Goal: Task Accomplishment & Management: Use online tool/utility

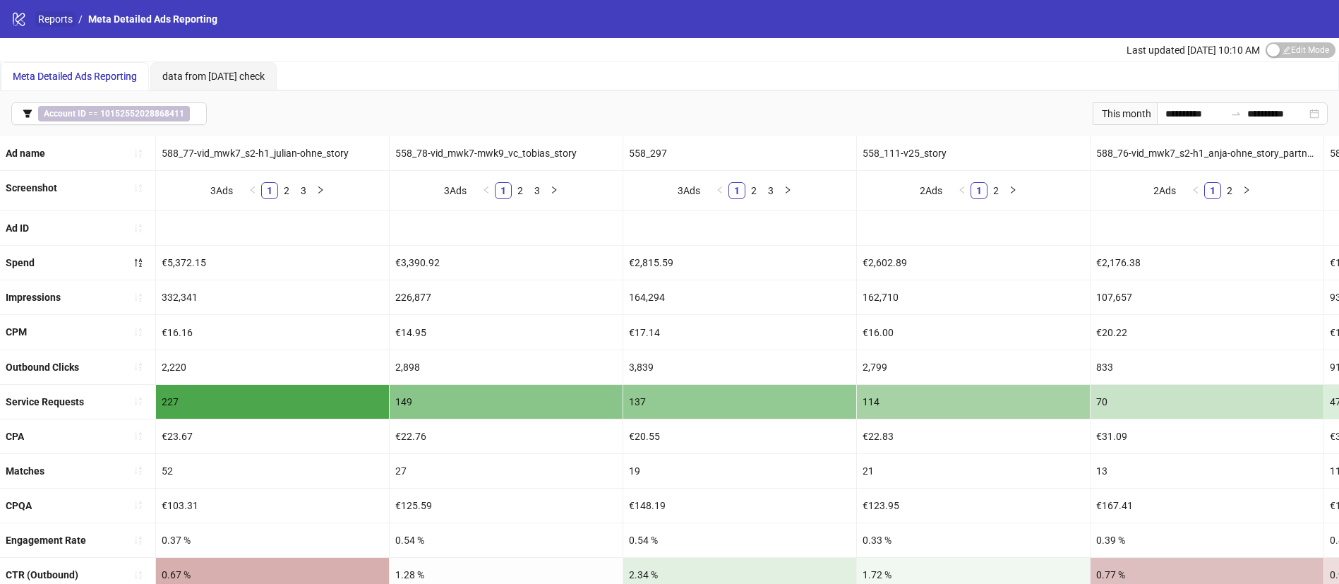
click at [54, 18] on link "Reports" at bounding box center [55, 19] width 40 height 16
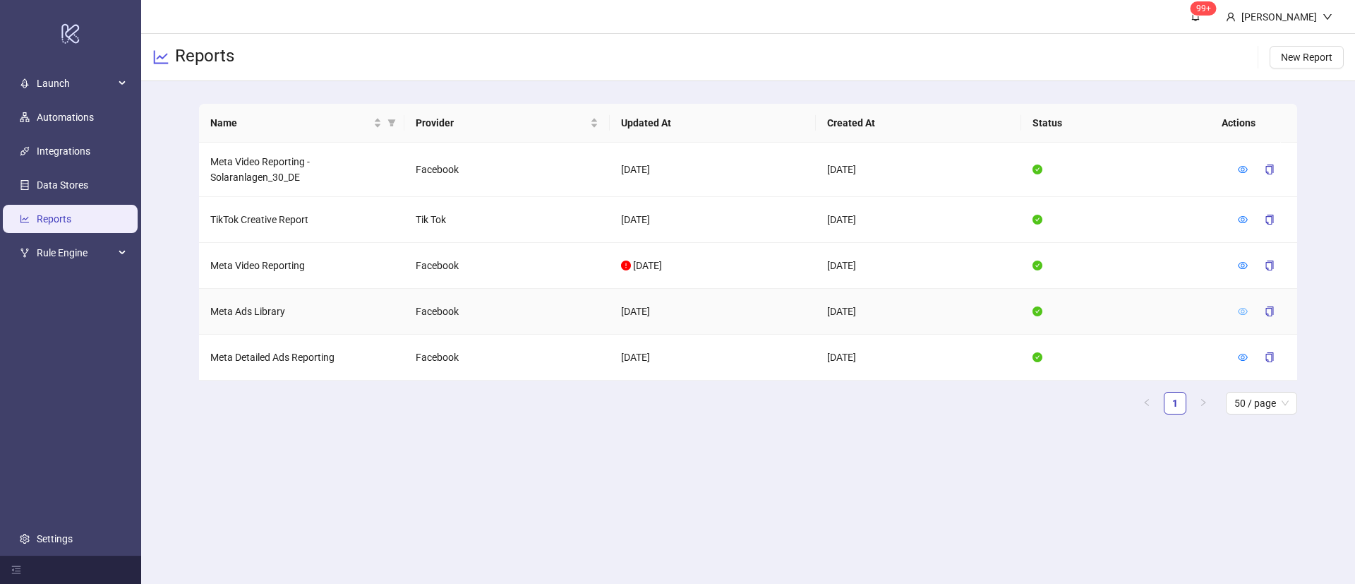
click at [1246, 308] on icon "eye" at bounding box center [1243, 311] width 10 height 7
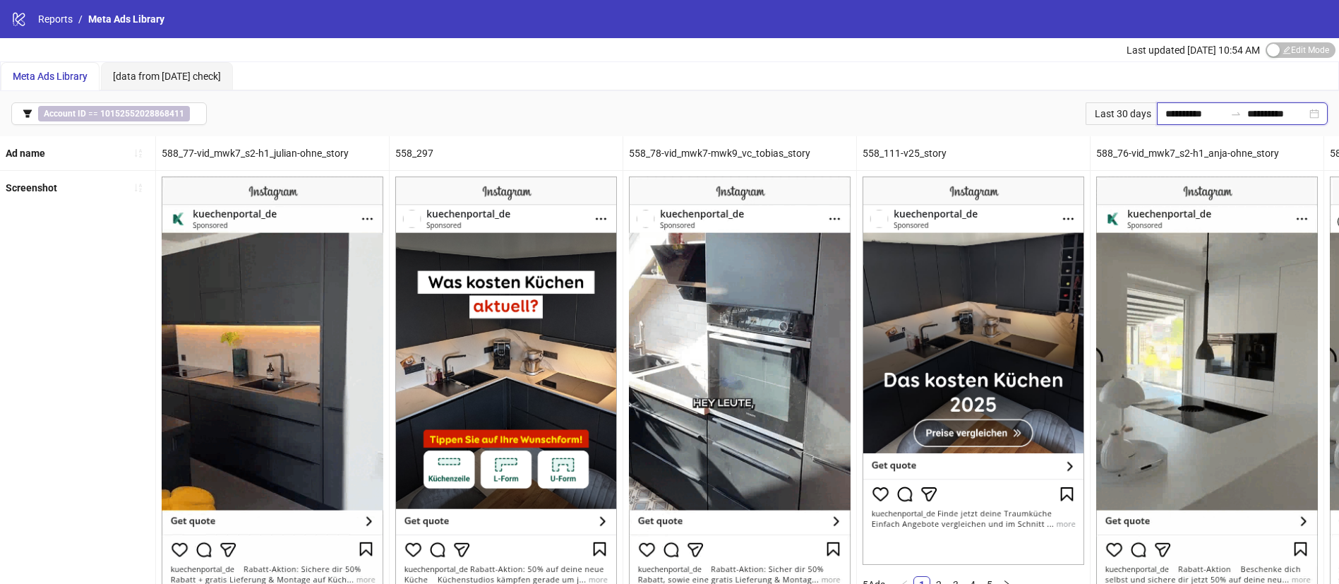
click at [1198, 112] on input "**********" at bounding box center [1194, 114] width 59 height 16
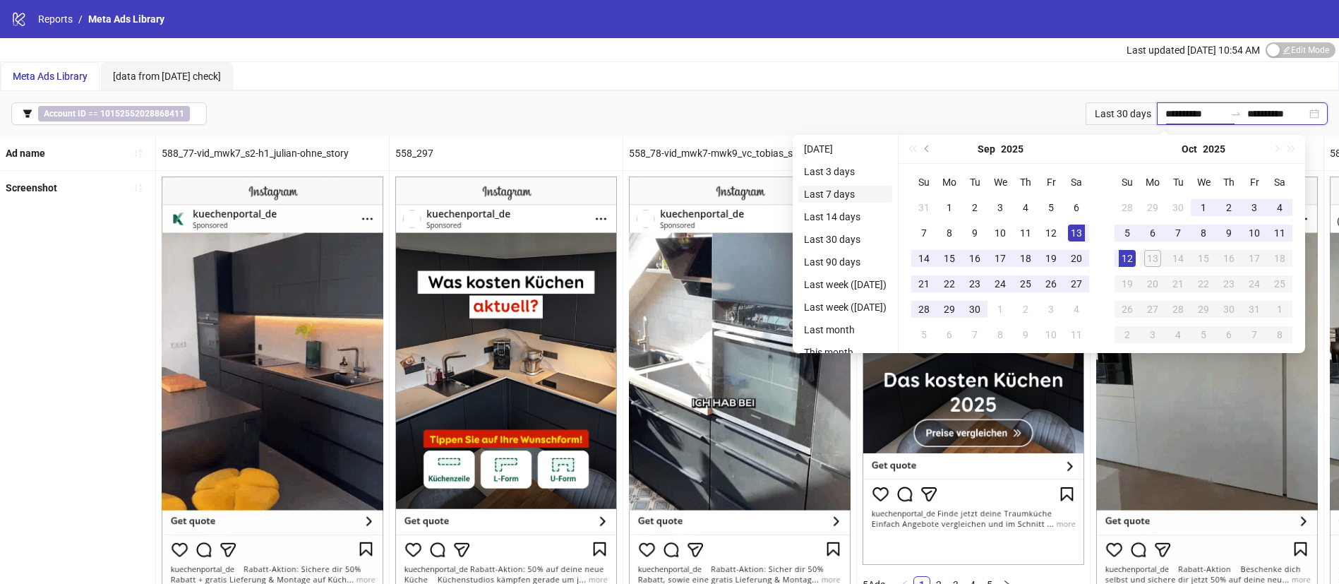
type input "**********"
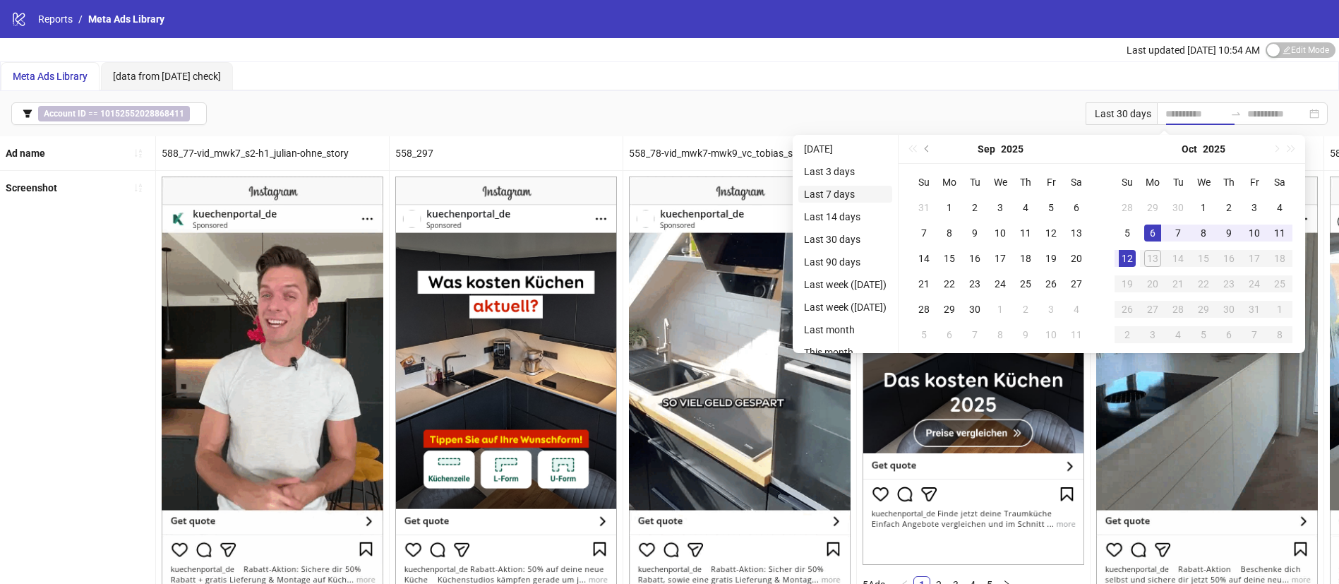
click at [848, 195] on li "Last 7 days" at bounding box center [845, 194] width 94 height 17
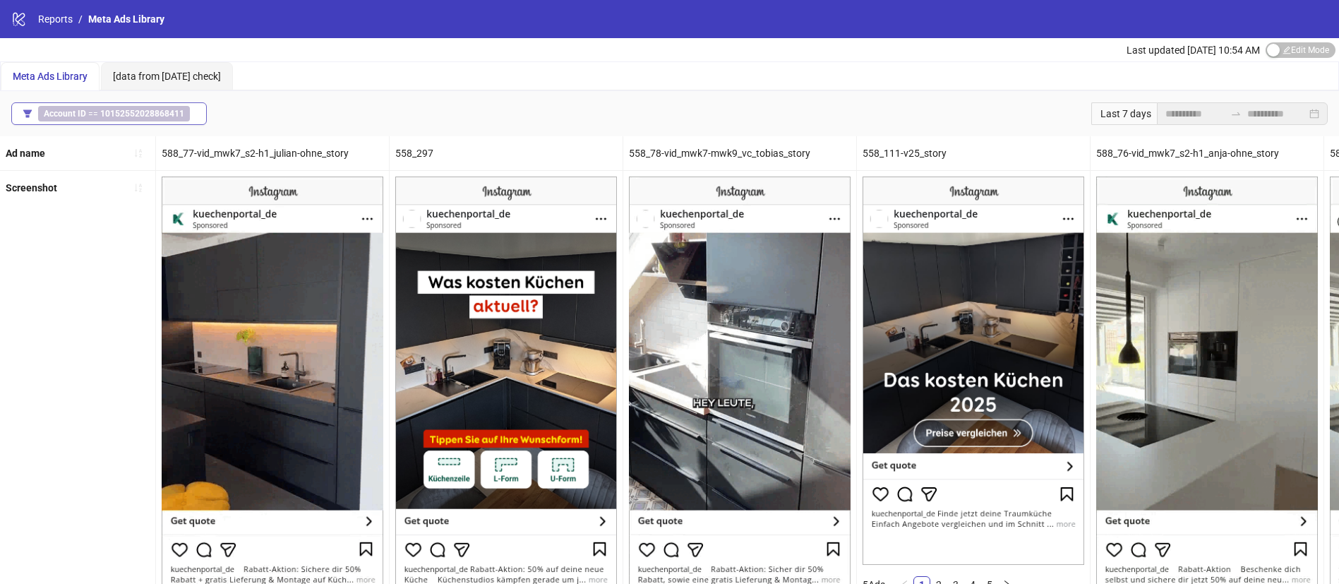
click at [169, 114] on b "10152552028868411" at bounding box center [142, 114] width 84 height 10
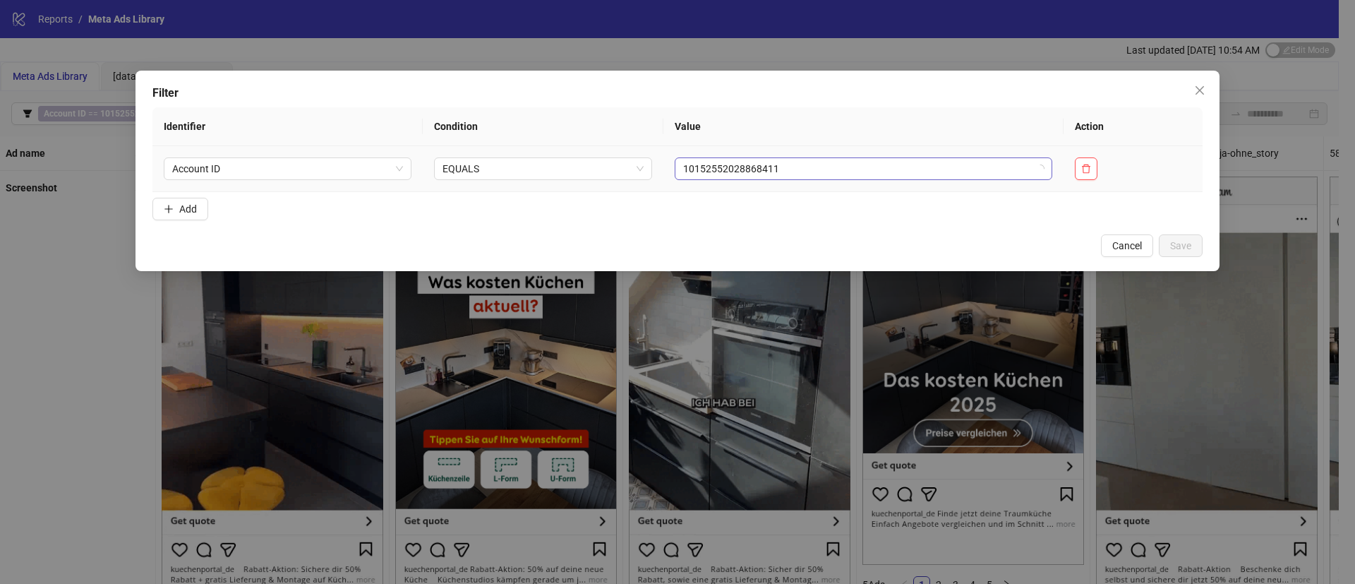
click at [780, 168] on span "10152552028868411" at bounding box center [863, 168] width 361 height 21
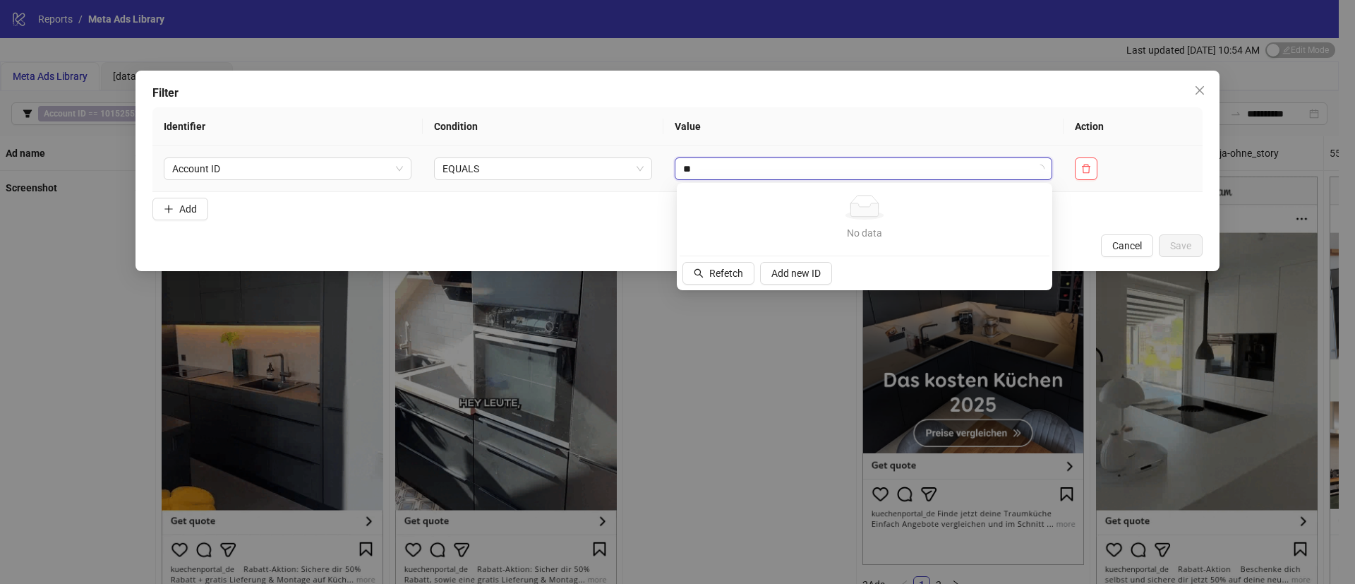
type input "***"
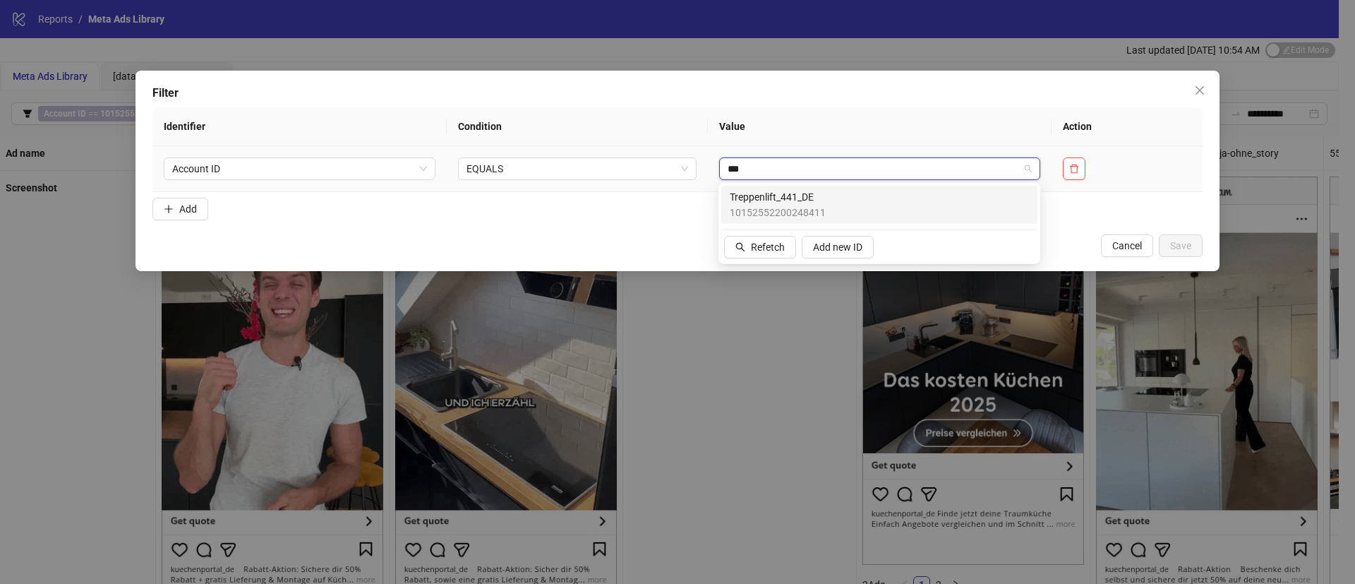
click at [800, 206] on span "10152552200248411" at bounding box center [778, 213] width 96 height 16
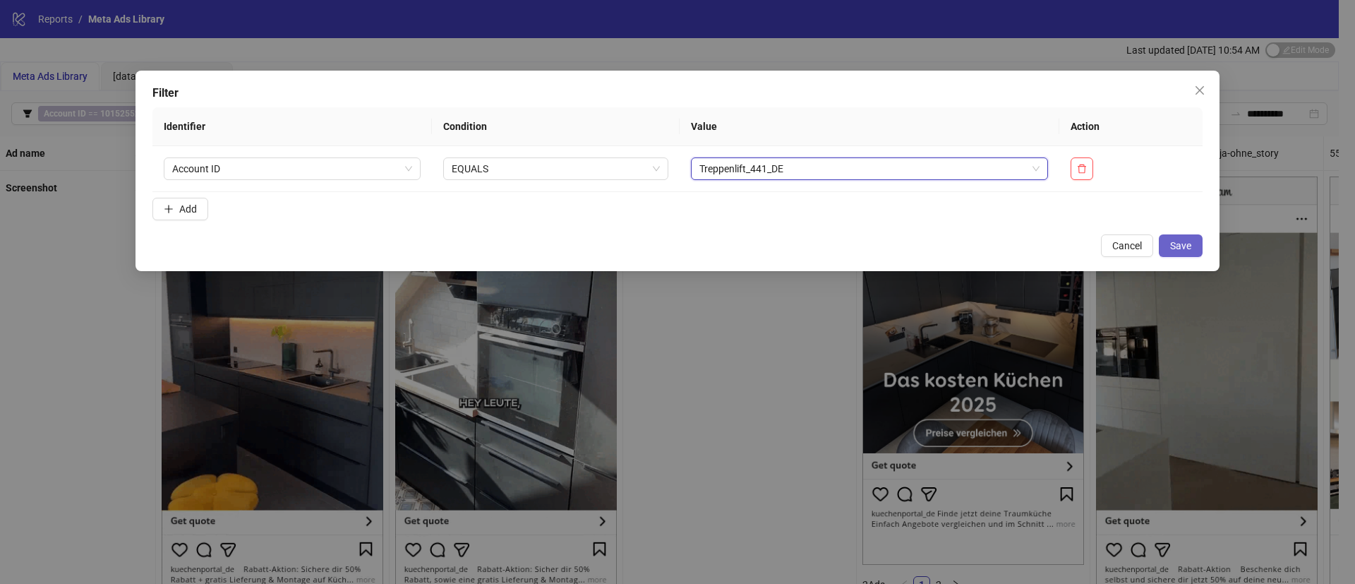
click at [1195, 253] on button "Save" at bounding box center [1181, 245] width 44 height 23
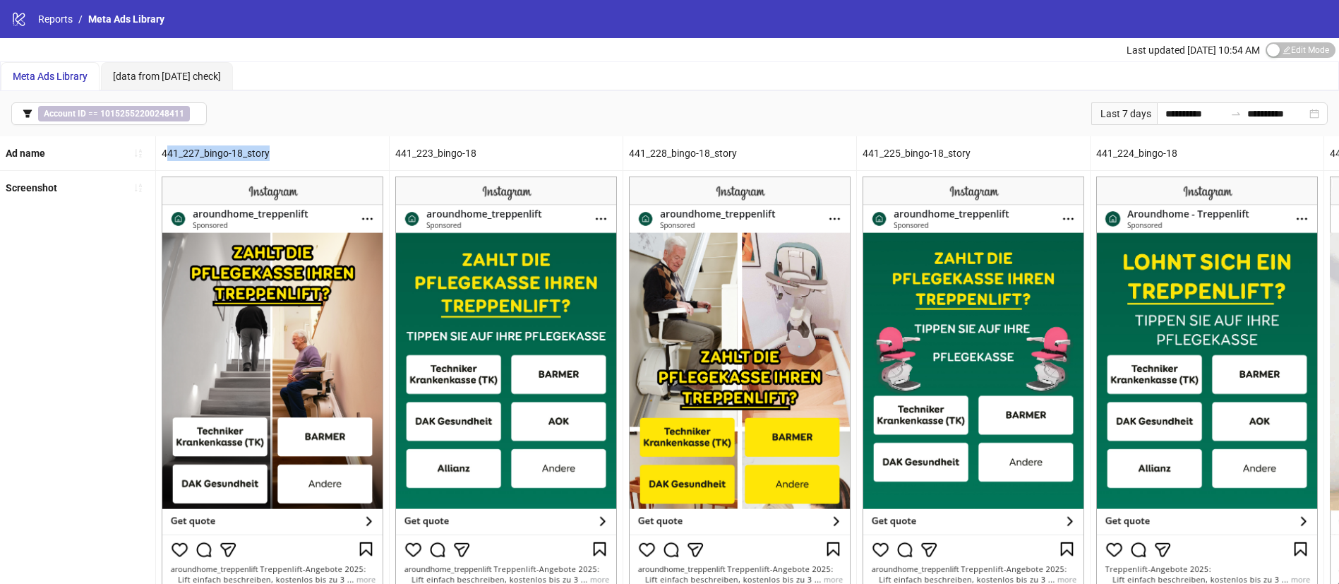
drag, startPoint x: 270, startPoint y: 149, endPoint x: 168, endPoint y: 152, distance: 102.4
click at [168, 152] on div "441_227_bingo-18_story" at bounding box center [272, 153] width 233 height 34
click at [258, 139] on div "441_227_bingo-18_story" at bounding box center [272, 153] width 233 height 34
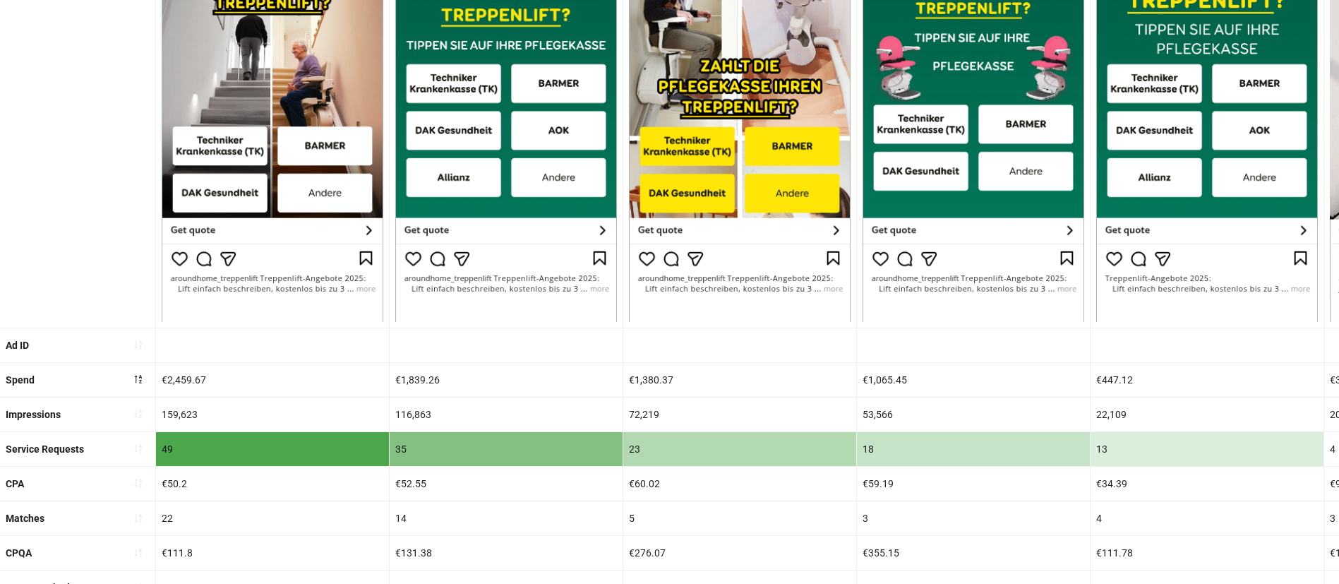
scroll to position [318, 0]
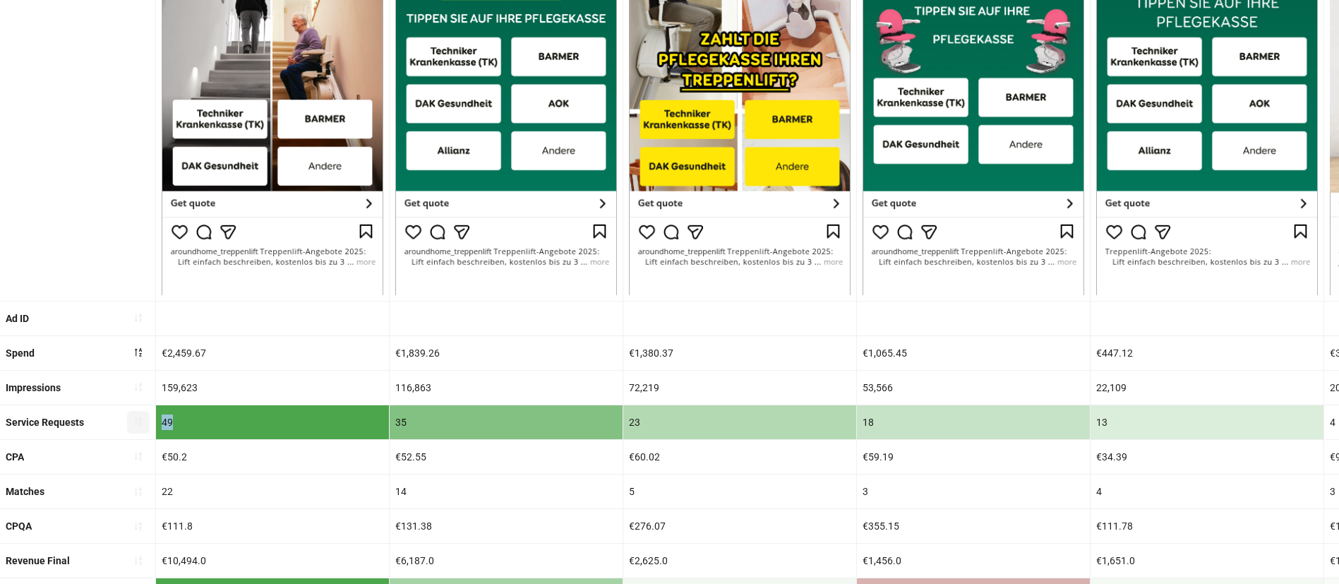
drag, startPoint x: 181, startPoint y: 408, endPoint x: 144, endPoint y: 413, distance: 37.0
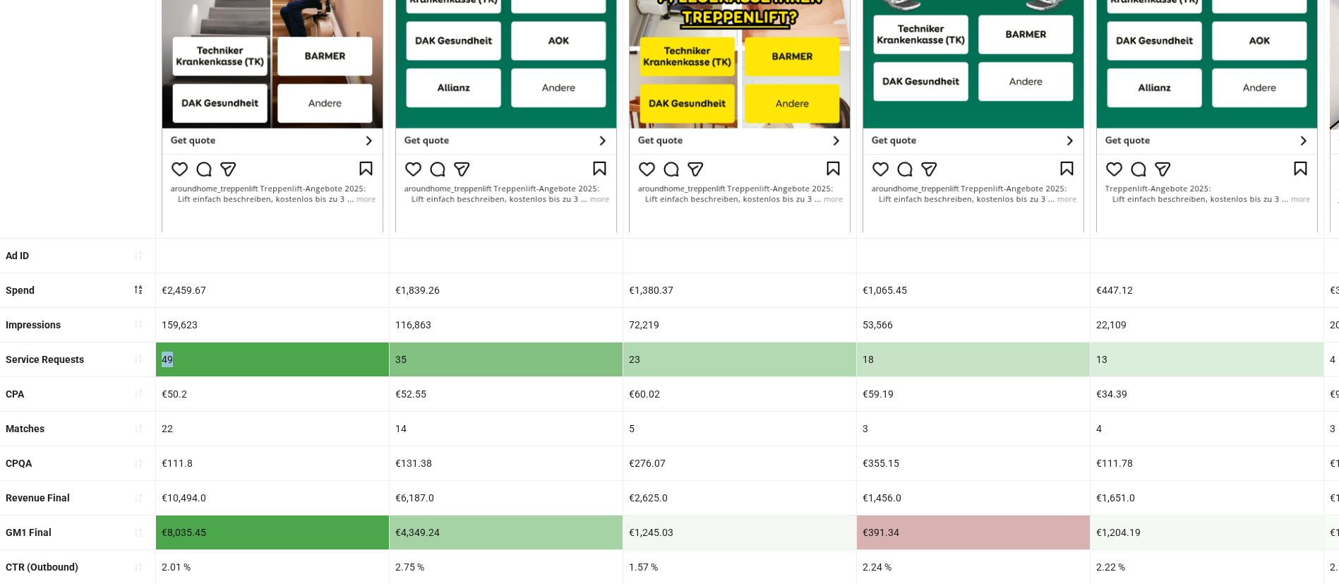
scroll to position [423, 0]
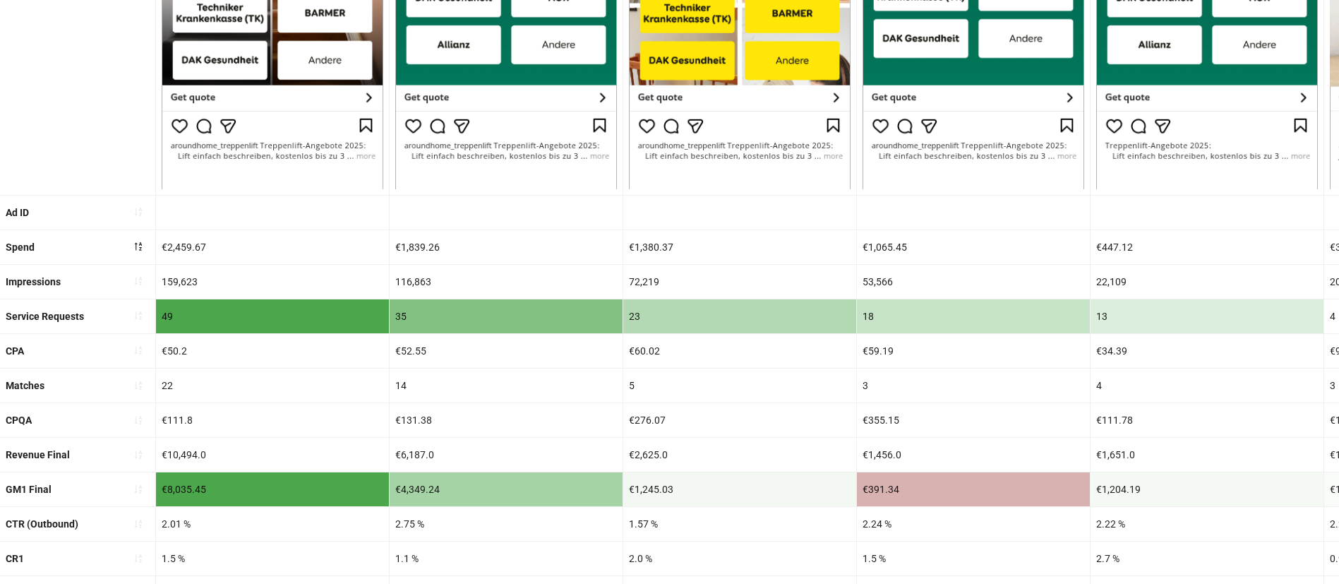
click at [276, 490] on div "€8,035.45" at bounding box center [272, 489] width 233 height 34
drag, startPoint x: 150, startPoint y: 488, endPoint x: 97, endPoint y: 488, distance: 53.6
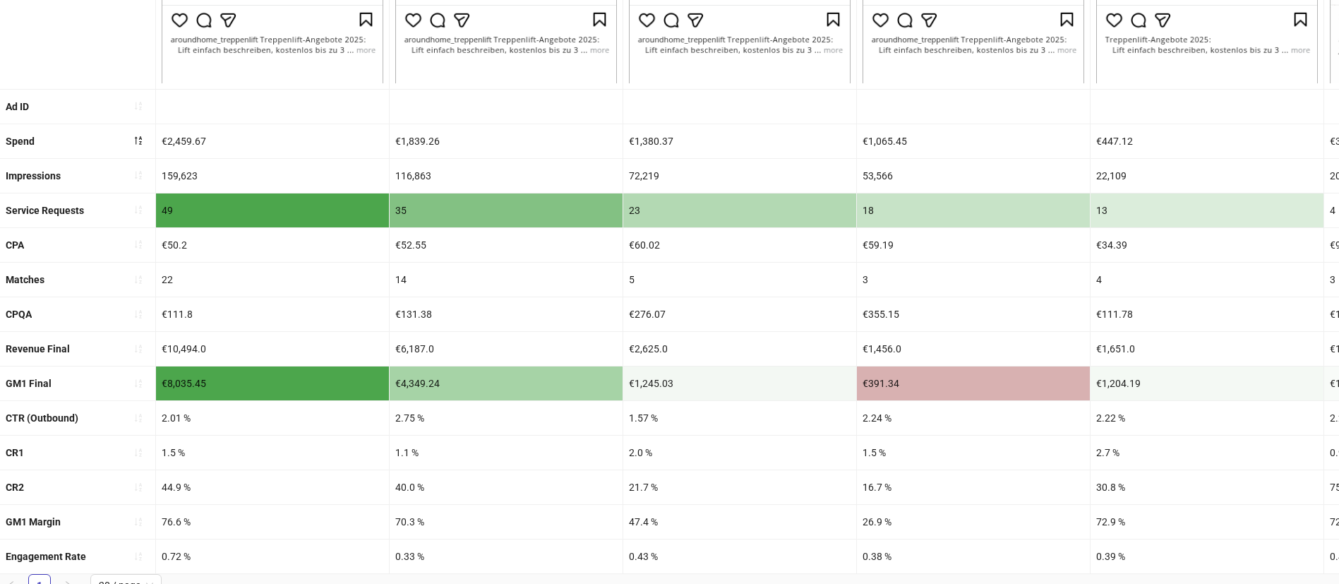
click at [289, 493] on div "44.9 %" at bounding box center [272, 487] width 233 height 34
drag, startPoint x: 253, startPoint y: 491, endPoint x: 137, endPoint y: 491, distance: 116.5
click at [455, 456] on div "1.1 %" at bounding box center [506, 452] width 233 height 34
click at [399, 468] on div "1.1 %" at bounding box center [506, 452] width 233 height 34
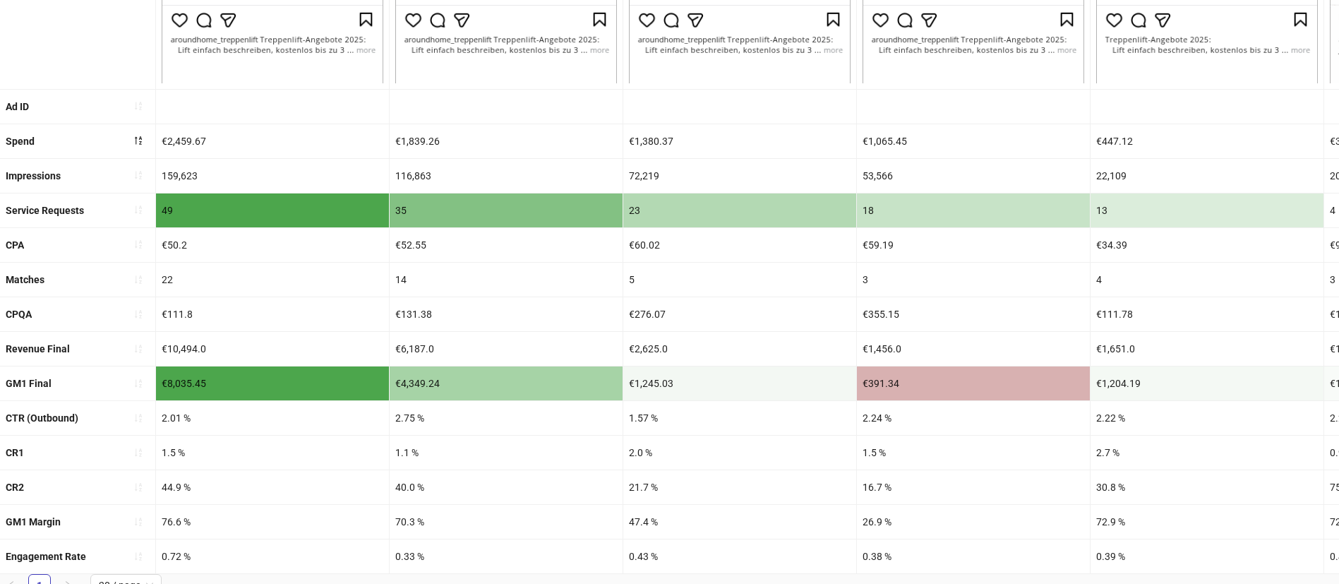
click at [423, 484] on div "40.0 %" at bounding box center [506, 487] width 233 height 34
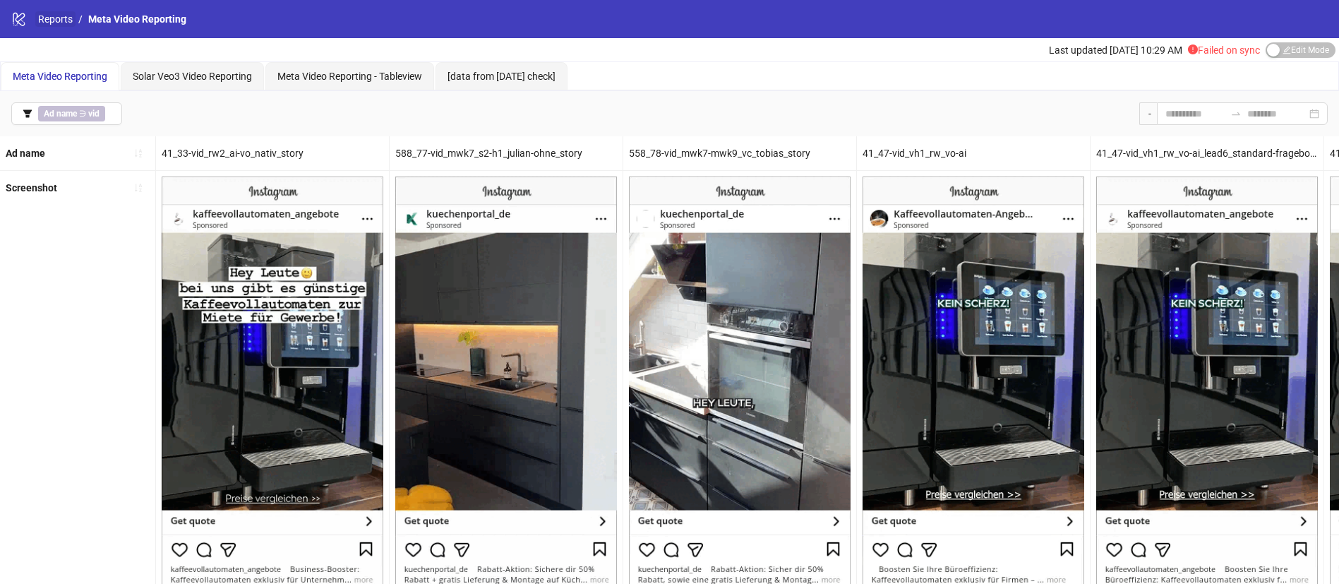
click at [56, 20] on link "Reports" at bounding box center [55, 19] width 40 height 16
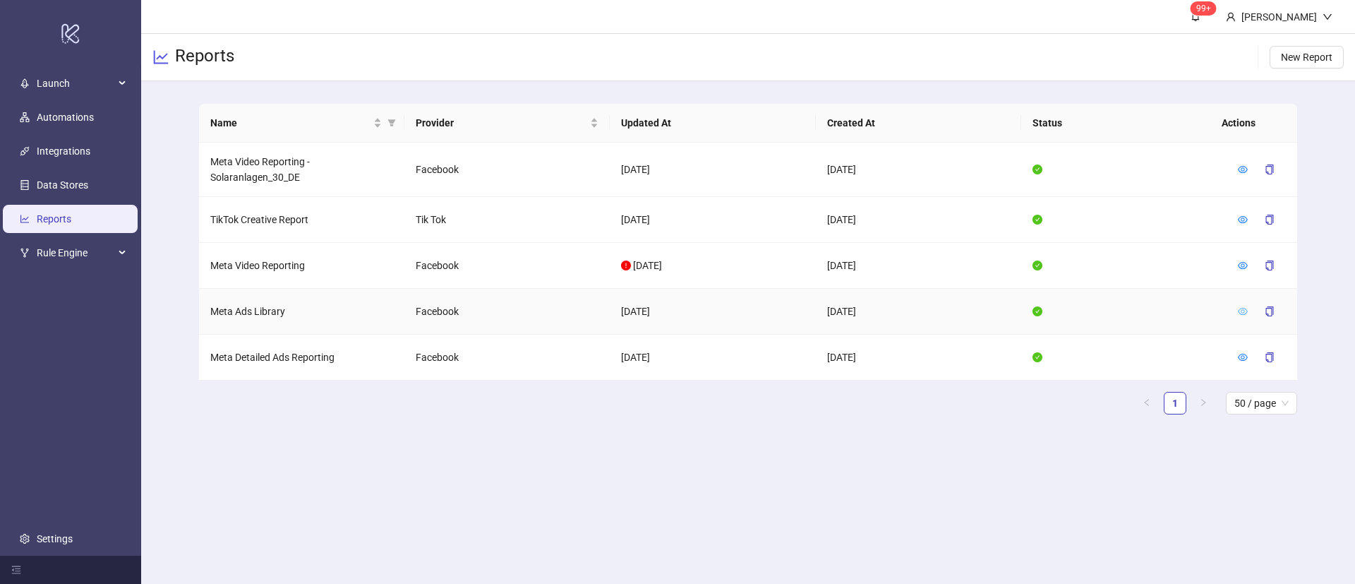
click at [1246, 311] on icon "eye" at bounding box center [1243, 311] width 10 height 10
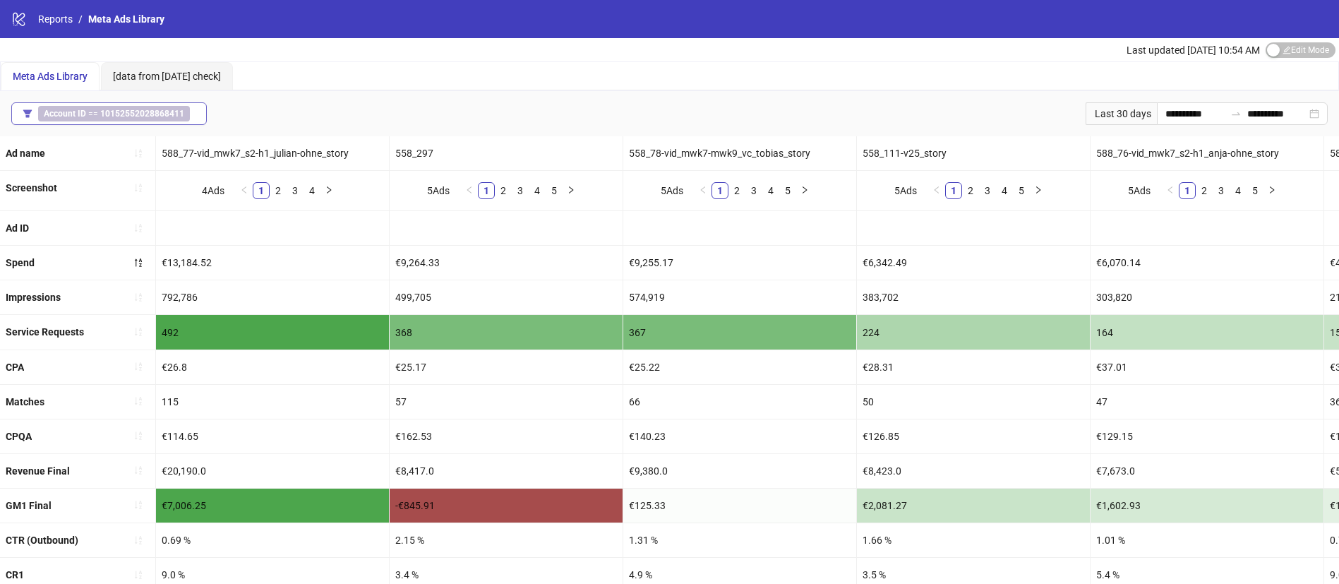
click at [107, 115] on b "10152552028868411" at bounding box center [142, 114] width 84 height 10
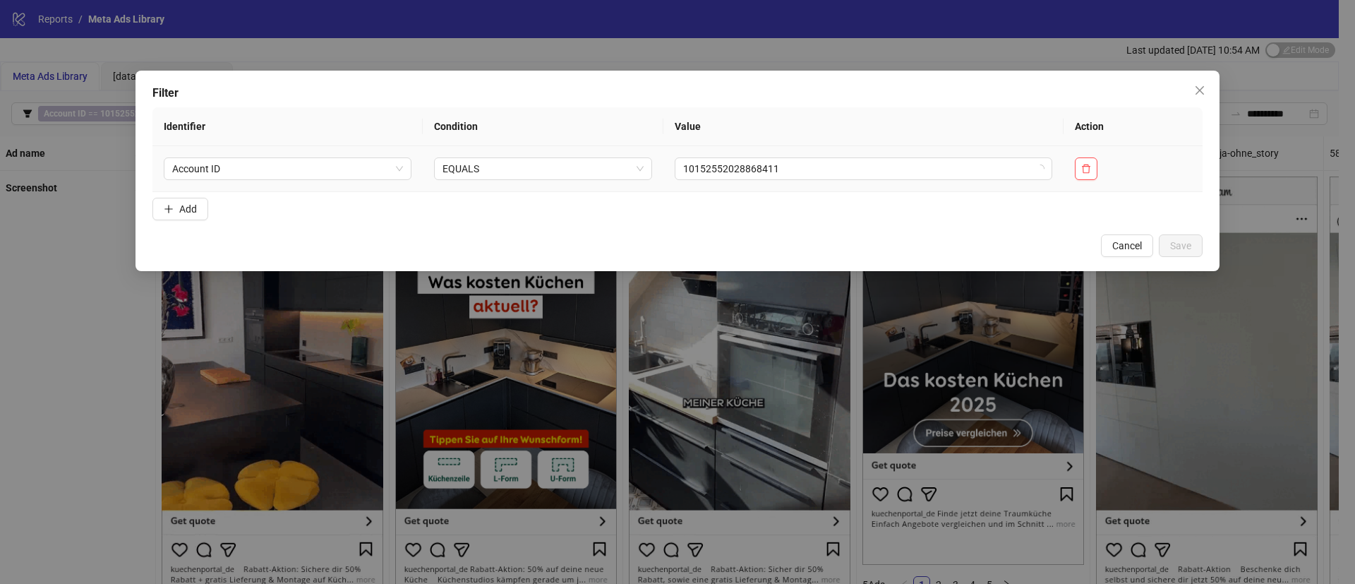
click at [771, 194] on form "Identifier Condition Value Action Account ID EQUALS 10152552028868411 Add" at bounding box center [677, 166] width 1050 height 119
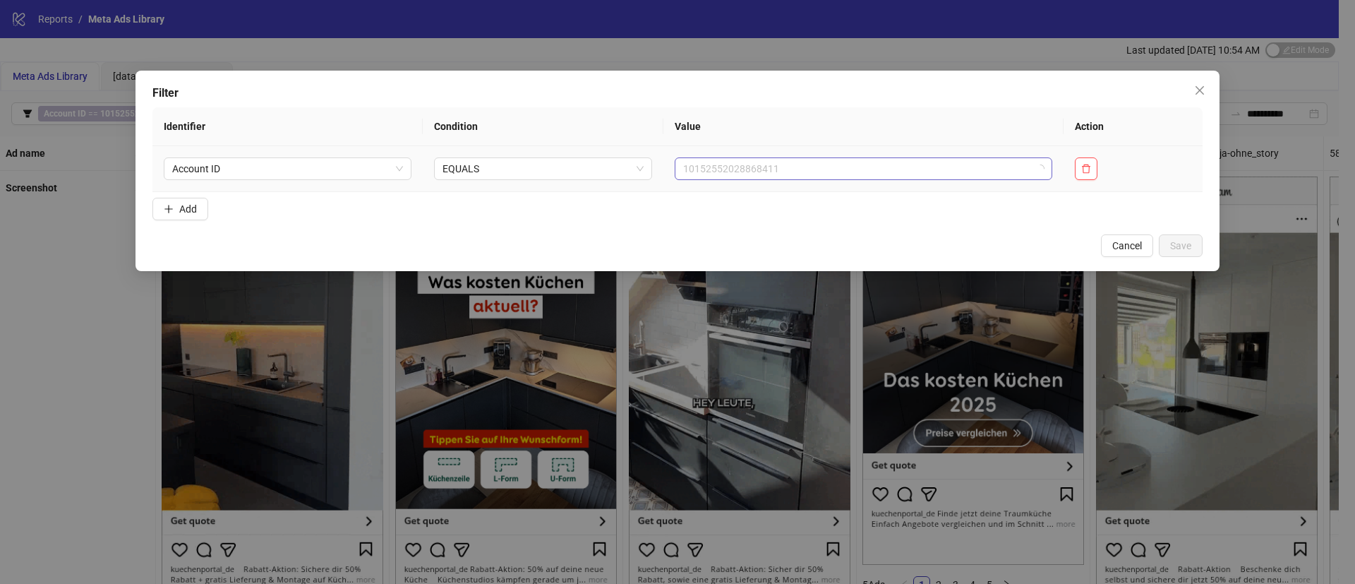
click at [789, 170] on span "10152552028868411" at bounding box center [863, 168] width 361 height 21
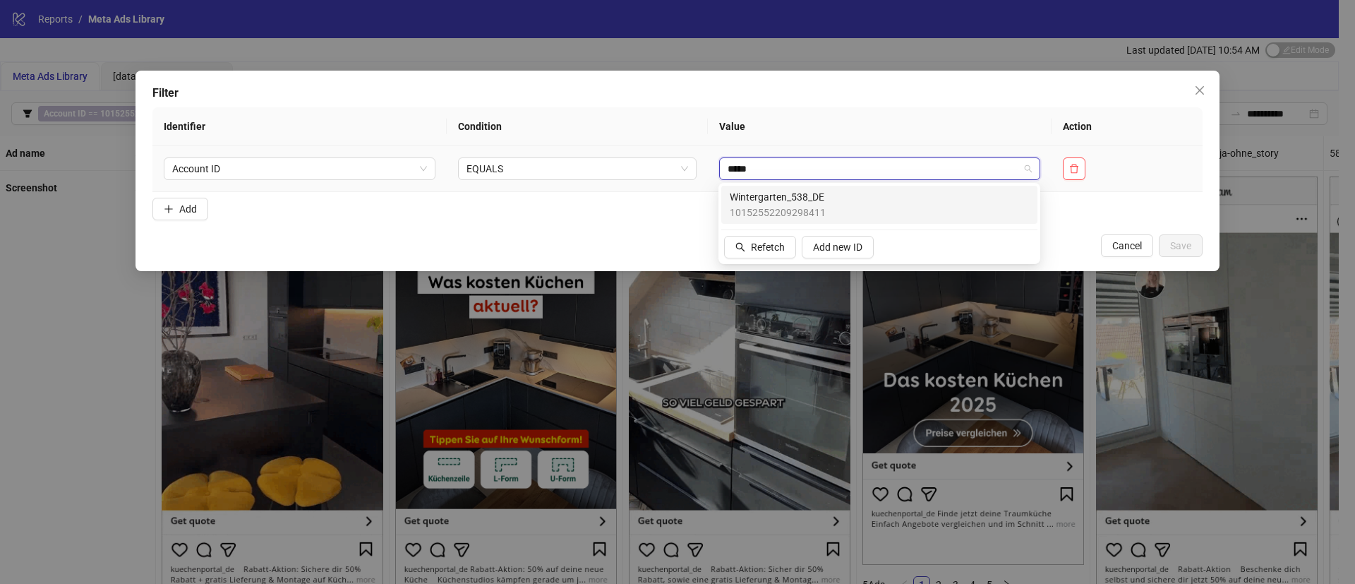
type input "******"
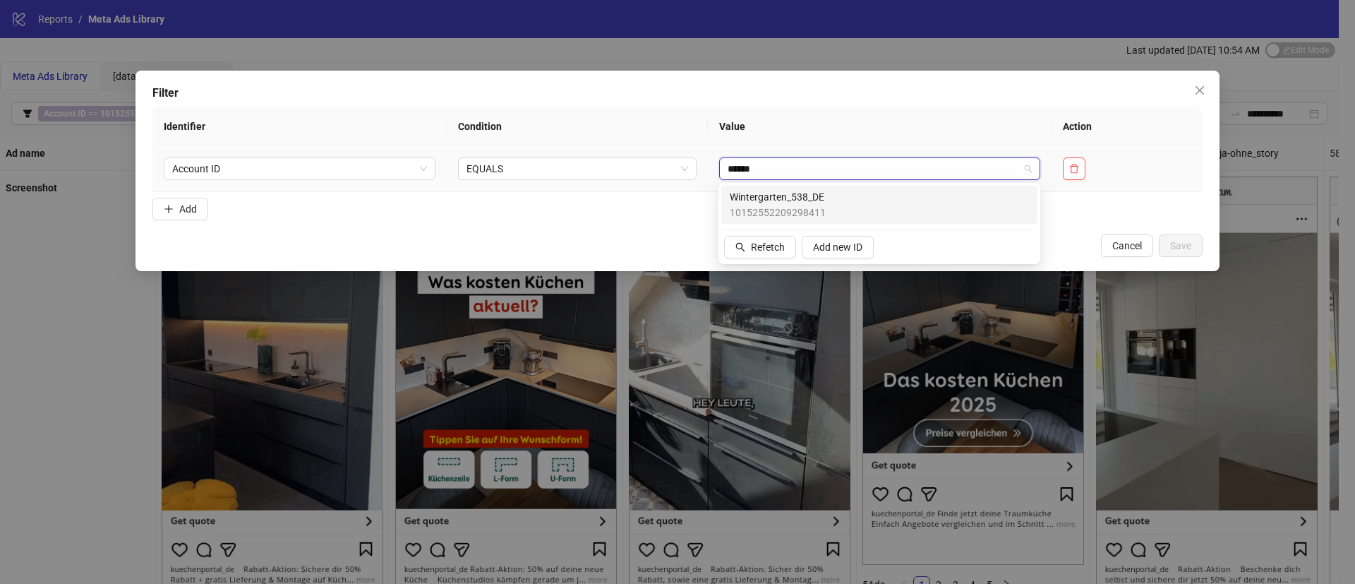
click at [801, 198] on span "Wintergarten_538_DE" at bounding box center [778, 197] width 96 height 16
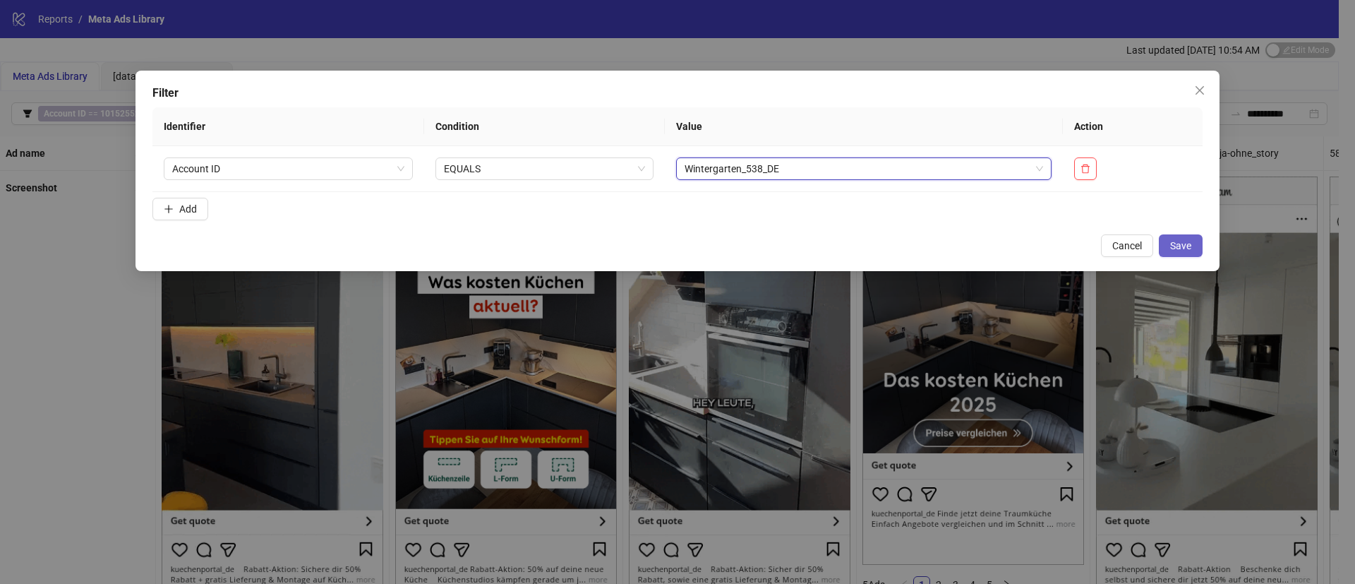
click at [1184, 243] on span "Save" at bounding box center [1180, 245] width 21 height 11
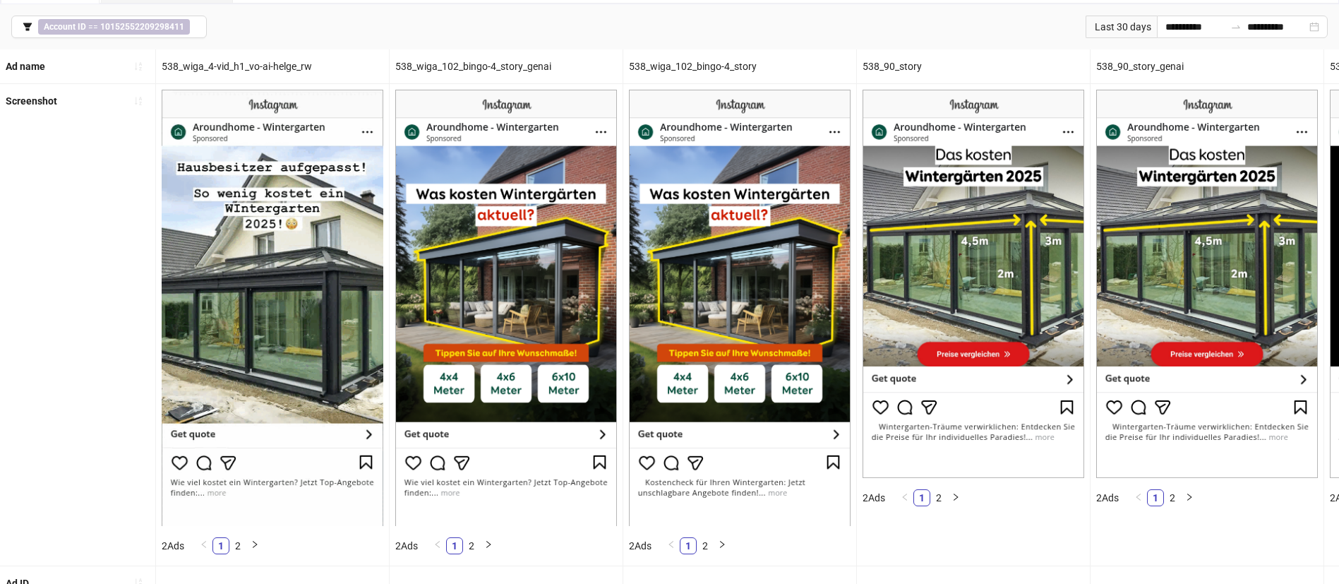
scroll to position [318, 0]
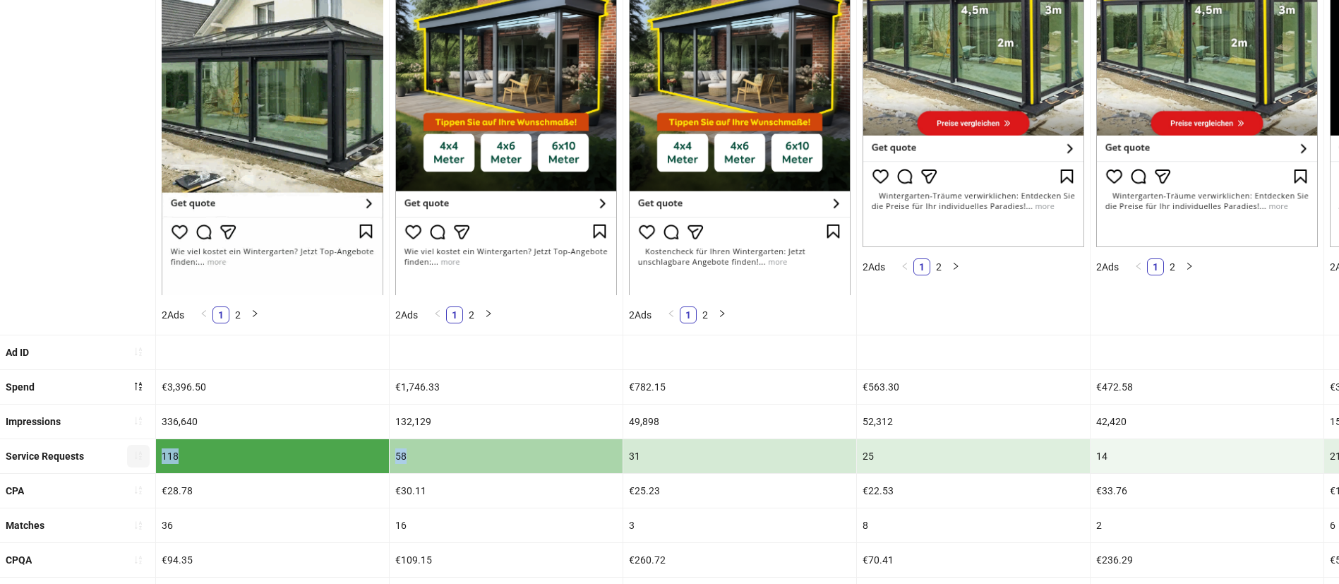
drag, startPoint x: 432, startPoint y: 455, endPoint x: 143, endPoint y: 452, distance: 288.7
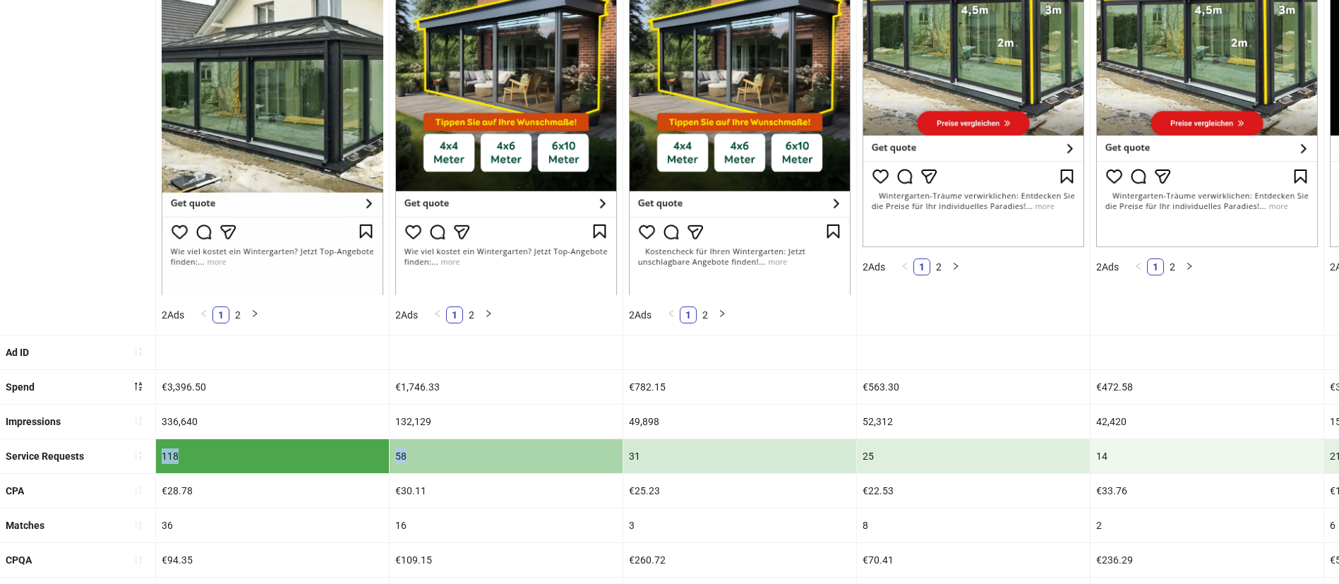
click at [294, 455] on div "118" at bounding box center [272, 456] width 233 height 34
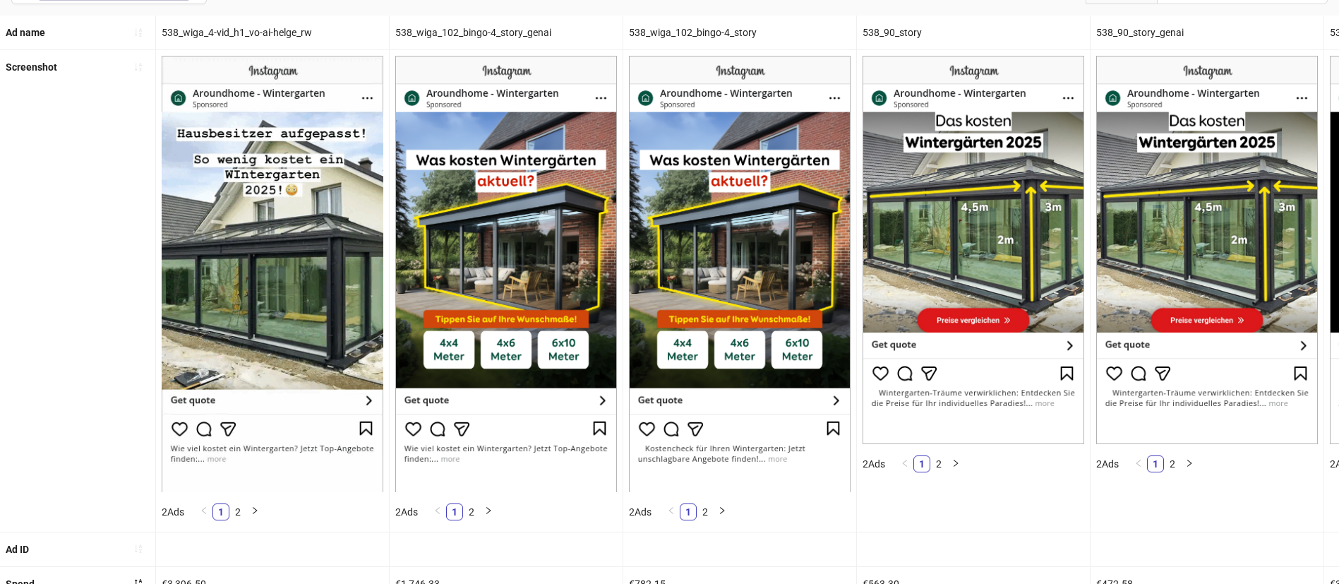
scroll to position [0, 0]
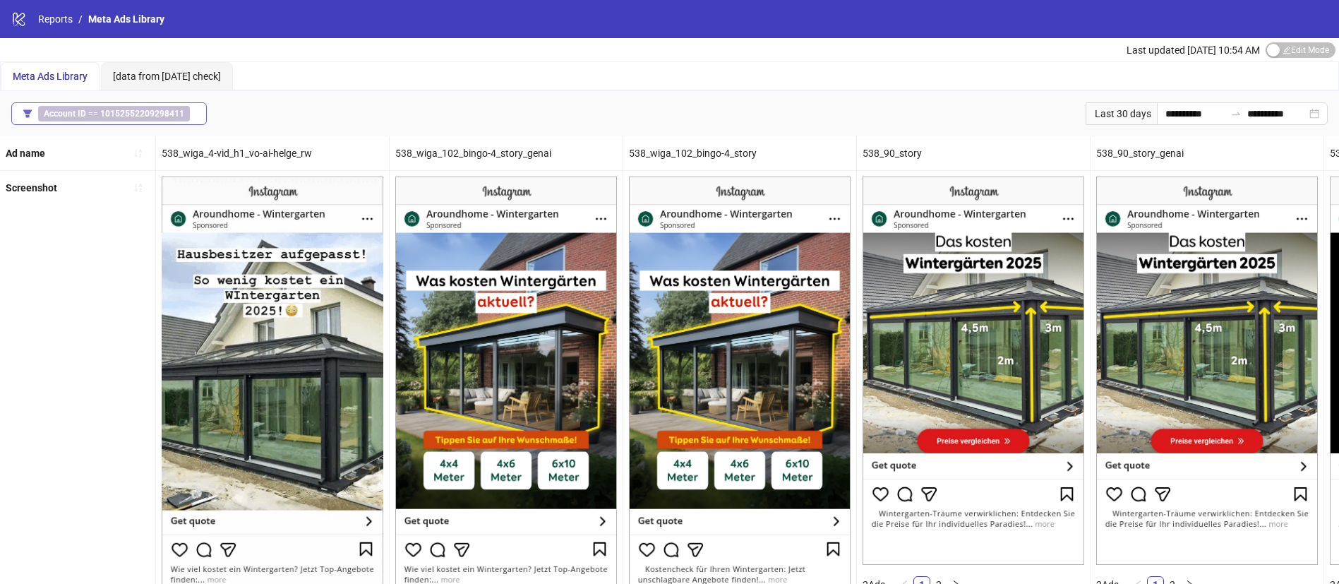
click at [140, 113] on b "10152552209298411" at bounding box center [142, 114] width 84 height 10
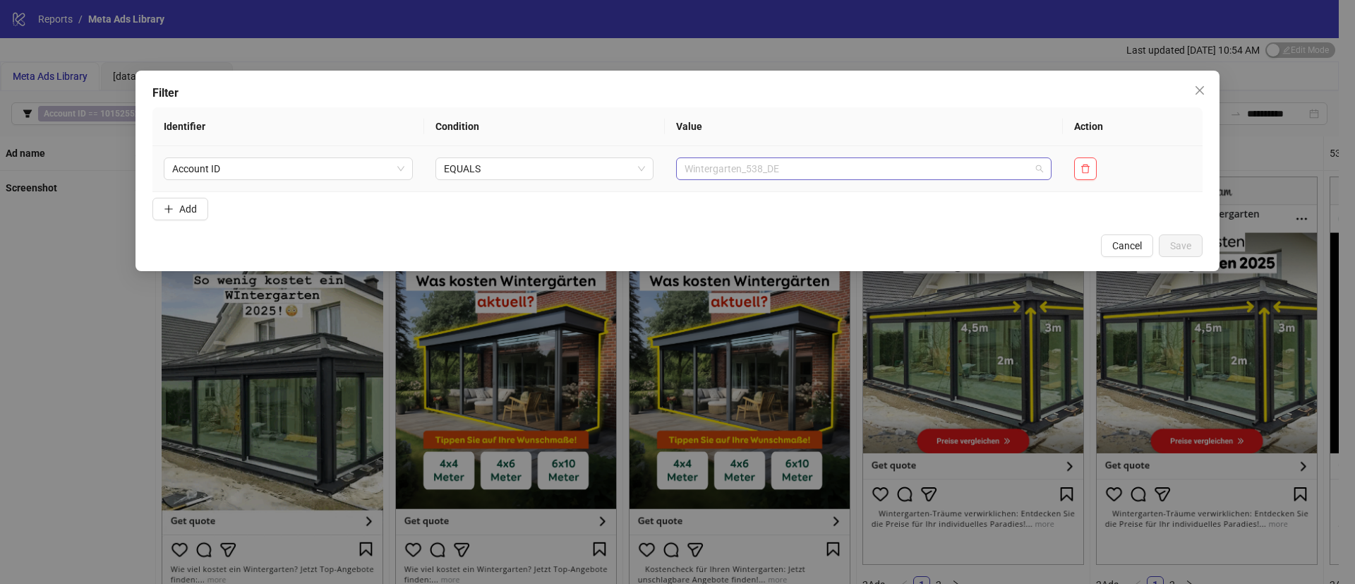
click at [884, 174] on span "Wintergarten_538_DE" at bounding box center [864, 168] width 359 height 21
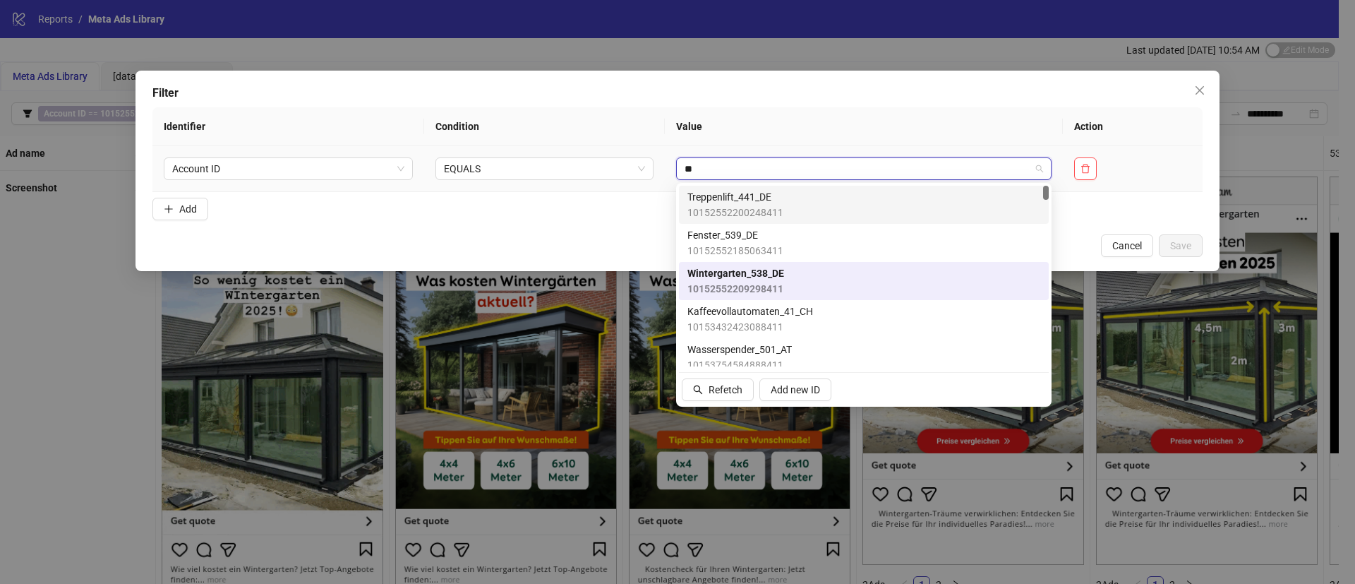
type input "***"
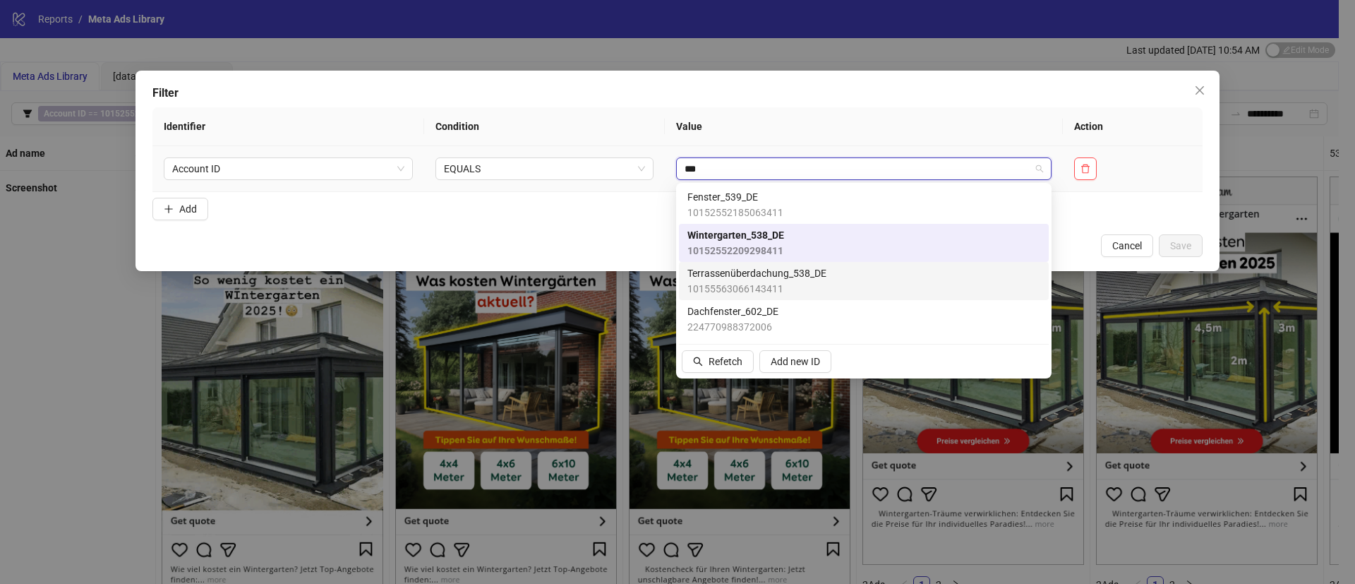
click at [790, 278] on span "Terrassenüberdachung_538_DE" at bounding box center [756, 273] width 139 height 16
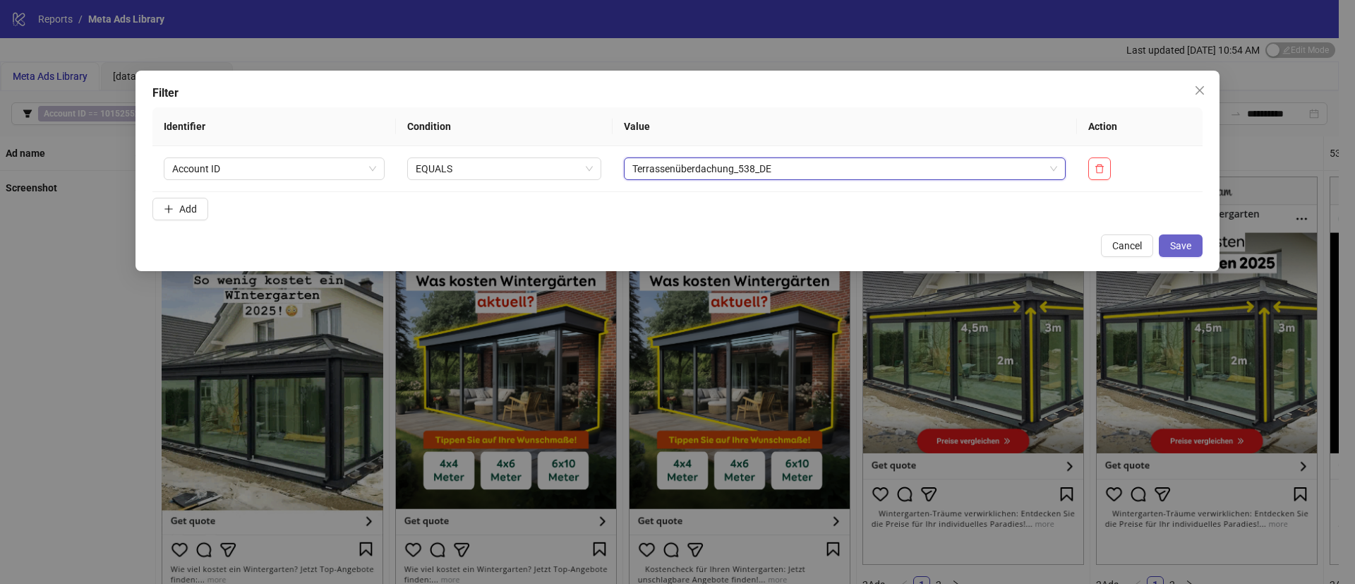
click at [1177, 241] on span "Save" at bounding box center [1180, 245] width 21 height 11
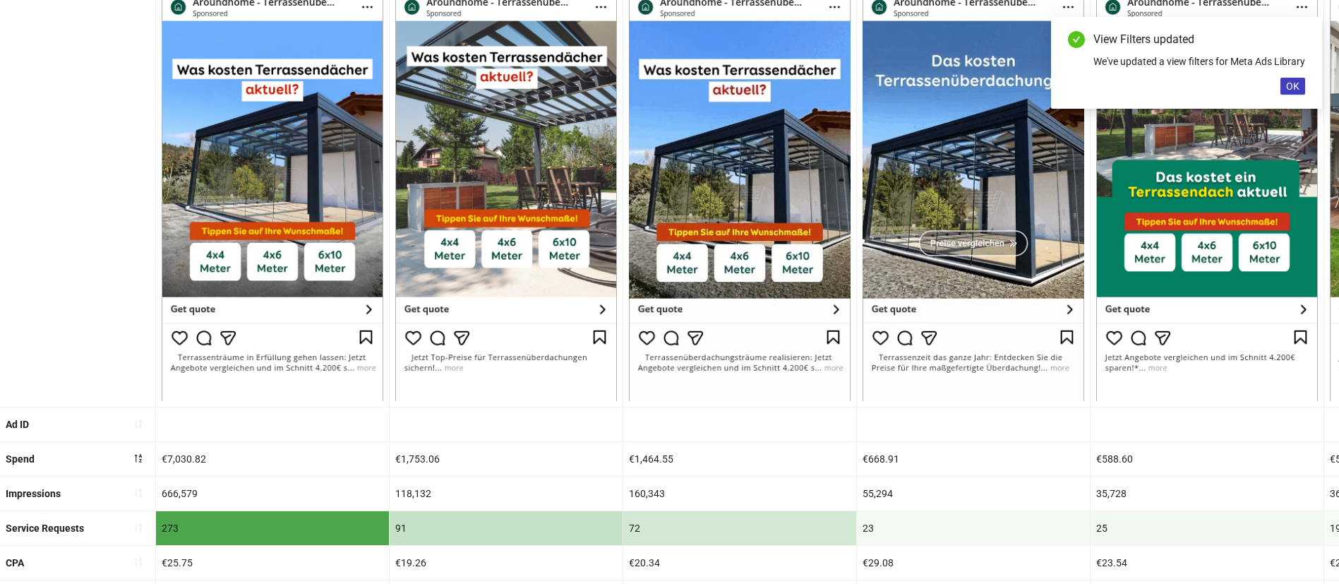
scroll to position [423, 0]
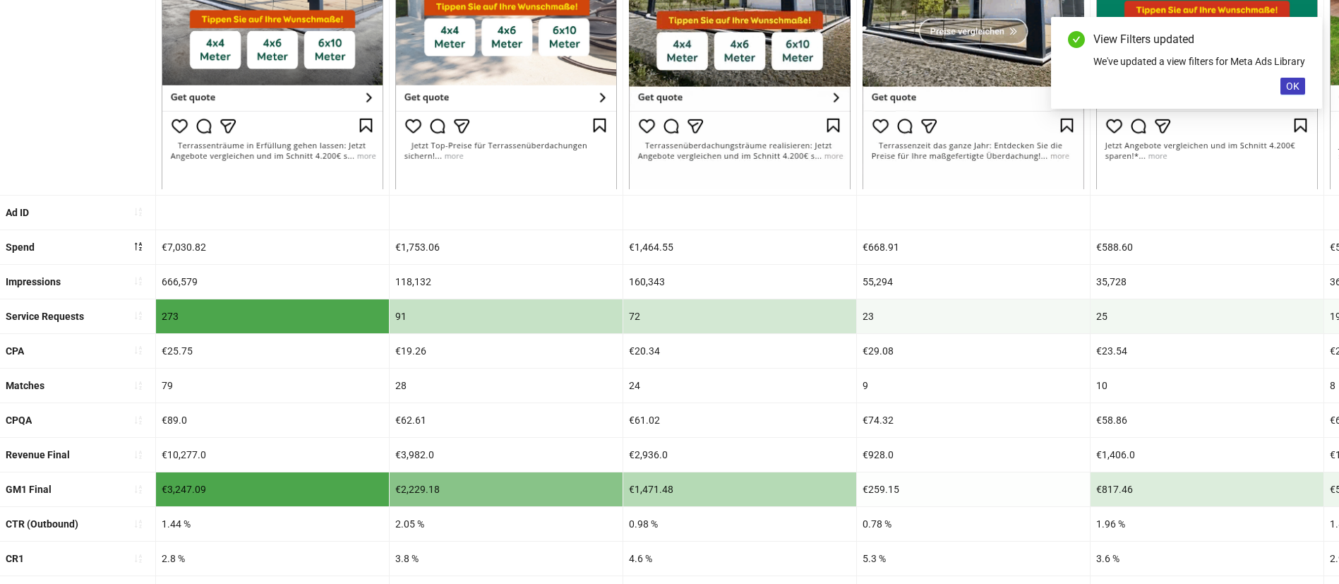
click at [175, 306] on div "273" at bounding box center [272, 316] width 233 height 34
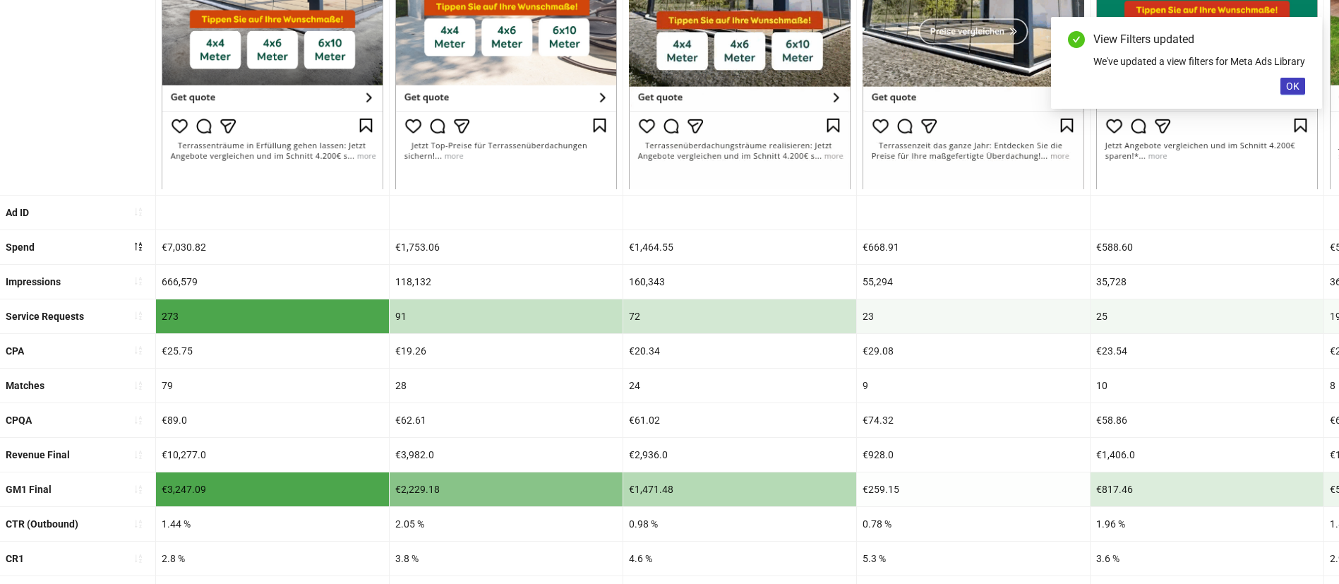
click at [172, 311] on div "273" at bounding box center [272, 316] width 233 height 34
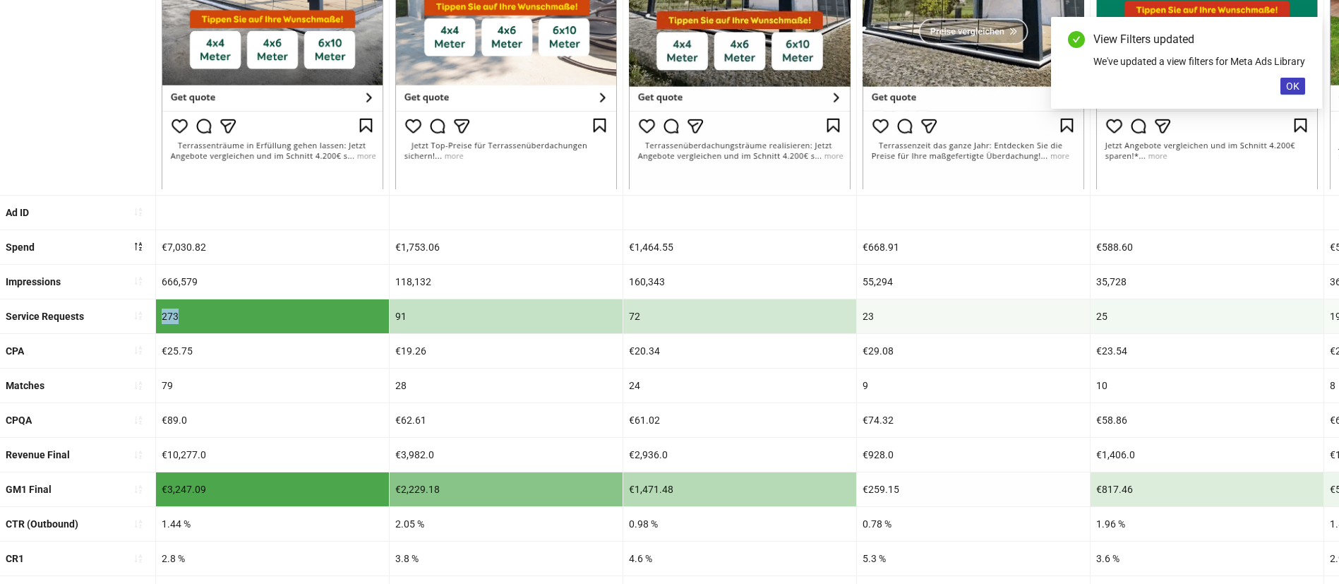
click at [172, 311] on div "273" at bounding box center [272, 316] width 233 height 34
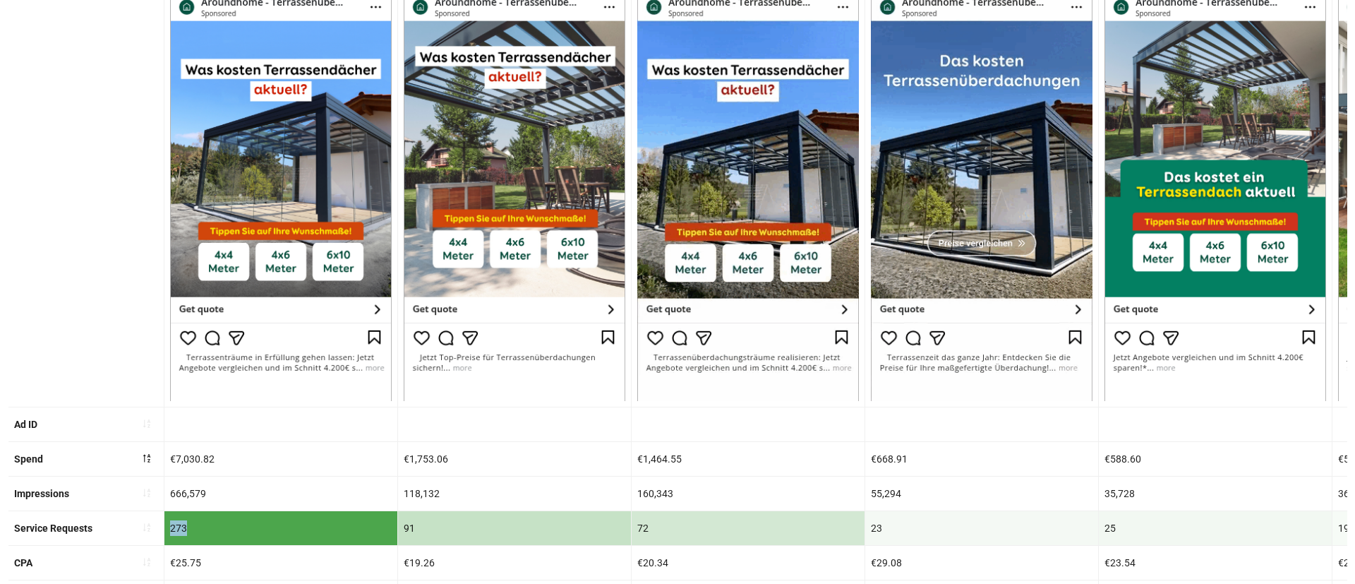
scroll to position [0, 0]
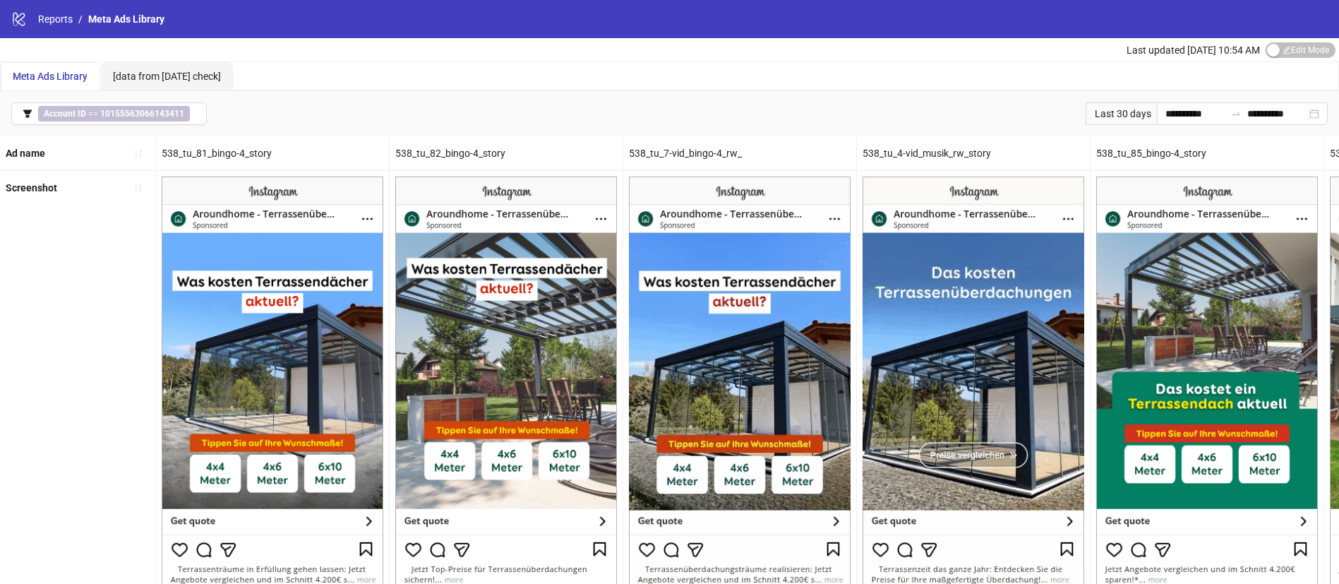
click at [151, 128] on div "**********" at bounding box center [669, 113] width 1339 height 45
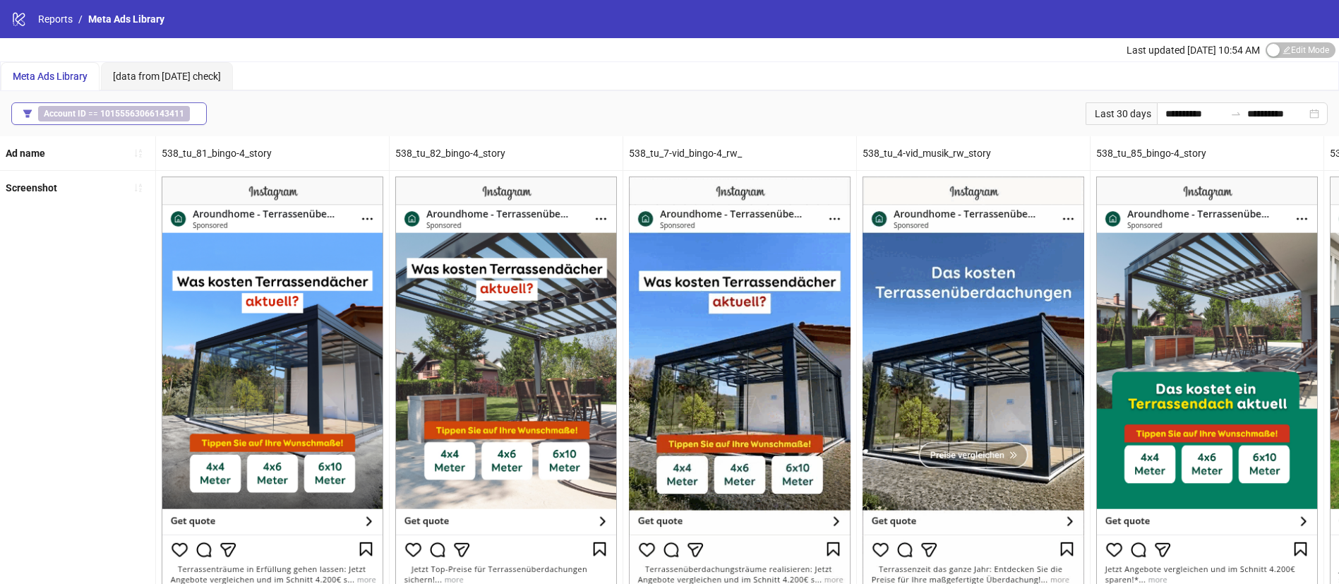
click at [155, 118] on span "Account ID == 10155563066143411" at bounding box center [114, 114] width 152 height 16
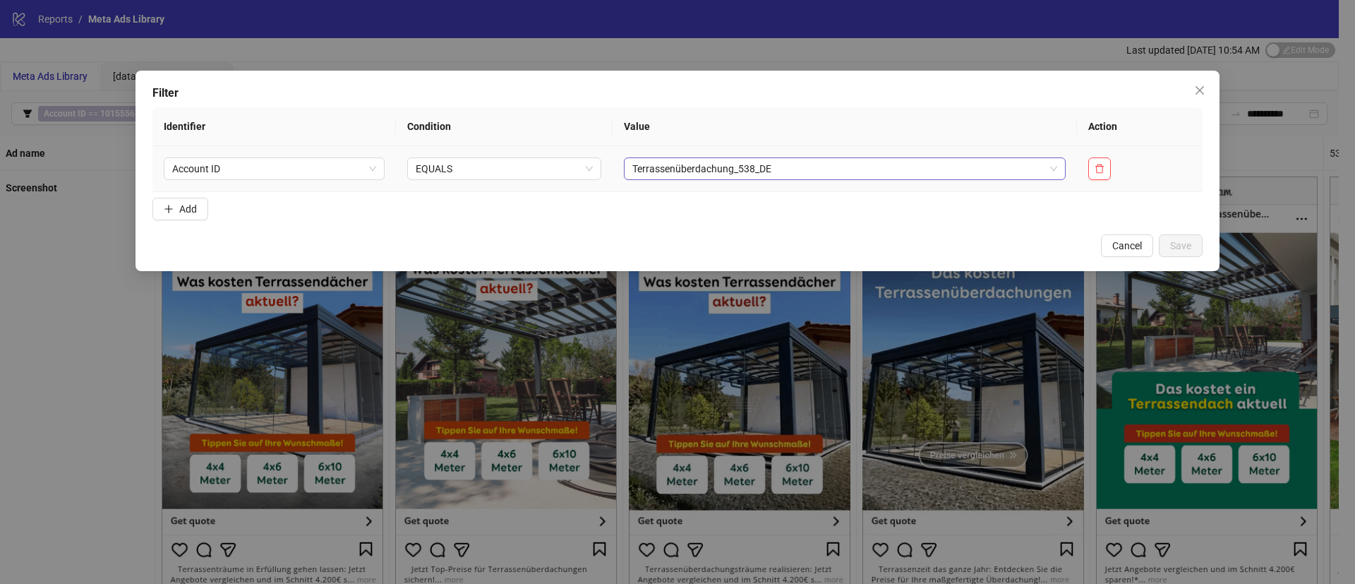
click at [696, 169] on span "Terrassenüberdachung_538_DE" at bounding box center [845, 168] width 426 height 21
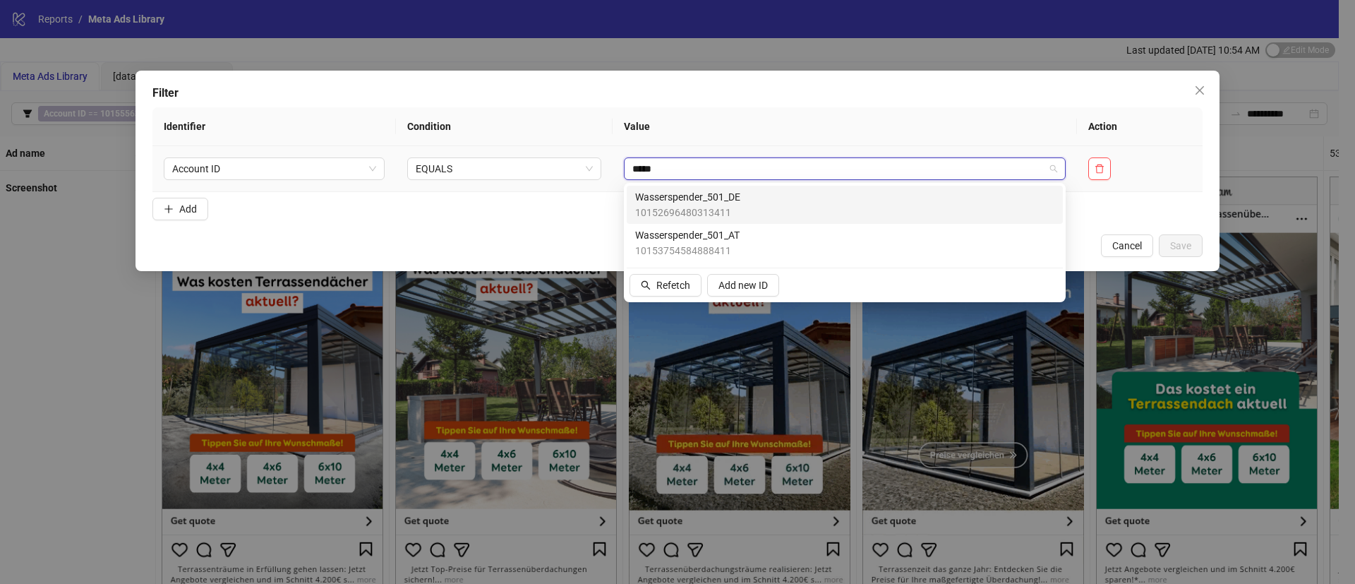
type input "******"
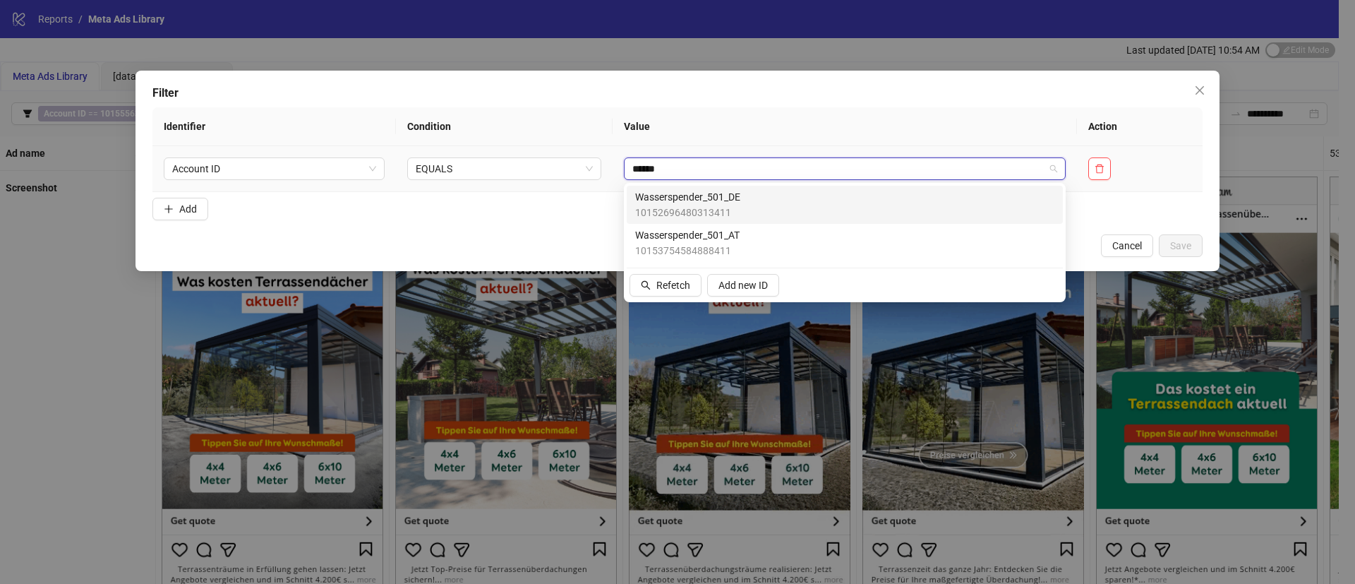
click at [747, 203] on div "Wasserspender_501_DE 10152696480313411" at bounding box center [844, 204] width 419 height 31
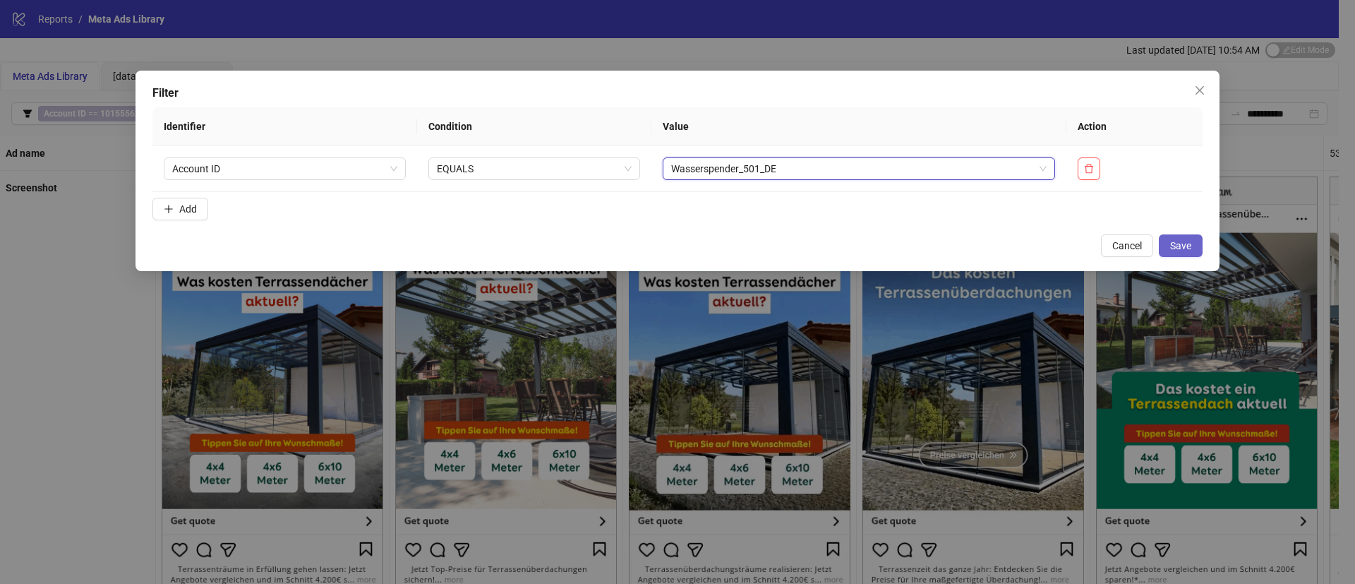
click at [1192, 244] on button "Save" at bounding box center [1181, 245] width 44 height 23
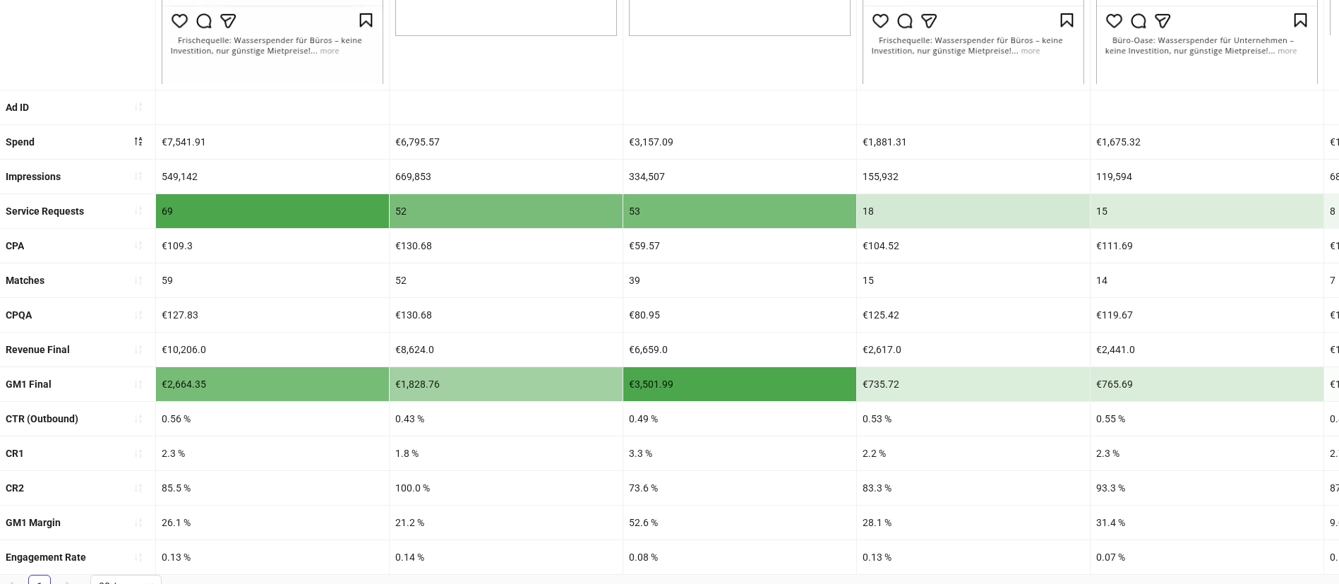
scroll to position [558, 0]
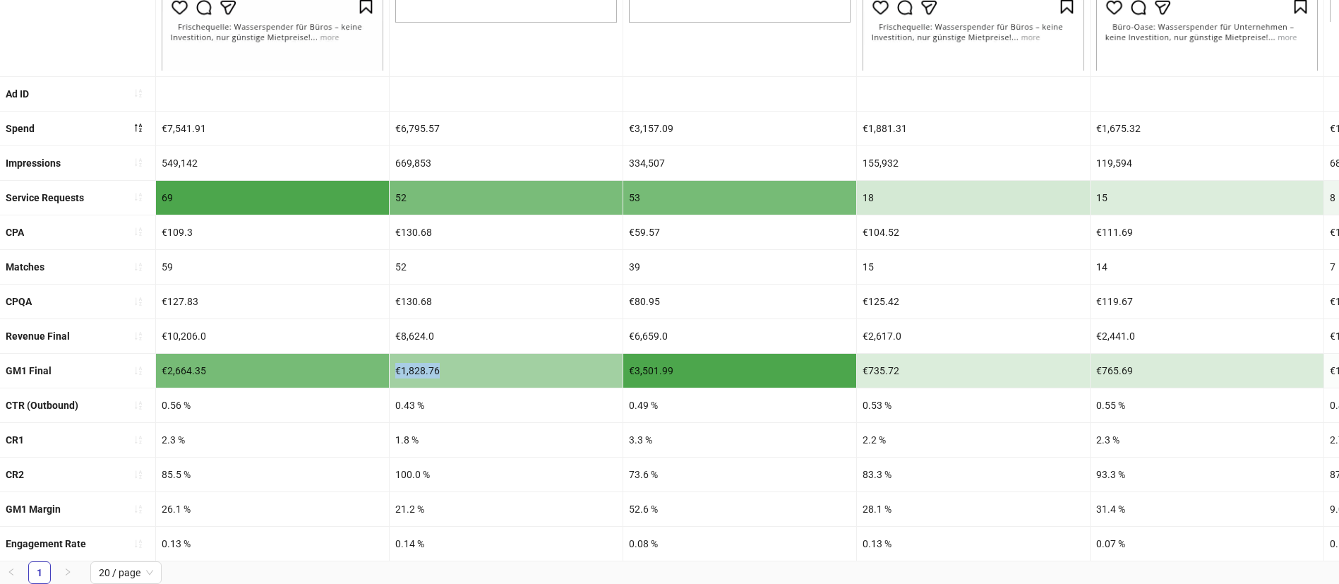
drag, startPoint x: 480, startPoint y: 361, endPoint x: 371, endPoint y: 363, distance: 108.7
click at [453, 492] on div "21.2 %" at bounding box center [506, 509] width 233 height 34
drag, startPoint x: 716, startPoint y: 335, endPoint x: 607, endPoint y: 339, distance: 109.5
click at [607, 339] on ul "Ad name 501_13-vid_vo-ai 501_flaschen-001-standalone-003_vergleich_bc-kw26 501_…" at bounding box center [669, 77] width 1339 height 967
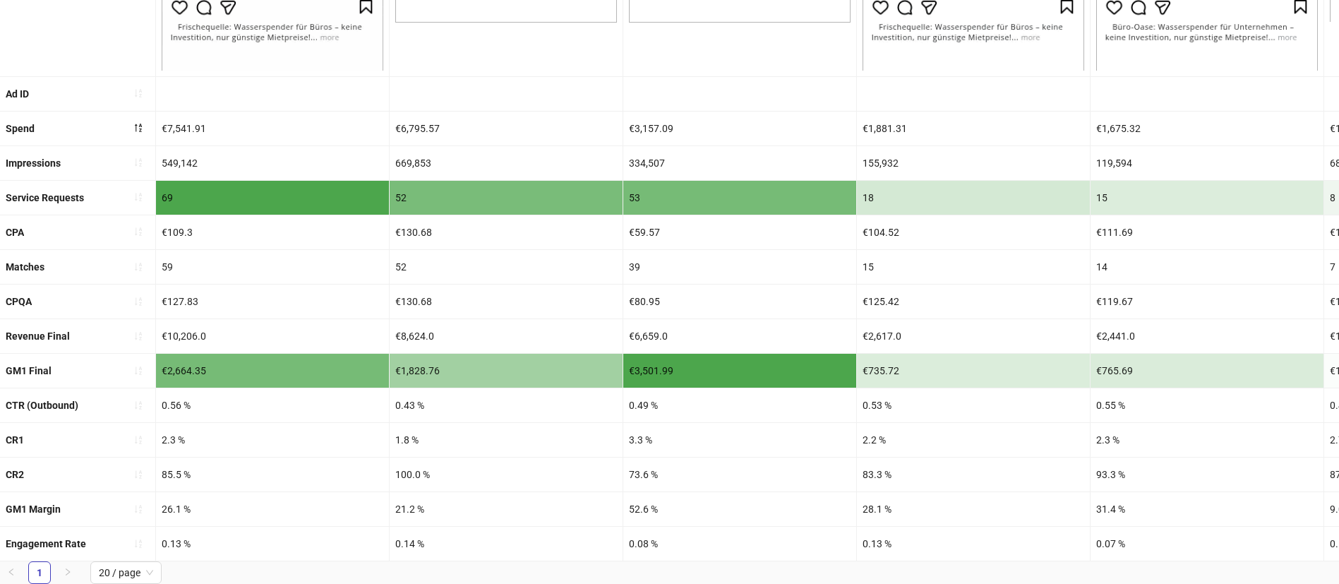
click at [736, 388] on div "0.49 %" at bounding box center [739, 405] width 233 height 34
drag, startPoint x: 642, startPoint y: 500, endPoint x: 610, endPoint y: 497, distance: 31.9
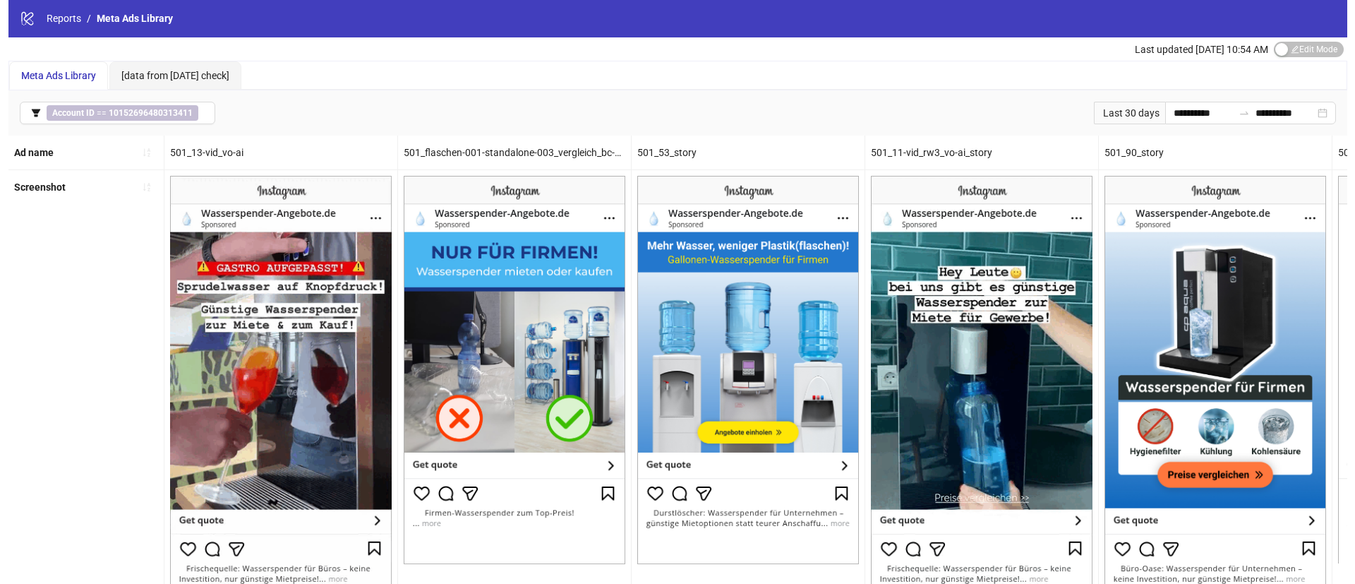
scroll to position [0, 0]
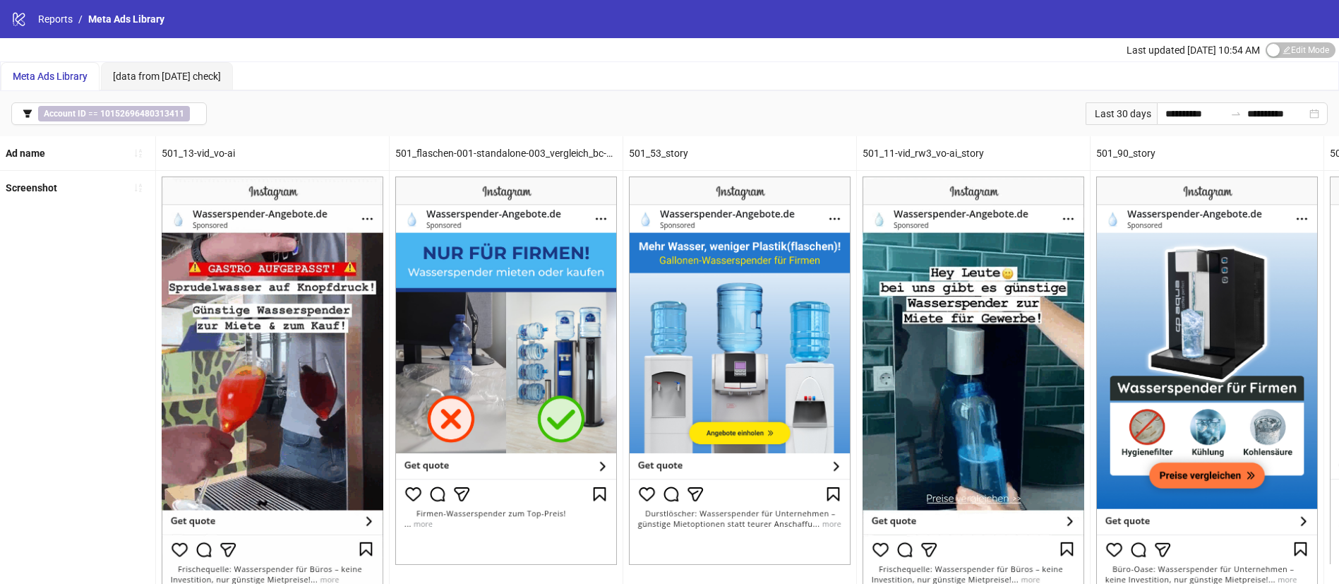
click at [114, 126] on div "**********" at bounding box center [669, 113] width 1339 height 45
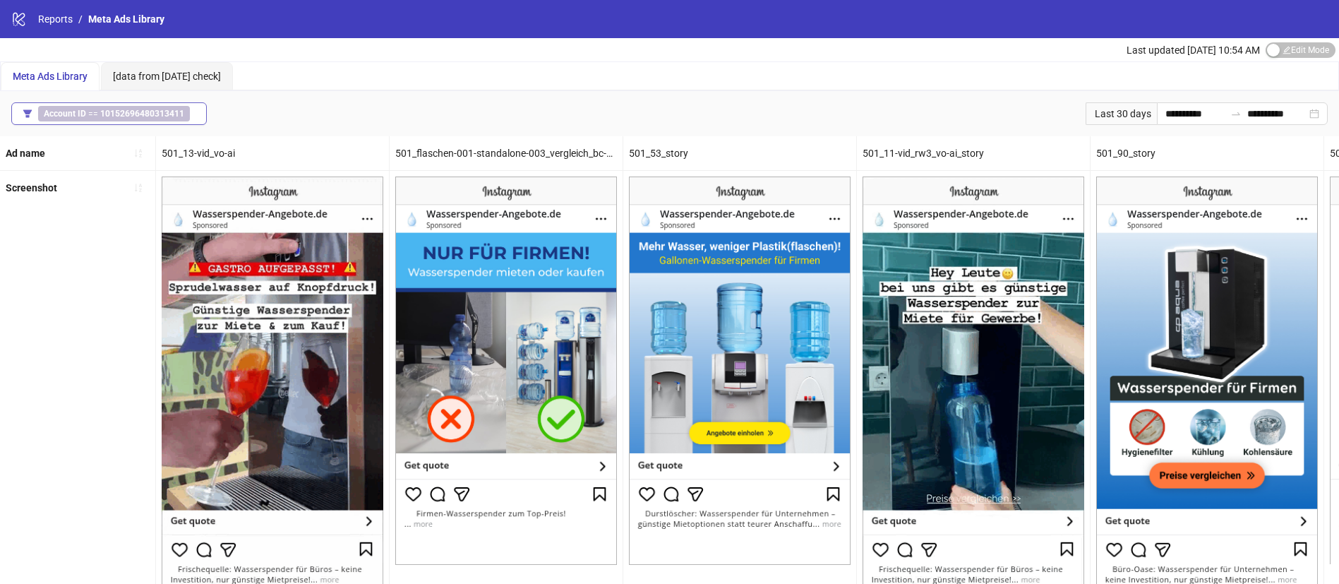
click at [119, 121] on button "Account ID == 10152696480313411" at bounding box center [108, 113] width 195 height 23
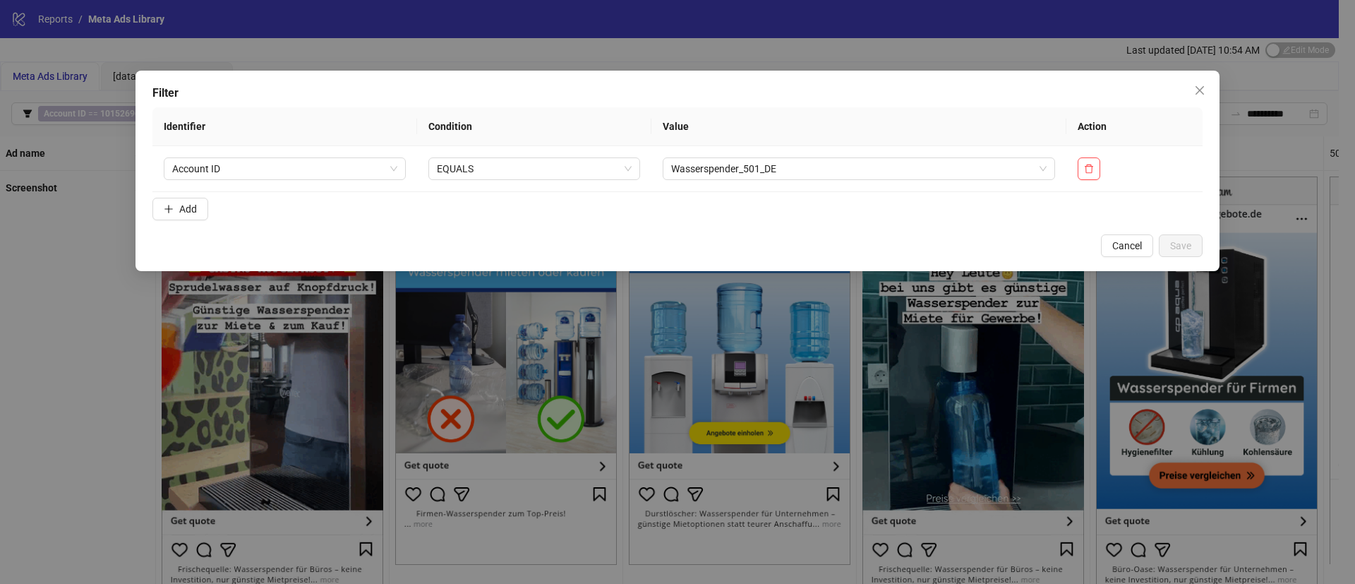
click at [121, 116] on div "Filter Identifier Condition Value Action Account ID EQUALS Wasserspender_501_DE…" at bounding box center [677, 292] width 1355 height 584
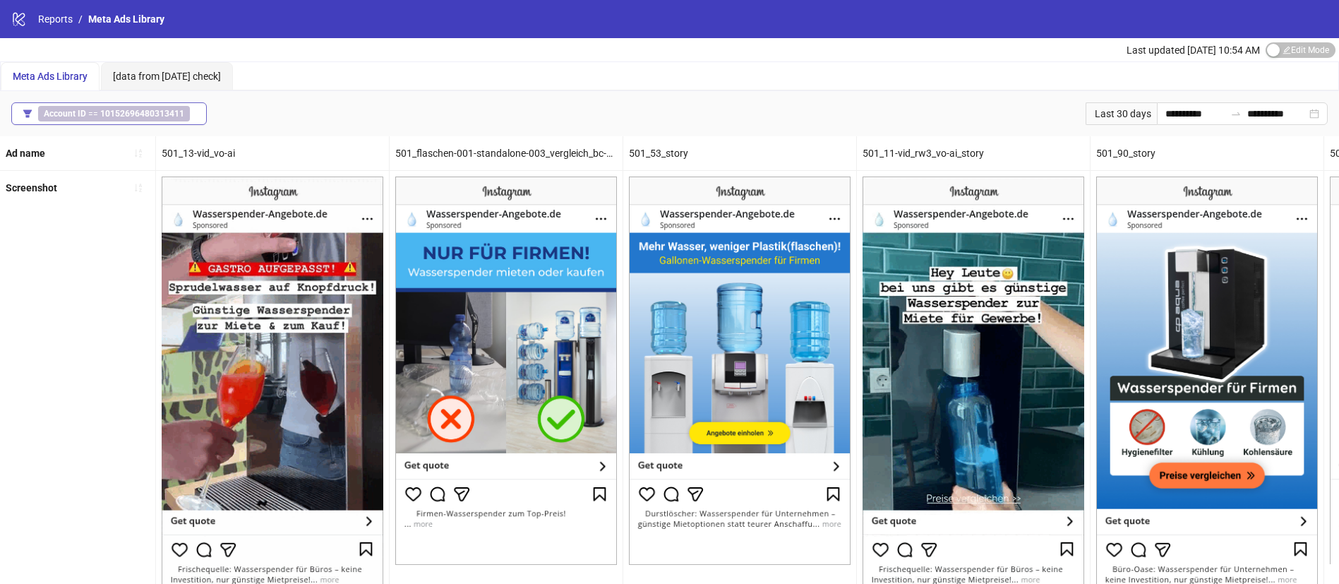
click at [126, 116] on b "10152696480313411" at bounding box center [142, 114] width 84 height 10
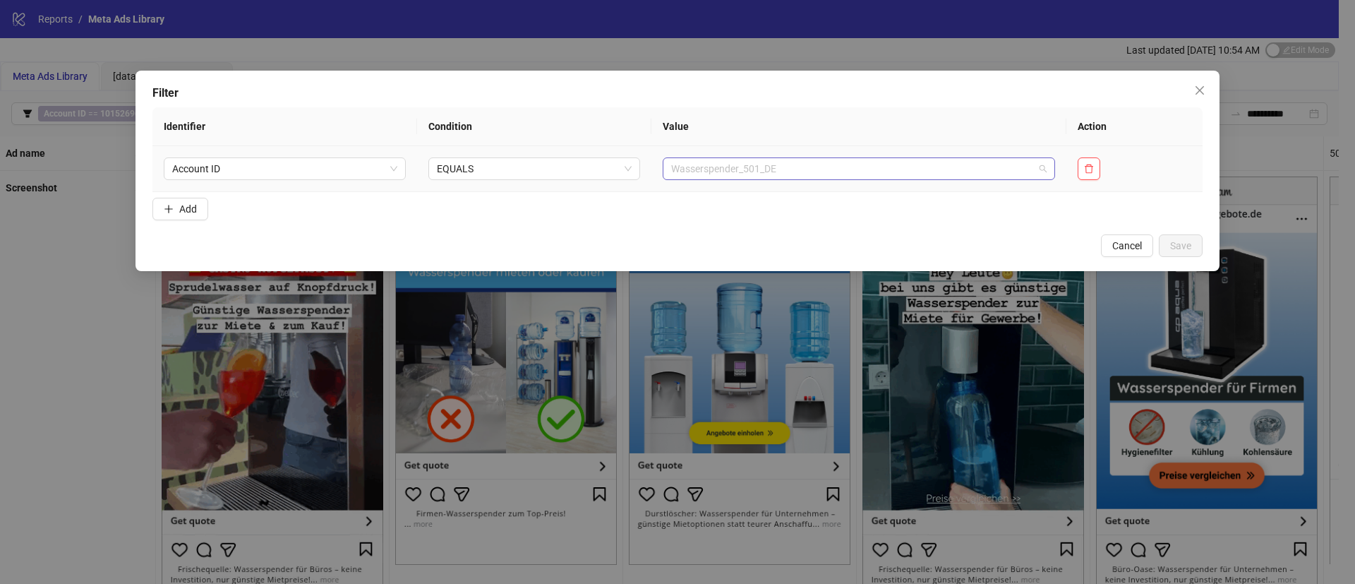
click at [718, 177] on span "Wasserspender_501_DE" at bounding box center [858, 168] width 375 height 21
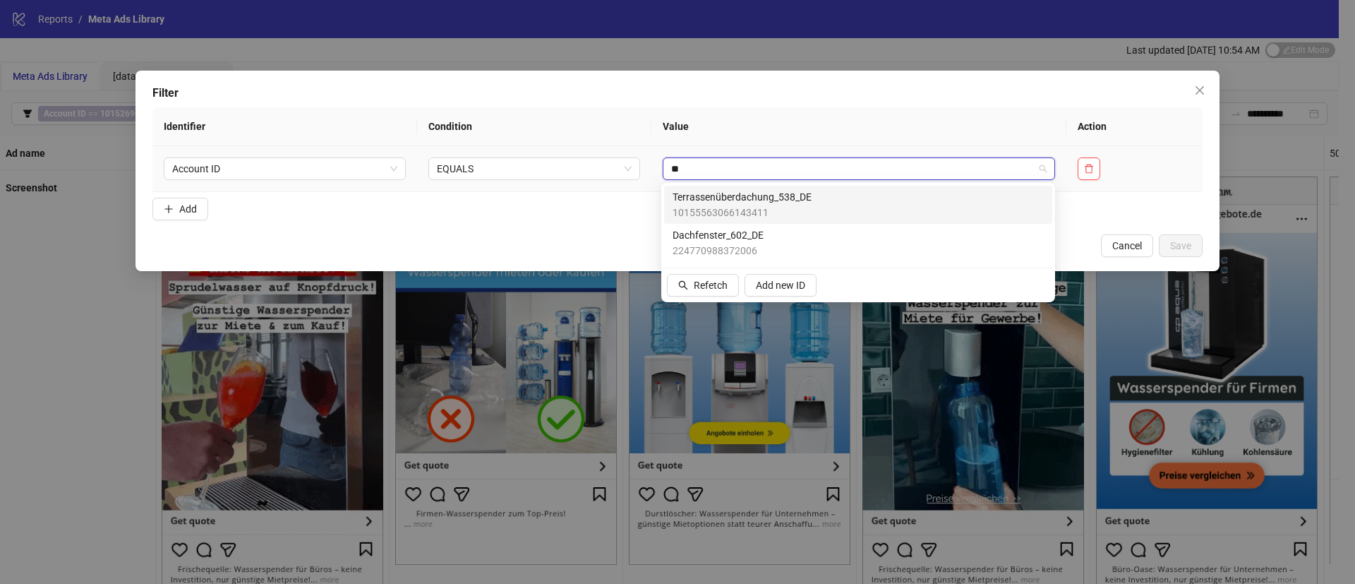
type input "***"
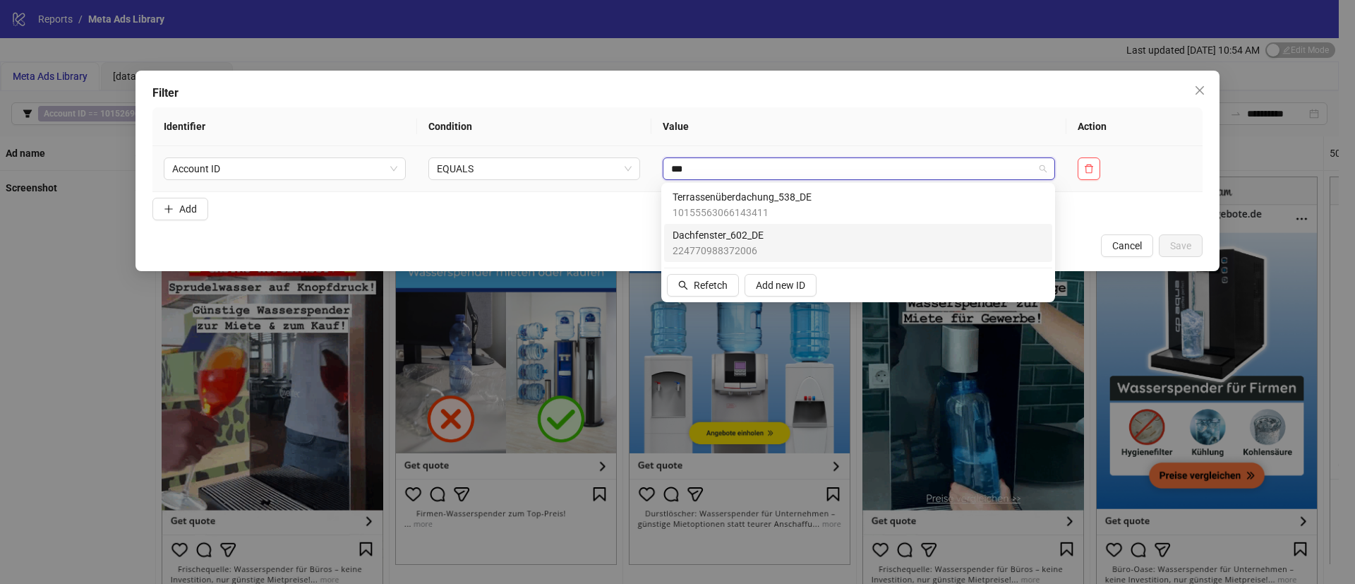
click at [739, 236] on span "Dachfenster_602_DE" at bounding box center [718, 235] width 91 height 16
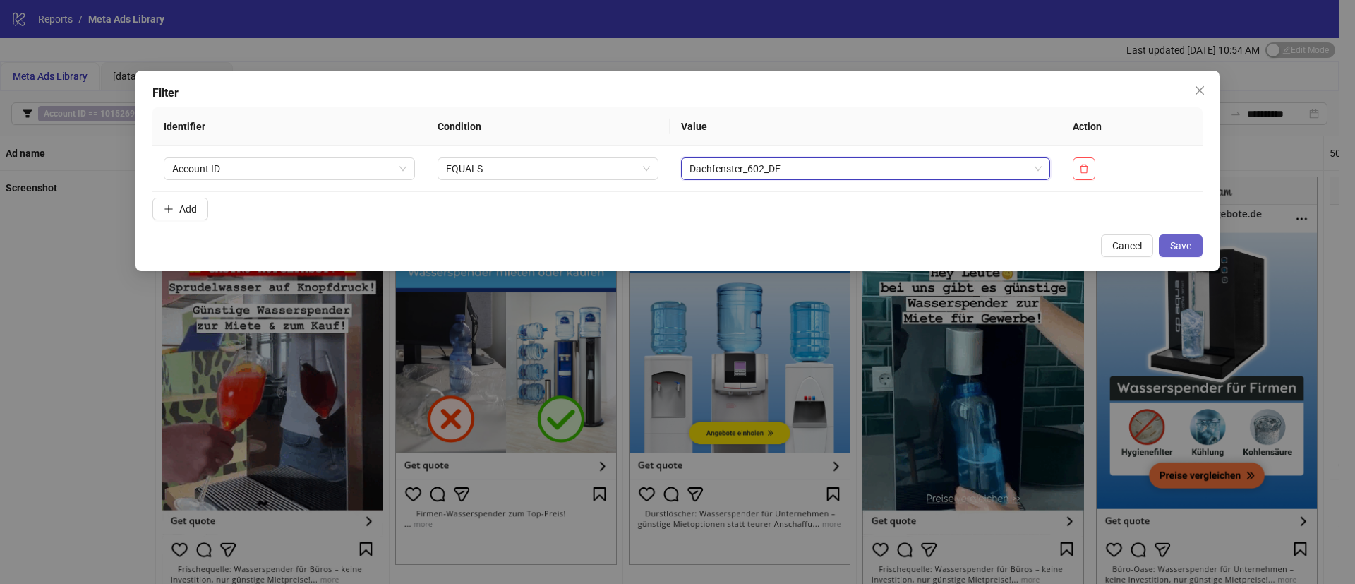
click at [1172, 240] on span "Save" at bounding box center [1180, 245] width 21 height 11
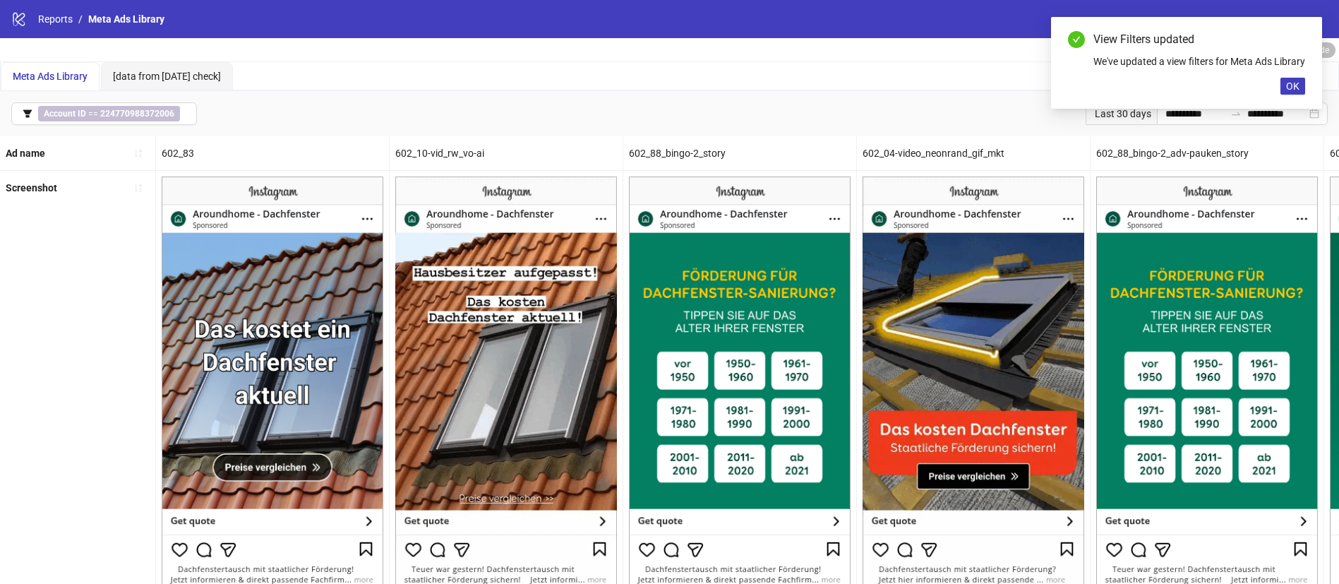
click at [20, 332] on div "Screenshot" at bounding box center [78, 394] width 156 height 447
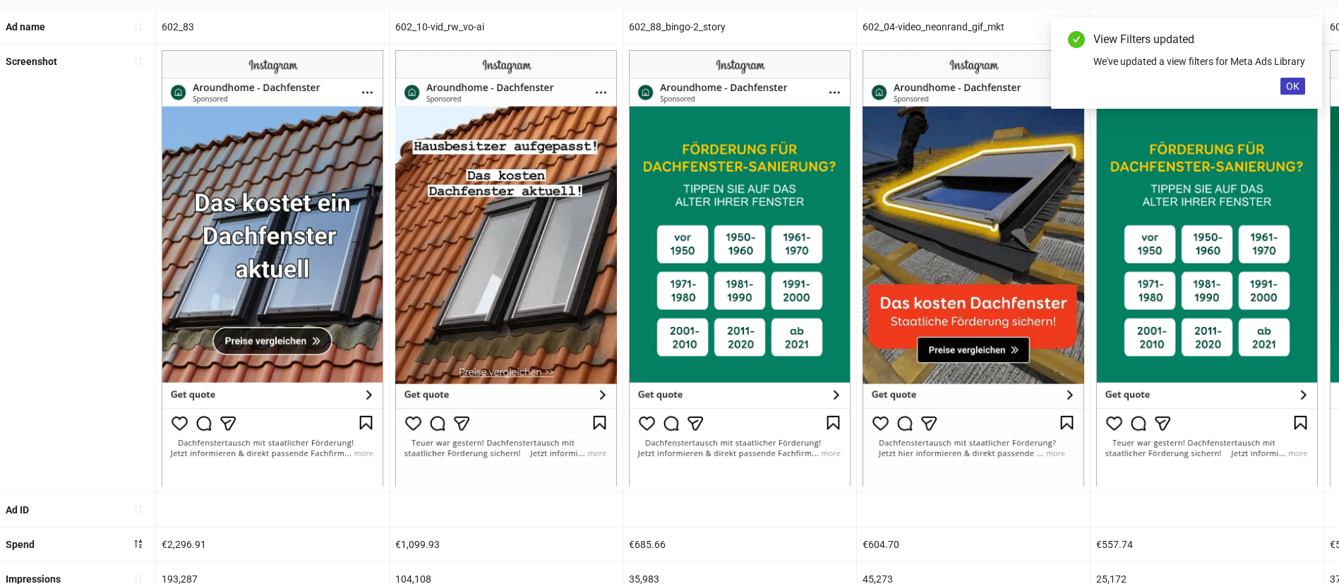
scroll to position [318, 0]
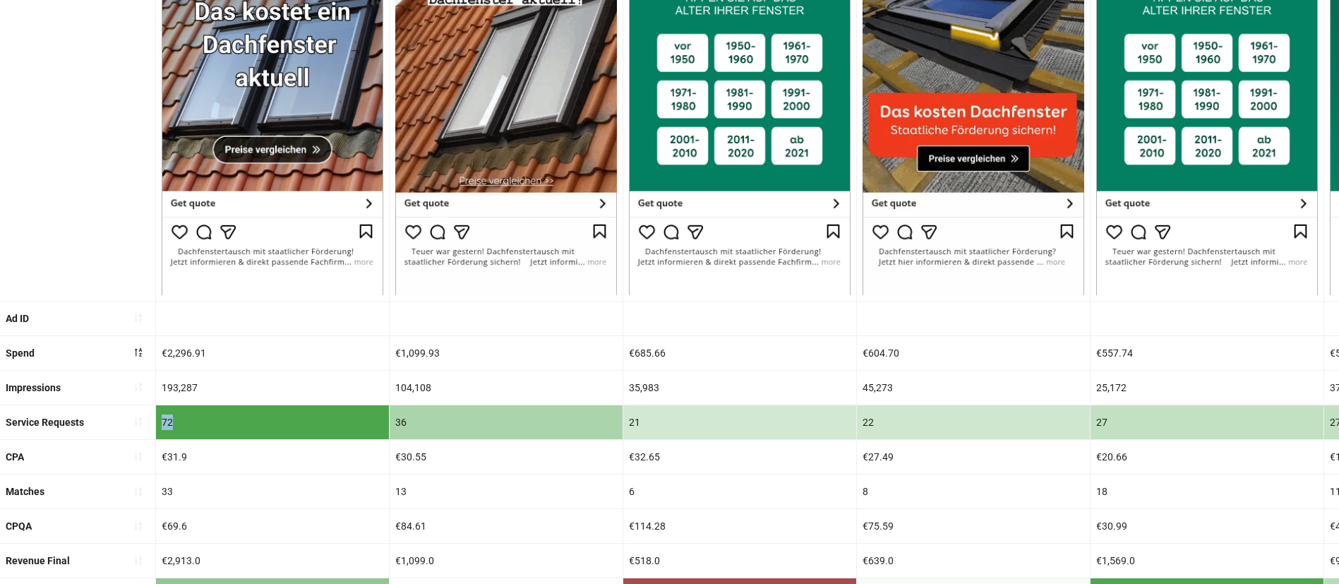
drag, startPoint x: 207, startPoint y: 423, endPoint x: 123, endPoint y: 422, distance: 84.7
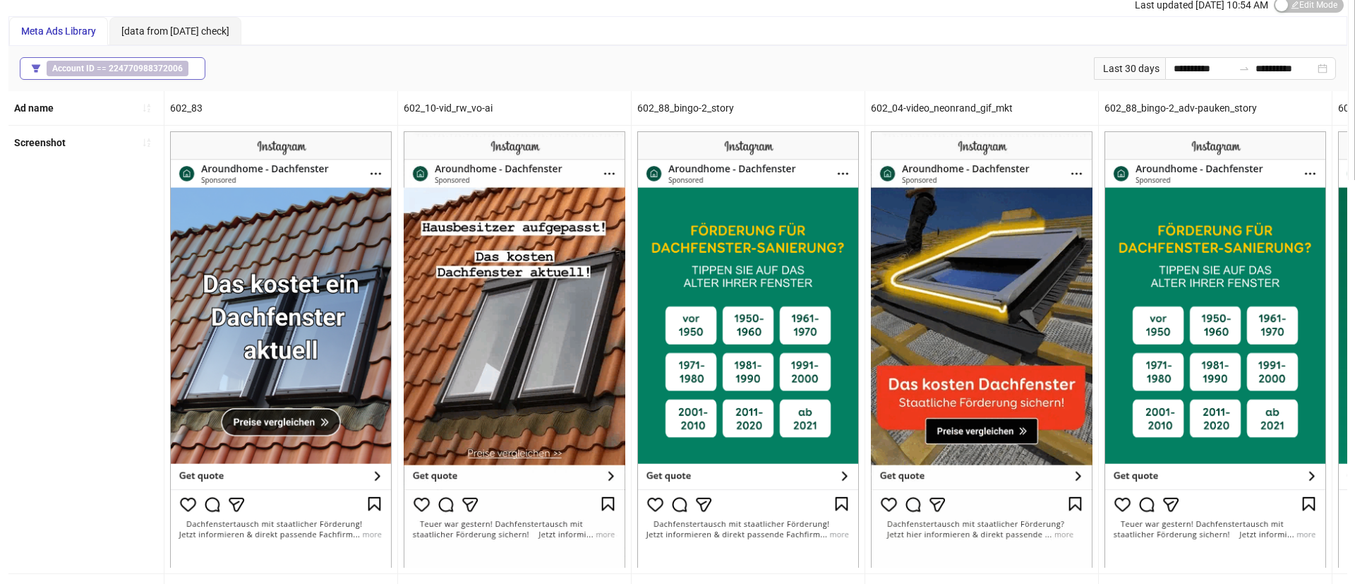
scroll to position [0, 0]
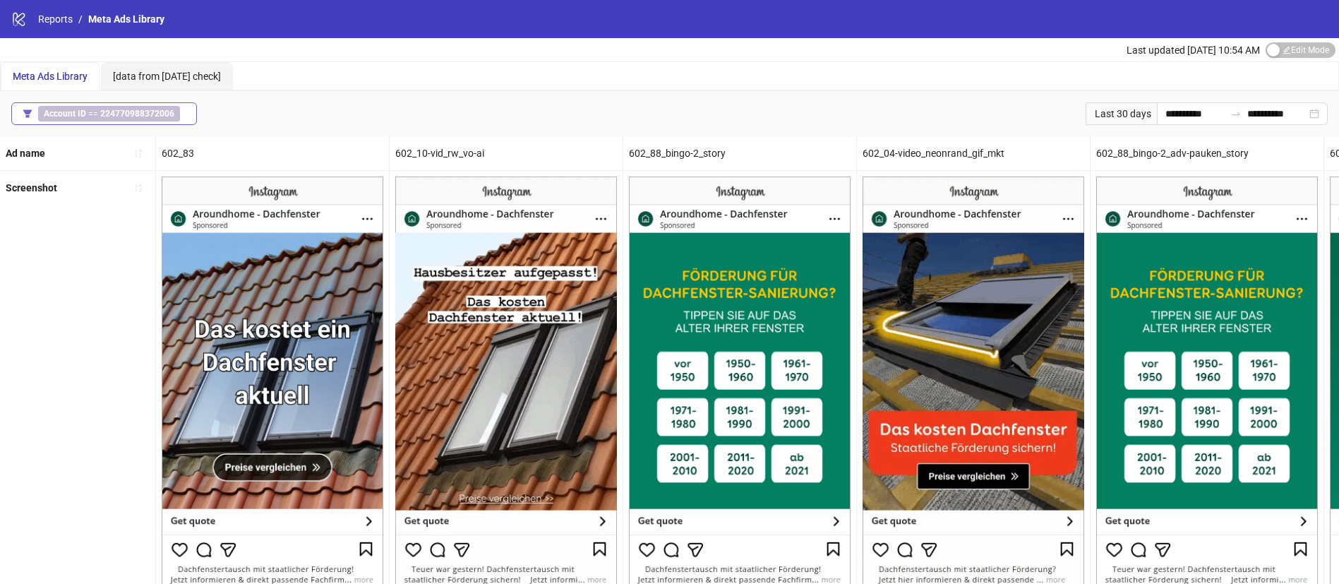
click at [165, 115] on b "224770988372006" at bounding box center [137, 114] width 74 height 10
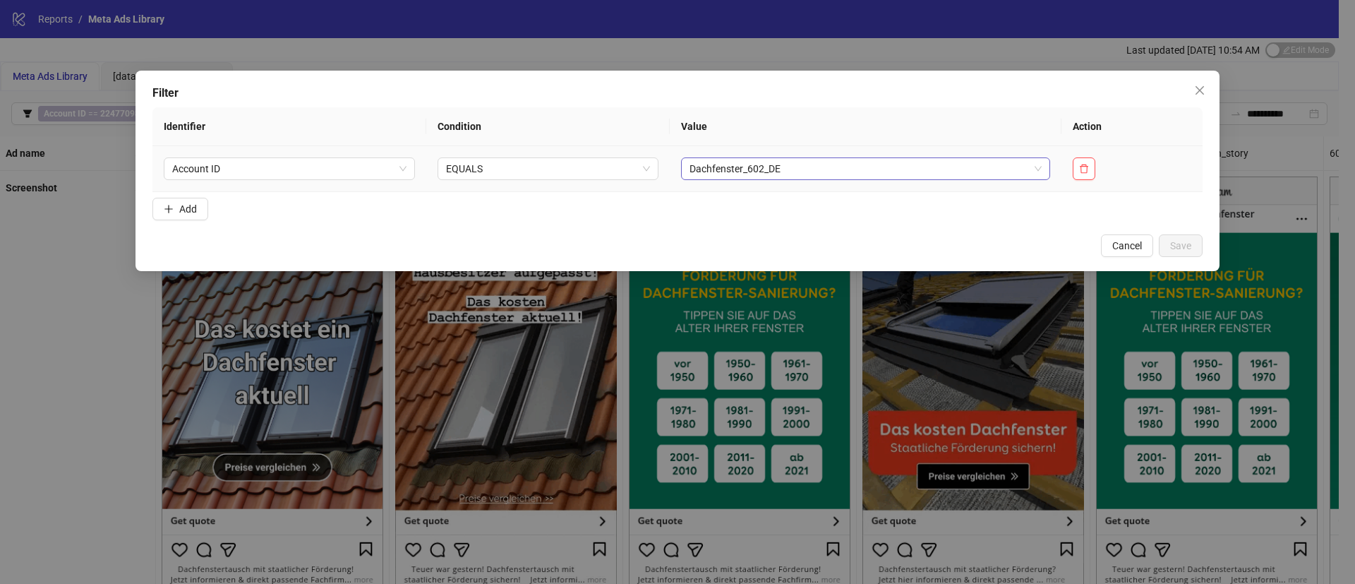
drag, startPoint x: 865, startPoint y: 183, endPoint x: 864, endPoint y: 176, distance: 7.1
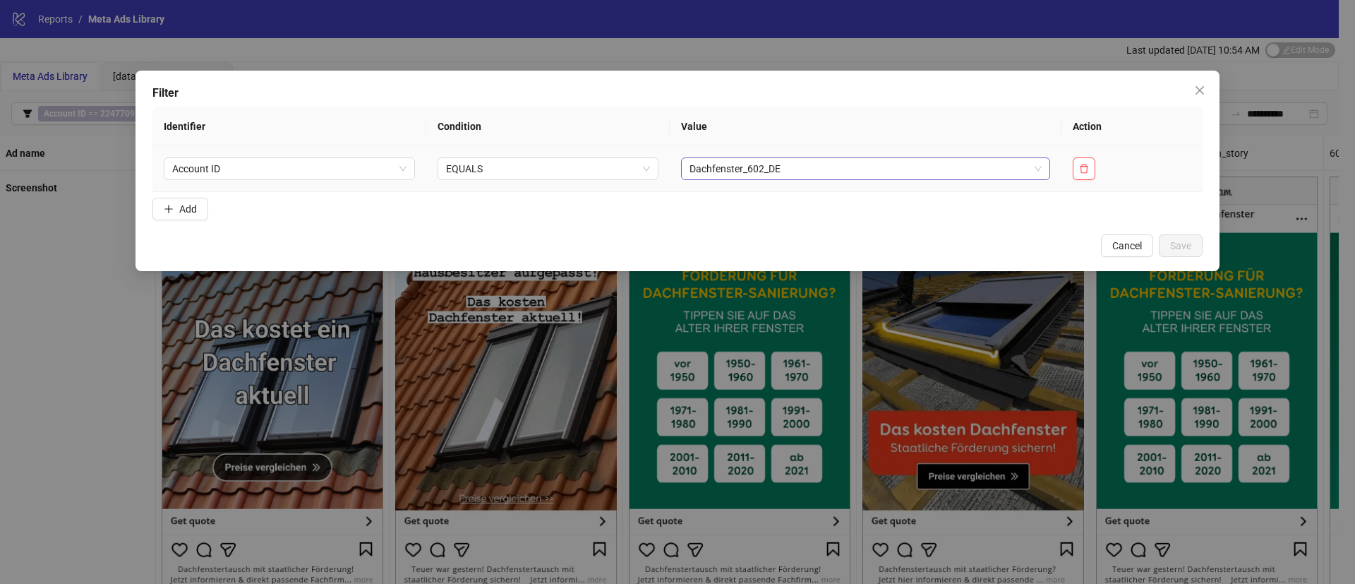
click at [864, 182] on td "Dachfenster_602_DE" at bounding box center [866, 169] width 392 height 46
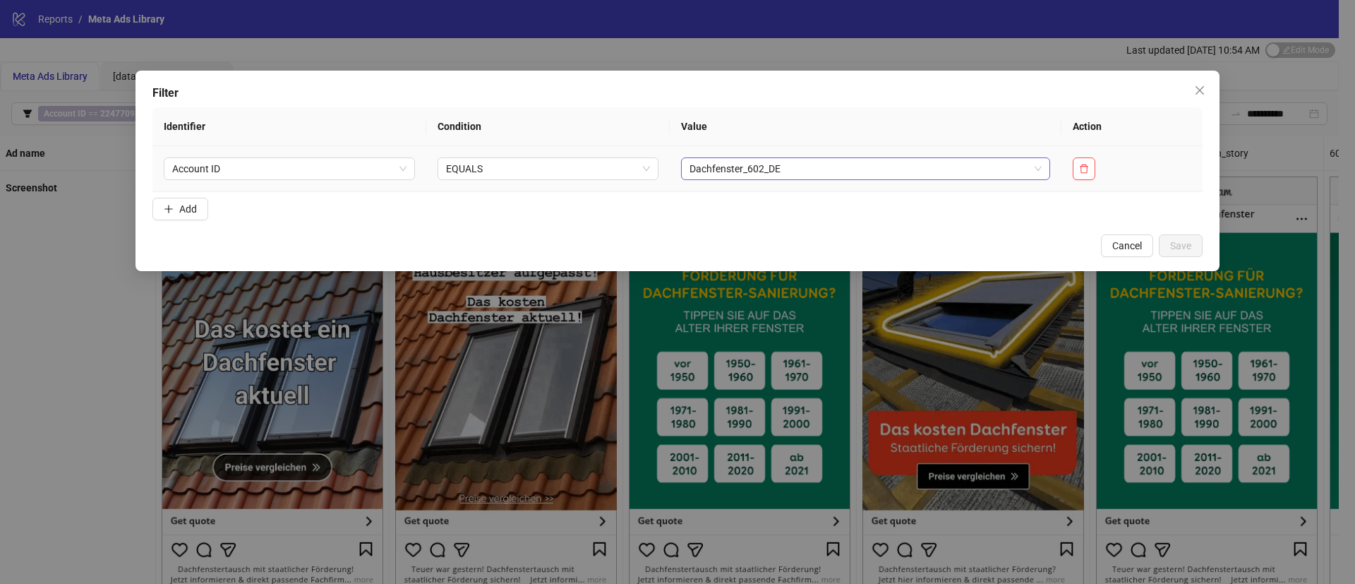
click at [864, 176] on span "Dachfenster_602_DE" at bounding box center [866, 168] width 352 height 21
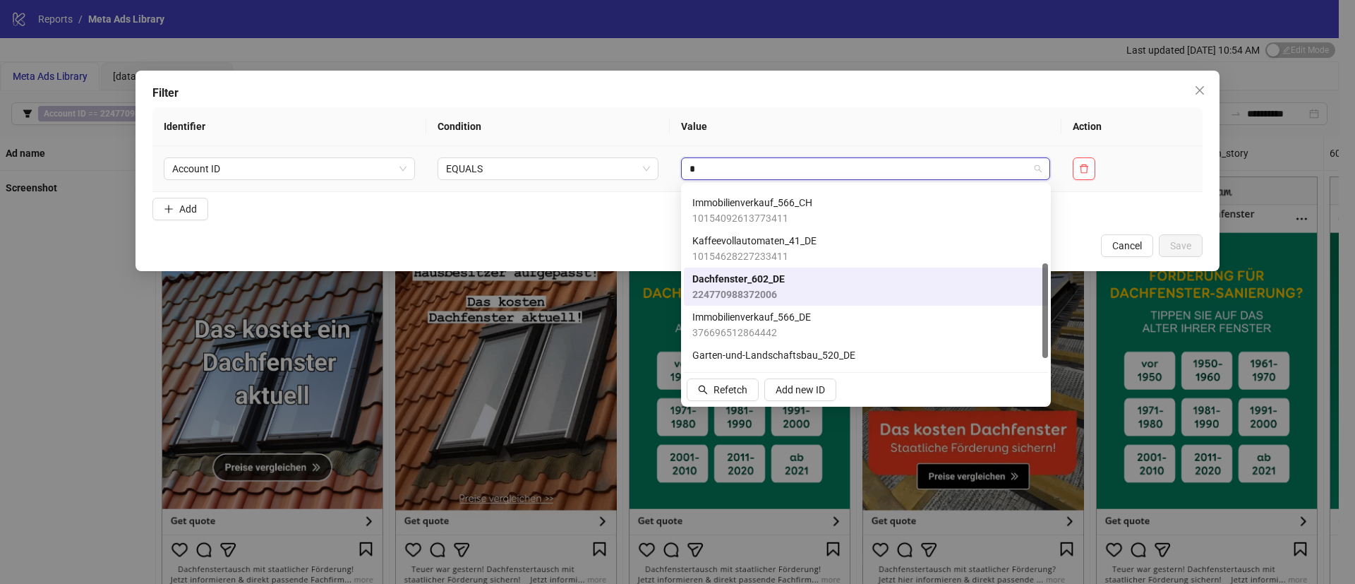
type input "**"
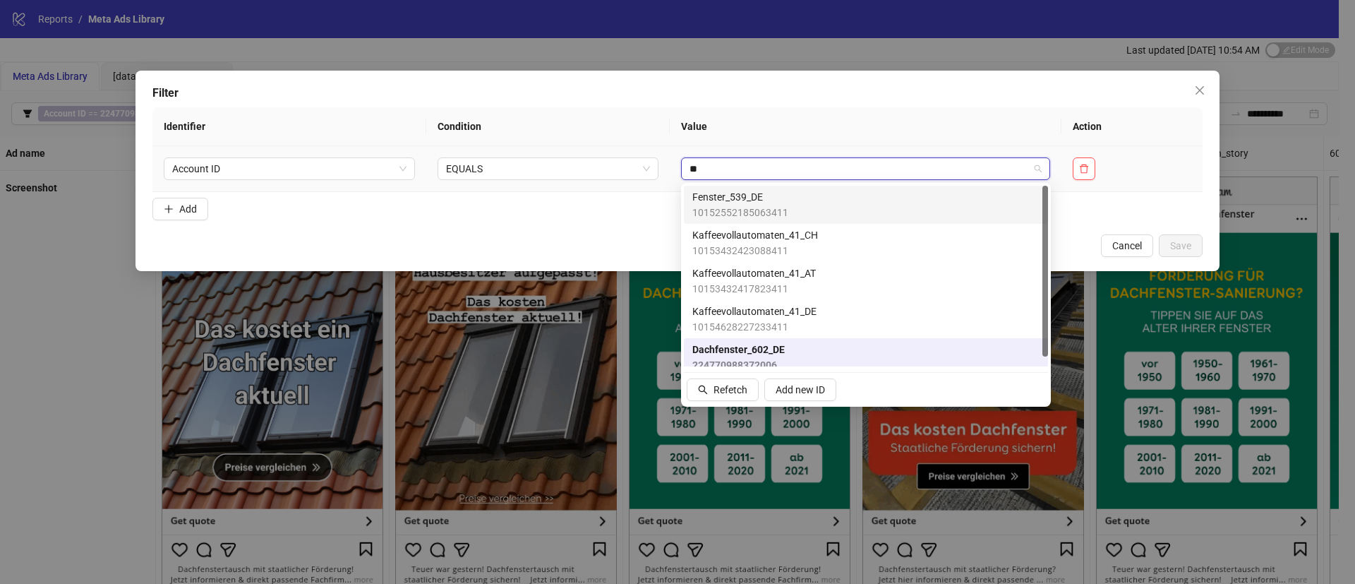
click at [769, 205] on span "10152552185063411" at bounding box center [740, 213] width 96 height 16
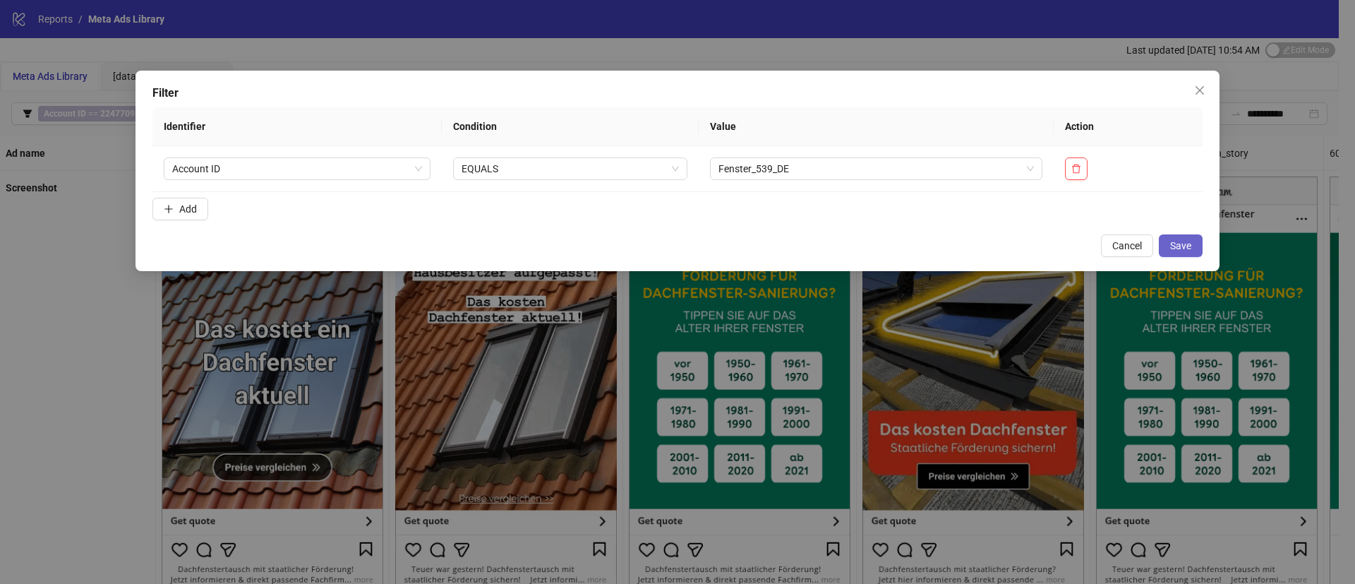
click at [1183, 242] on span "Save" at bounding box center [1180, 245] width 21 height 11
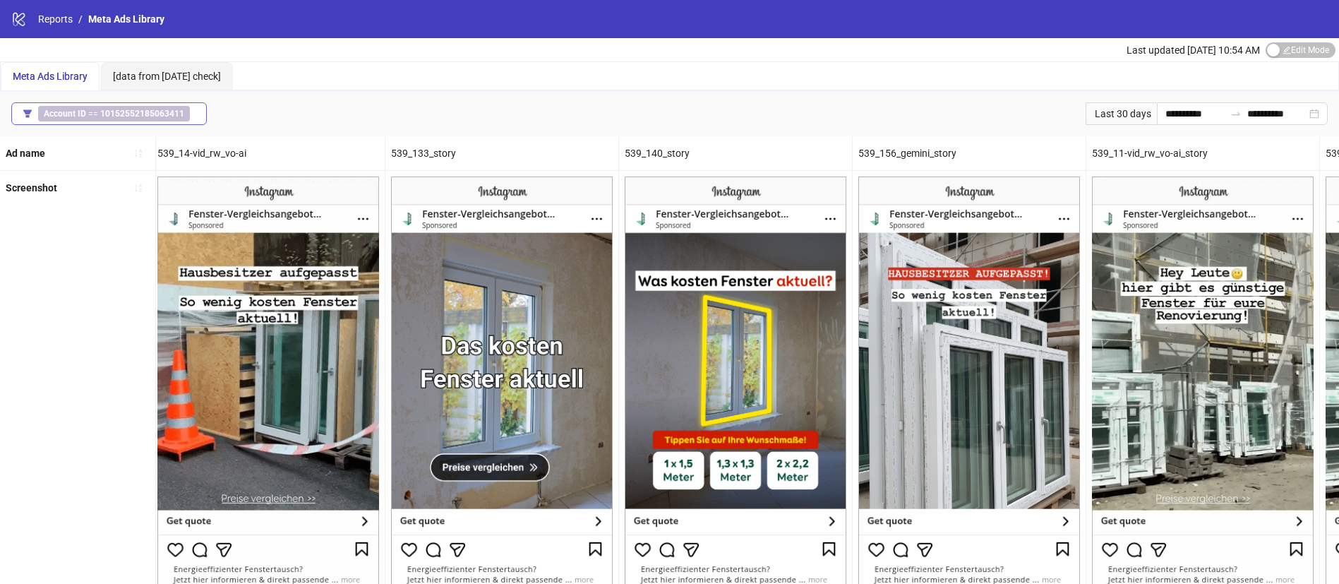
click at [123, 104] on button "Account ID == 10152552185063411" at bounding box center [108, 113] width 195 height 23
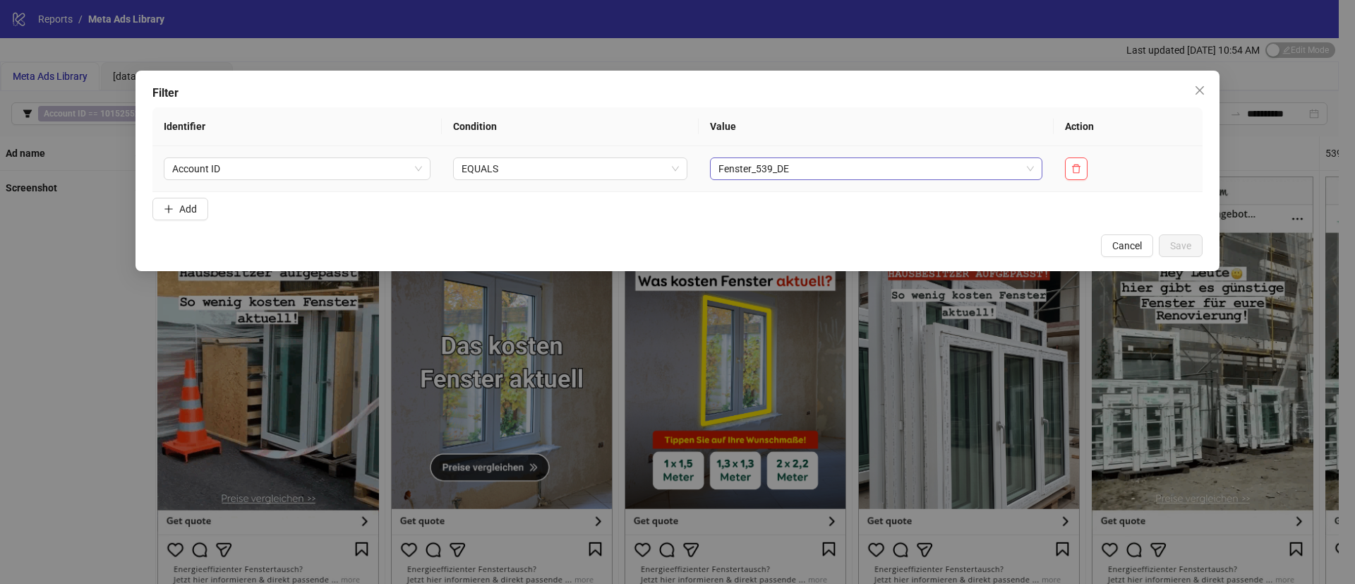
click at [920, 169] on span "Fenster_539_DE" at bounding box center [875, 168] width 315 height 21
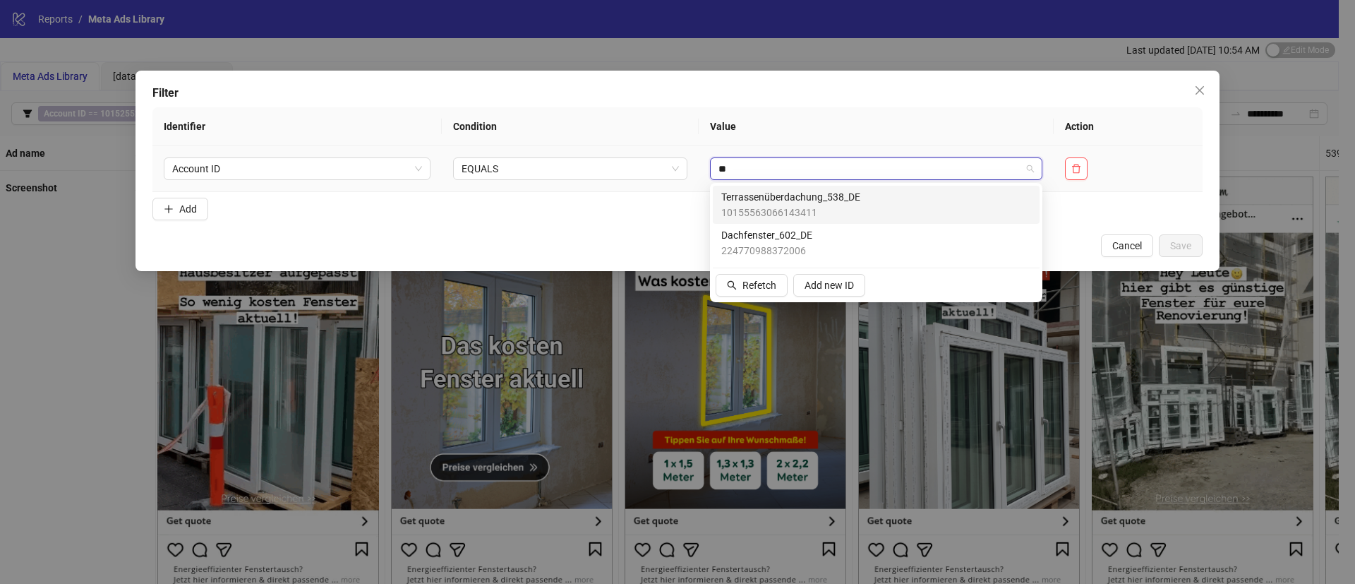
type input "***"
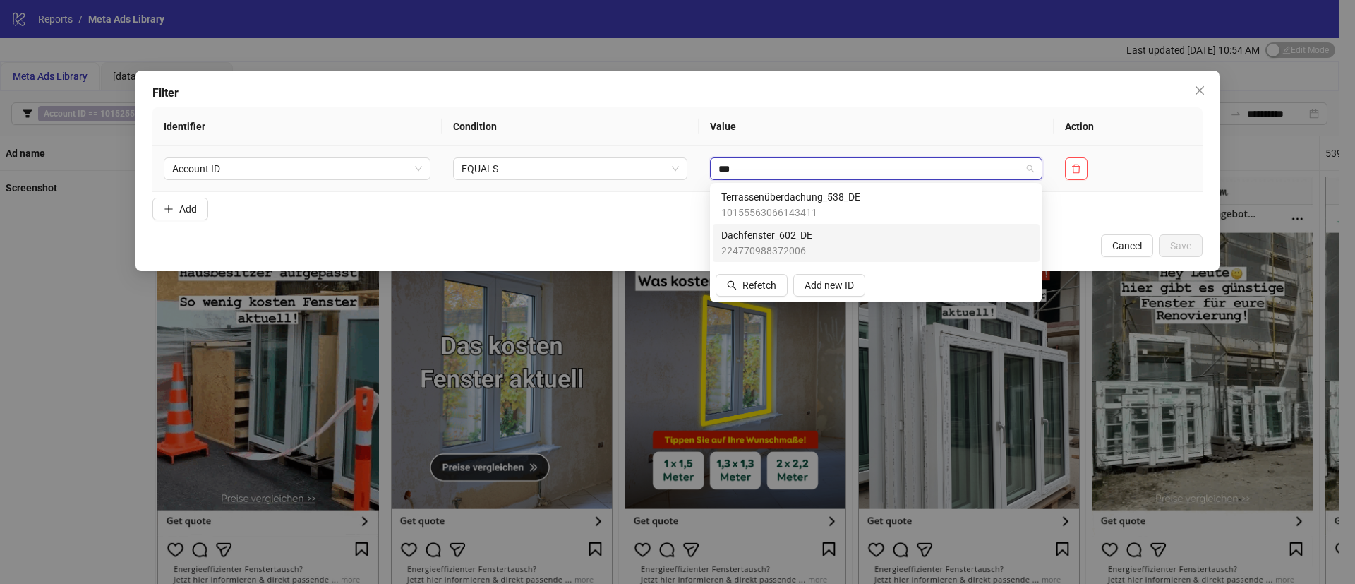
click at [827, 244] on div "Dachfenster_602_DE 224770988372006" at bounding box center [876, 242] width 310 height 31
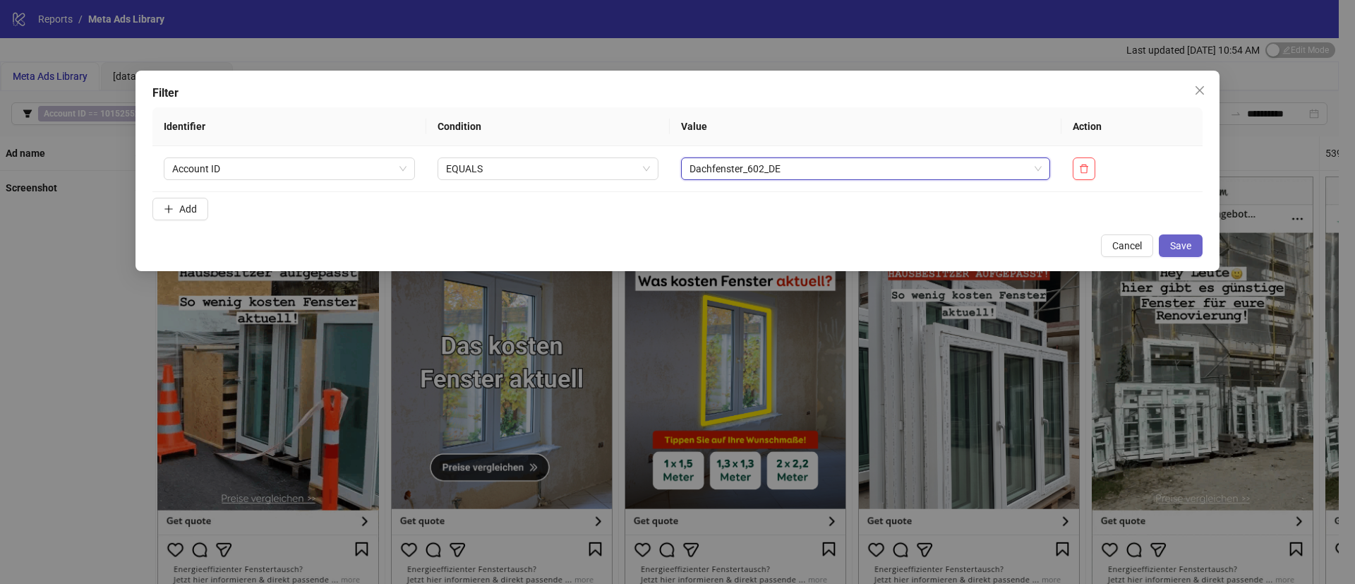
click at [1195, 252] on button "Save" at bounding box center [1181, 245] width 44 height 23
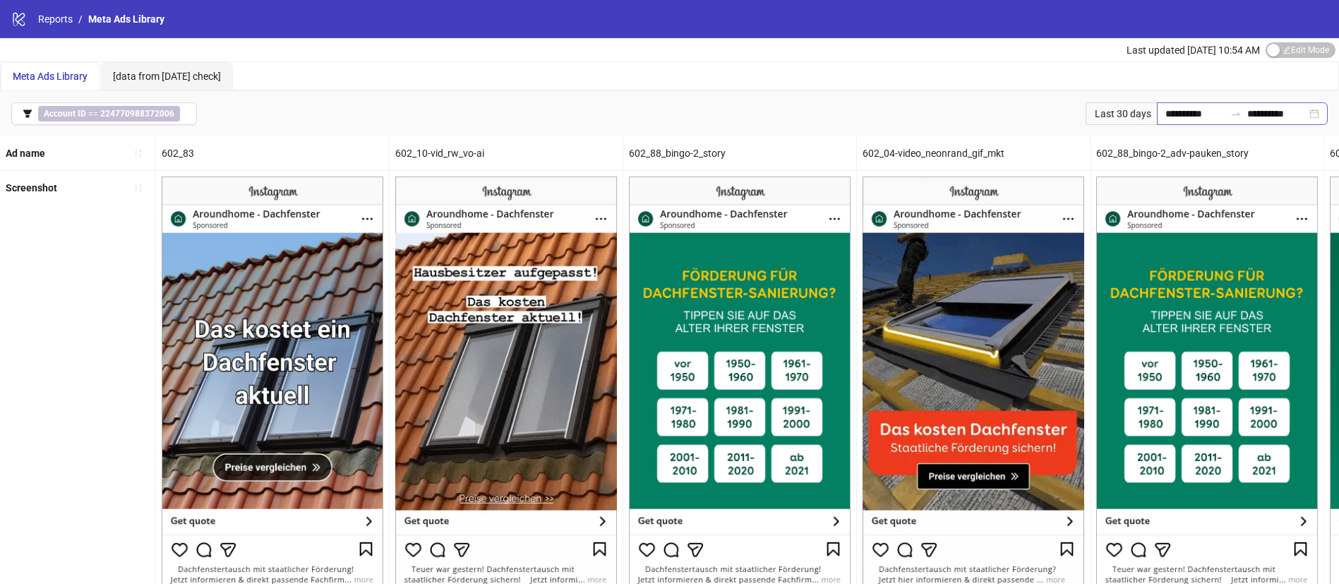
click at [1206, 102] on div "**********" at bounding box center [1242, 113] width 171 height 23
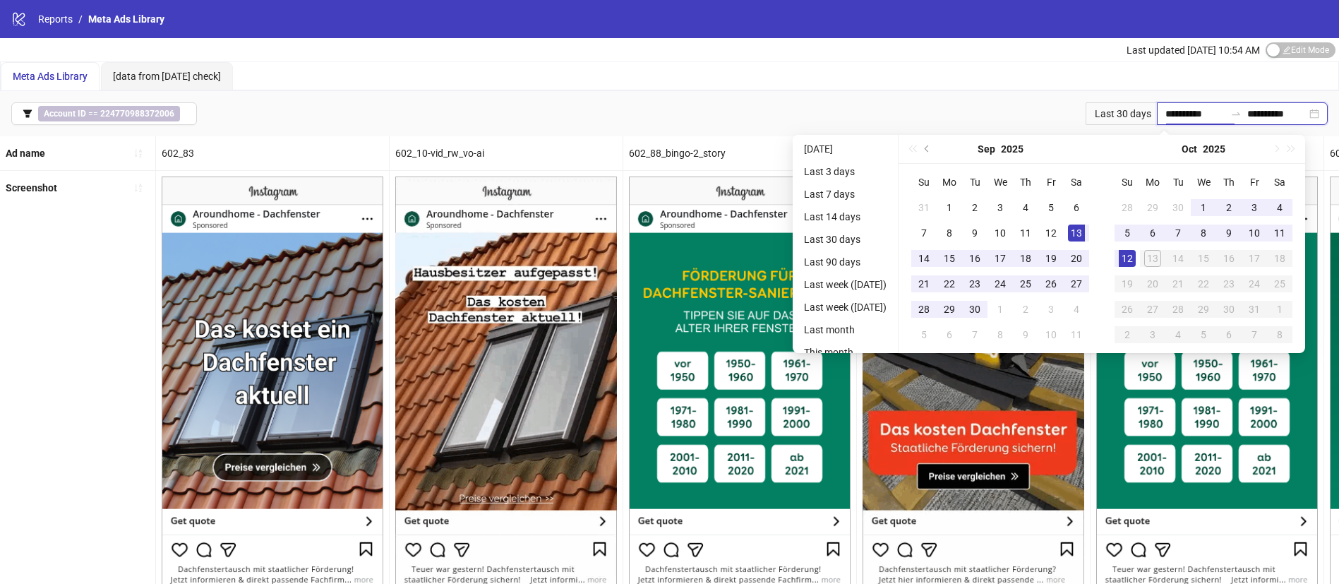
click at [1205, 109] on input "**********" at bounding box center [1194, 114] width 59 height 16
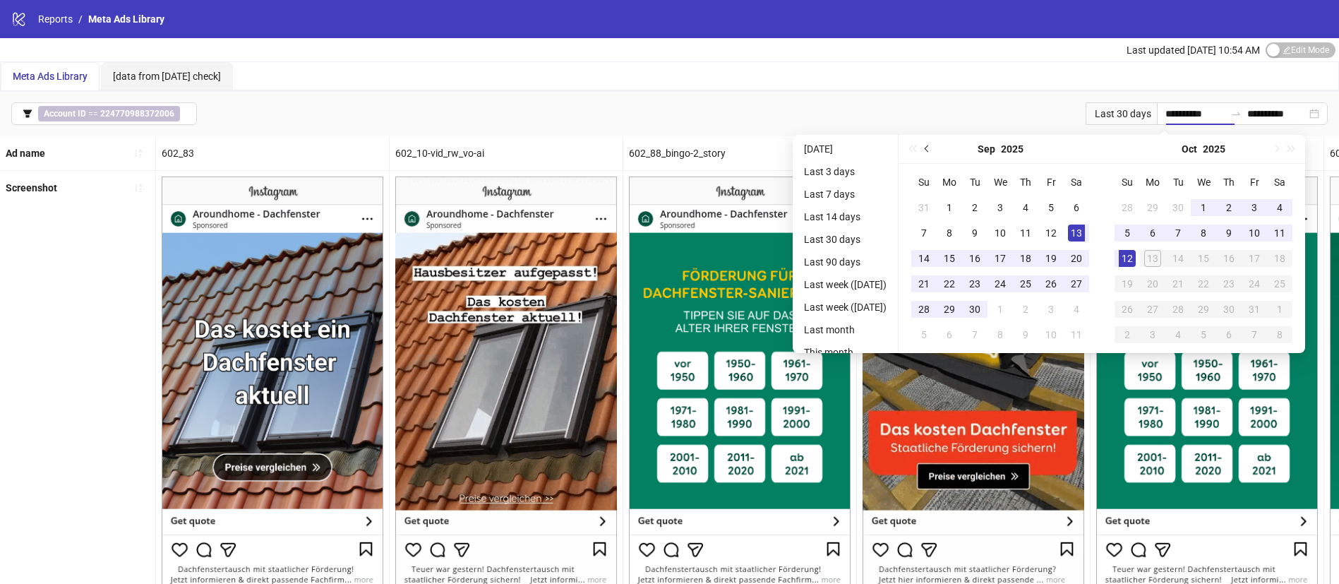
click at [935, 145] on button "Previous month (PageUp)" at bounding box center [928, 149] width 16 height 28
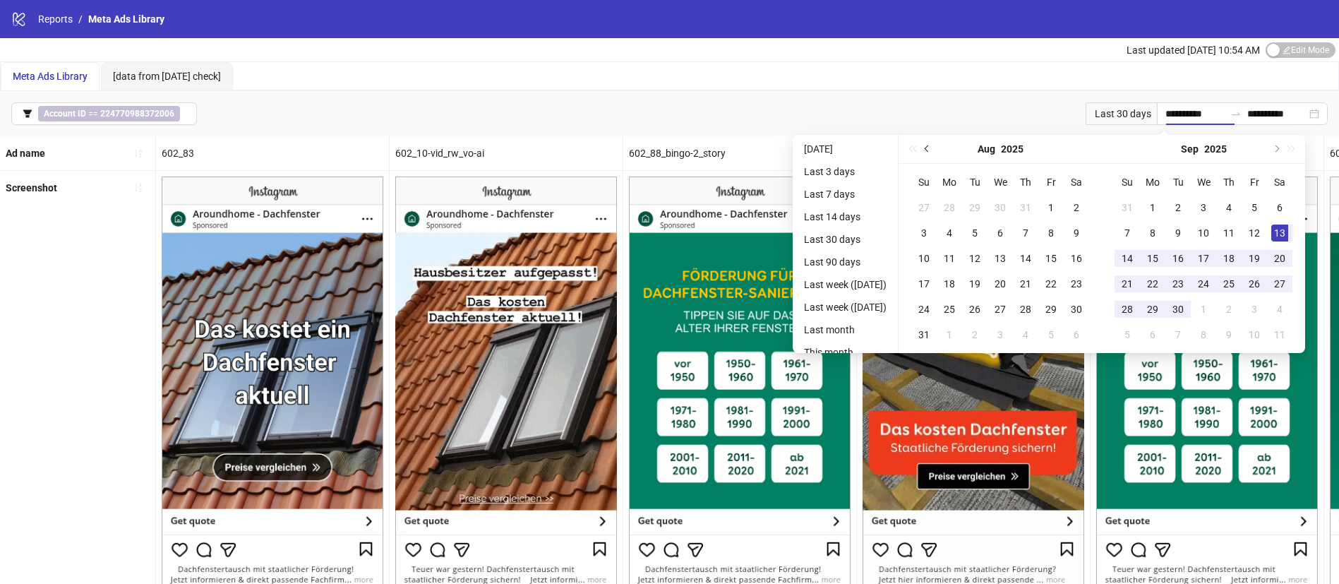
click at [935, 145] on button "Previous month (PageUp)" at bounding box center [928, 149] width 16 height 28
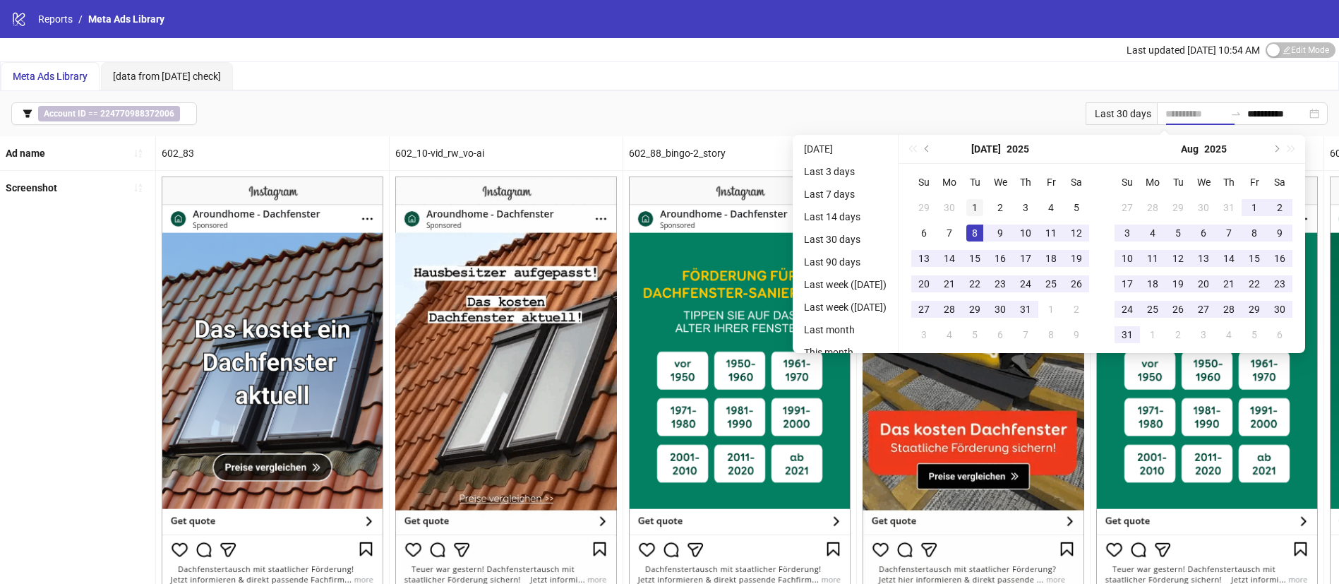
type input "**********"
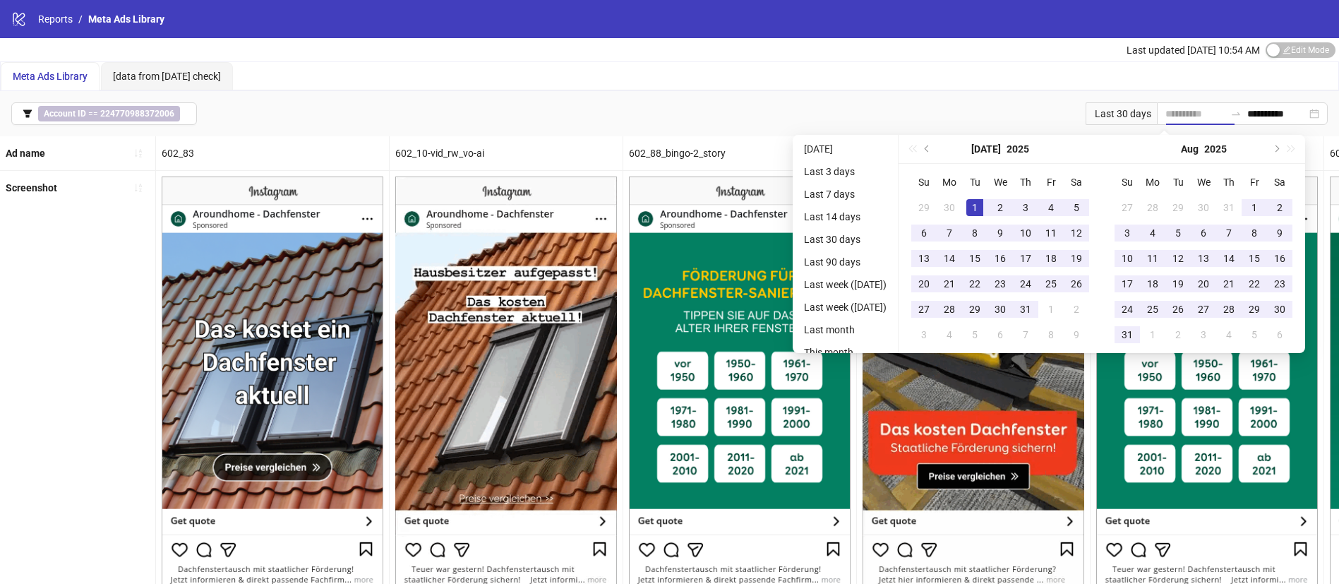
click at [983, 205] on div "1" at bounding box center [974, 207] width 17 height 17
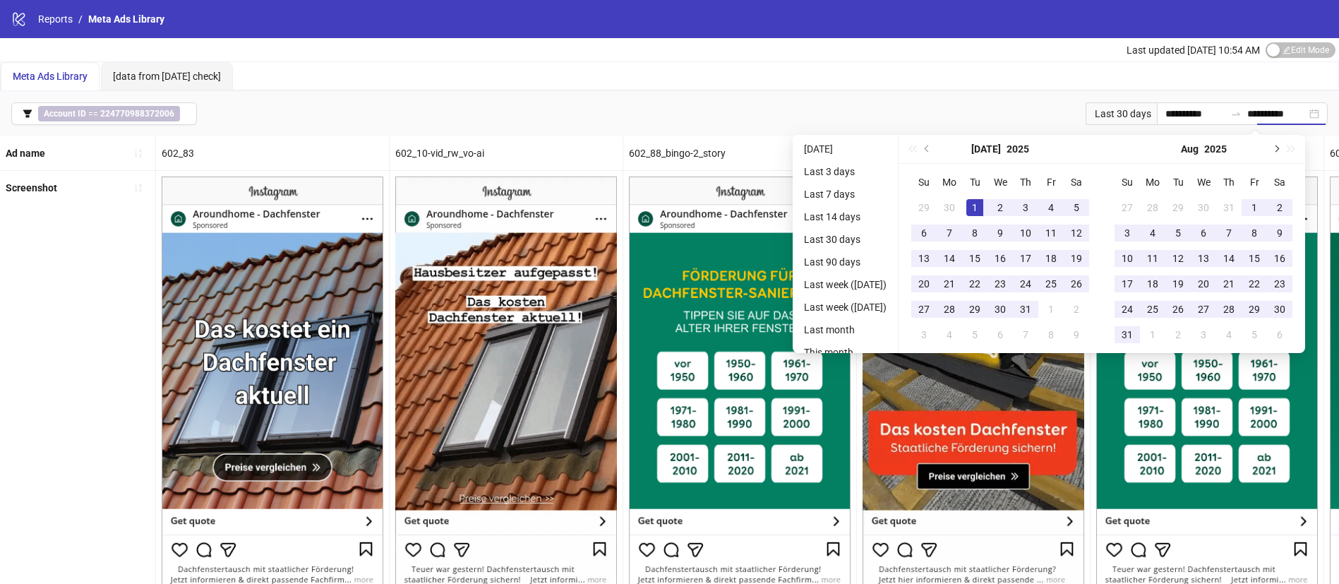
click at [1279, 150] on span "Next month (PageDown)" at bounding box center [1275, 148] width 7 height 7
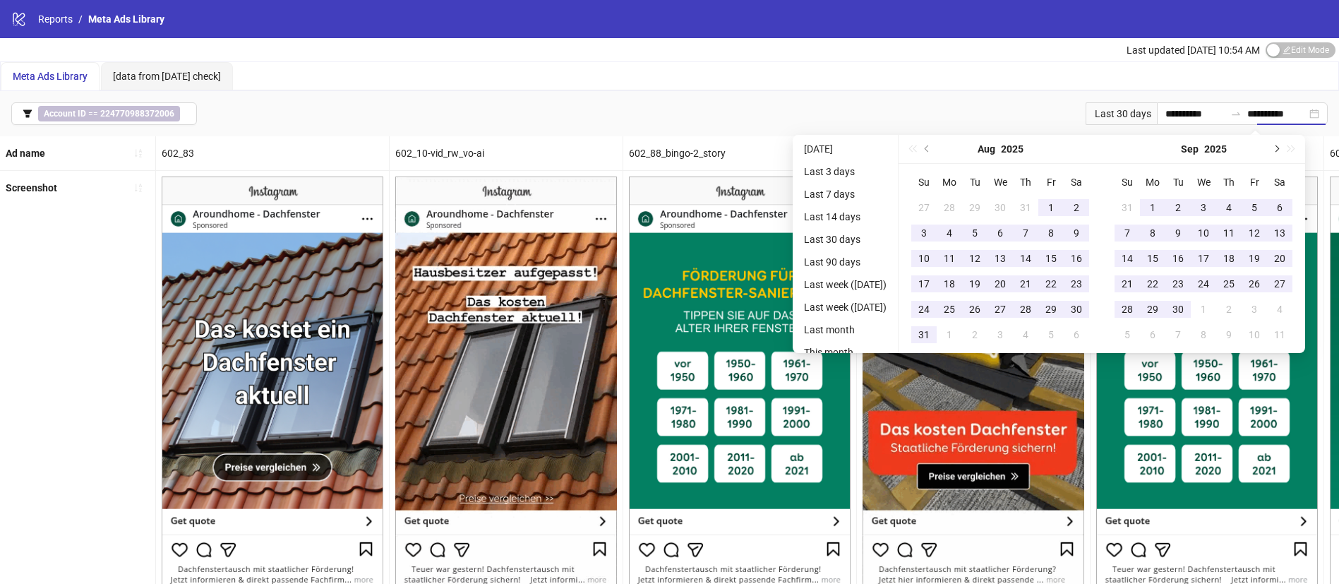
click at [1279, 150] on span "Next month (PageDown)" at bounding box center [1275, 148] width 7 height 7
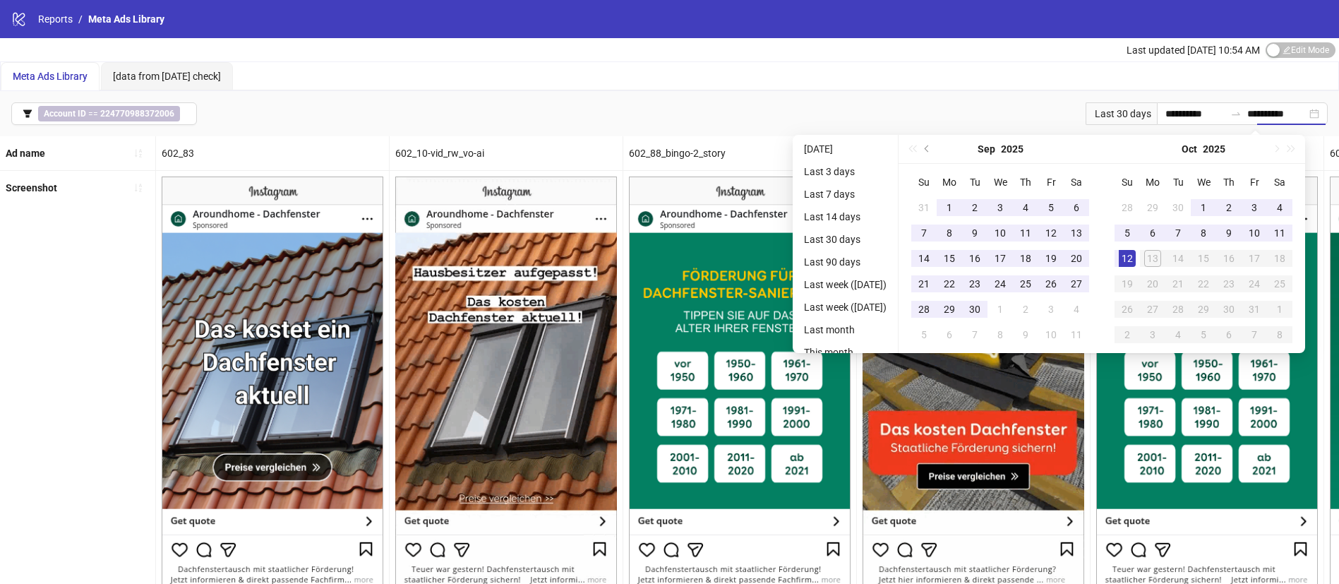
type input "**********"
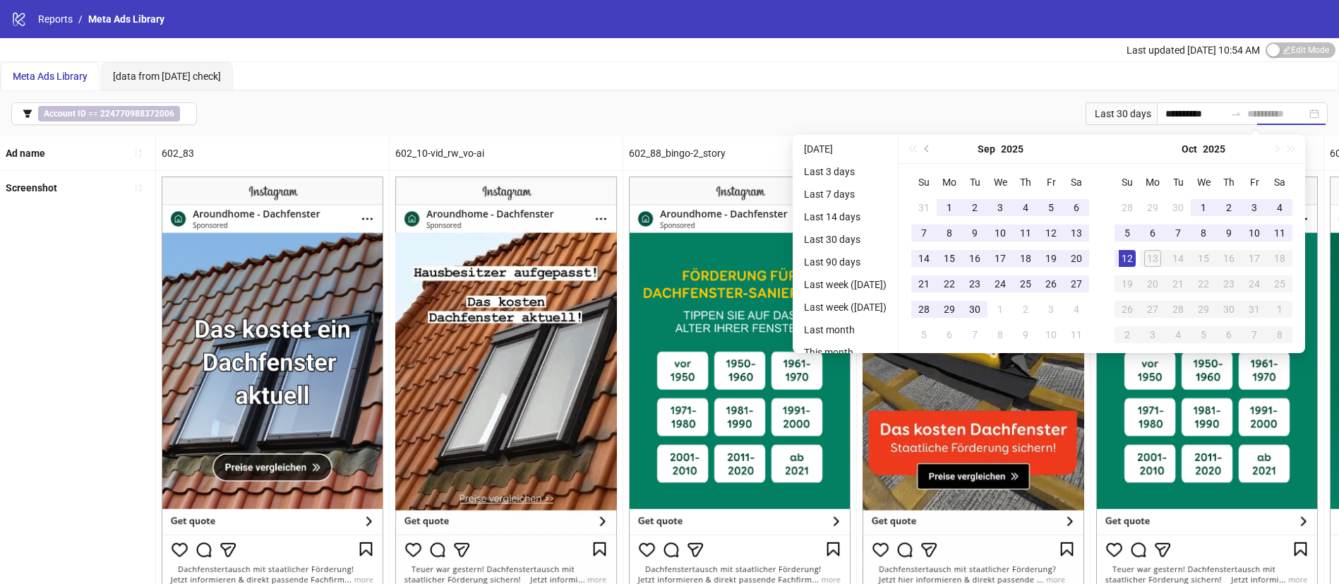
click at [1136, 257] on div "12" at bounding box center [1127, 258] width 17 height 17
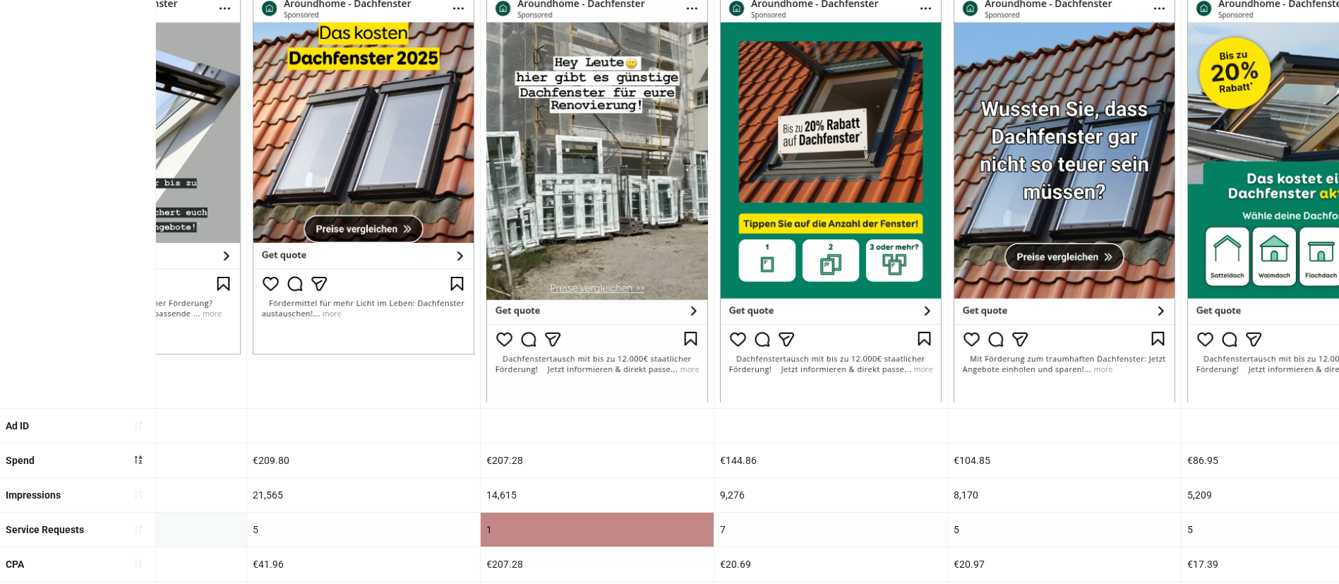
scroll to position [445, 0]
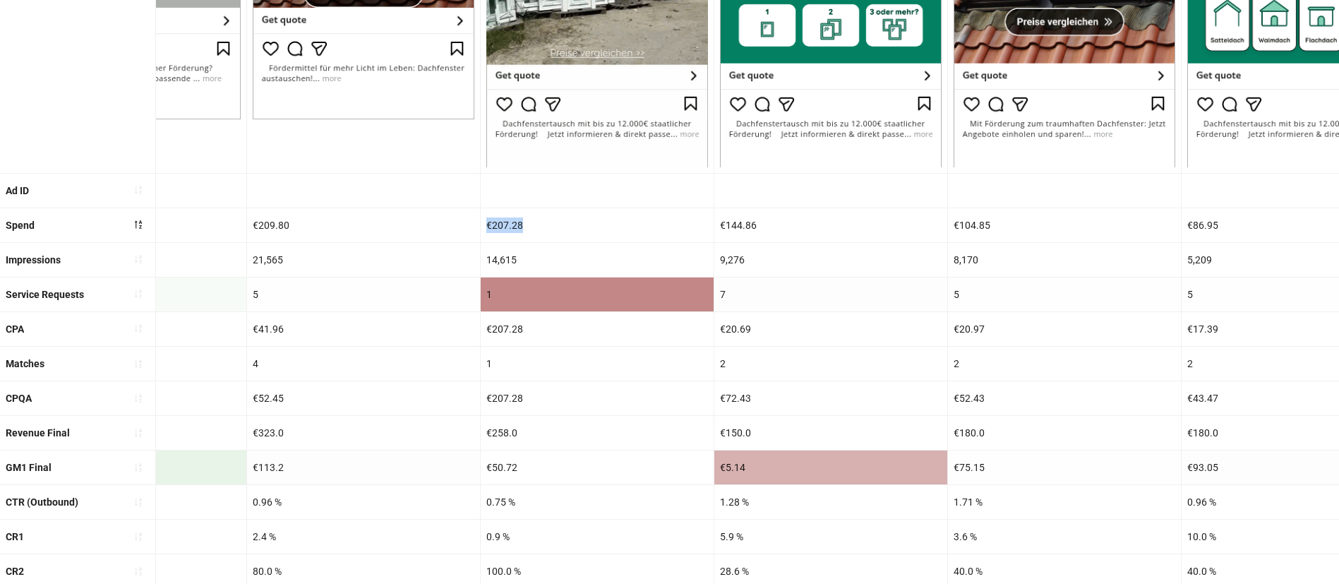
drag, startPoint x: 554, startPoint y: 236, endPoint x: 483, endPoint y: 230, distance: 71.6
click at [483, 230] on div "€207.28" at bounding box center [597, 225] width 233 height 34
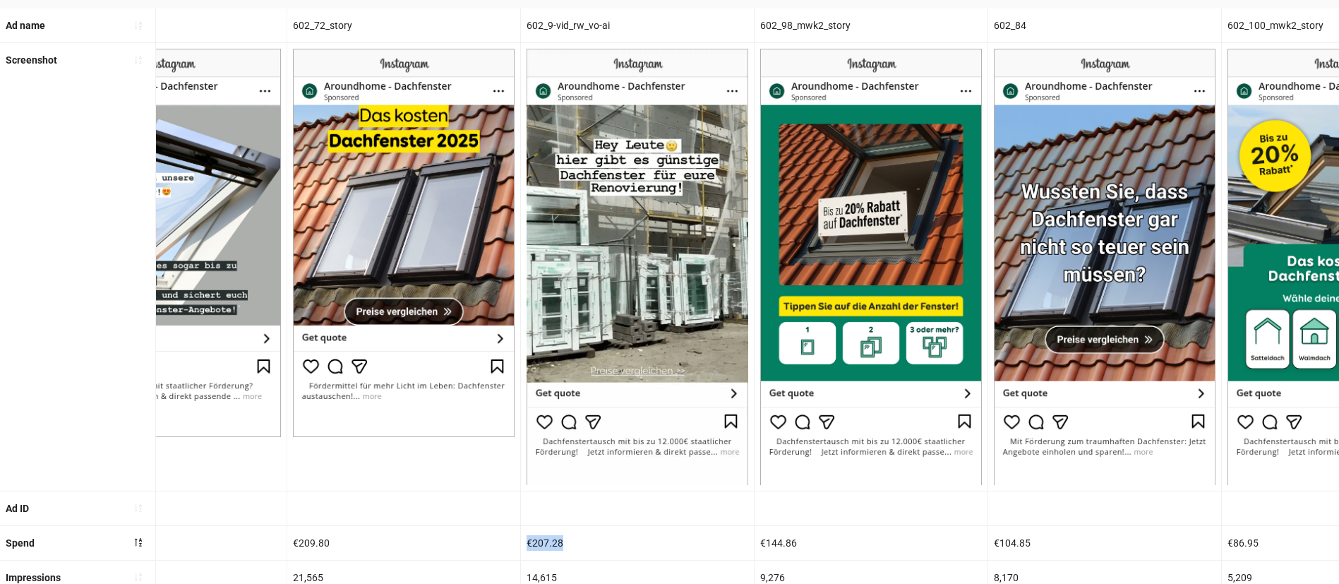
scroll to position [0, 1723]
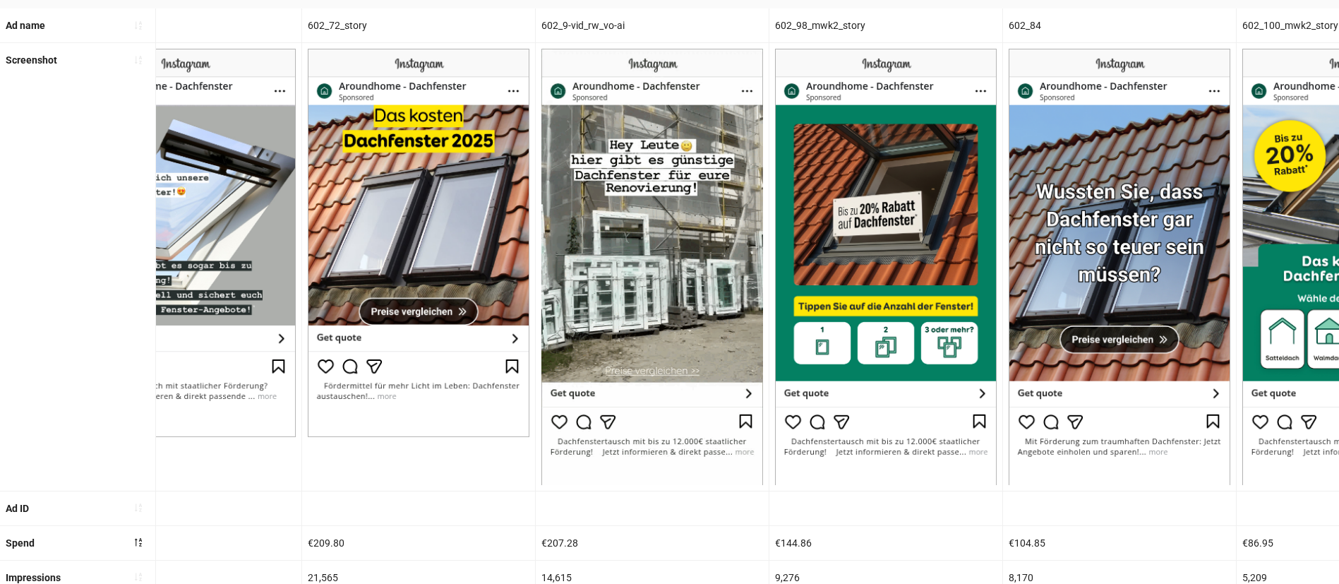
click at [602, 25] on div "602_9-vid_rw_vo-ai" at bounding box center [652, 25] width 233 height 34
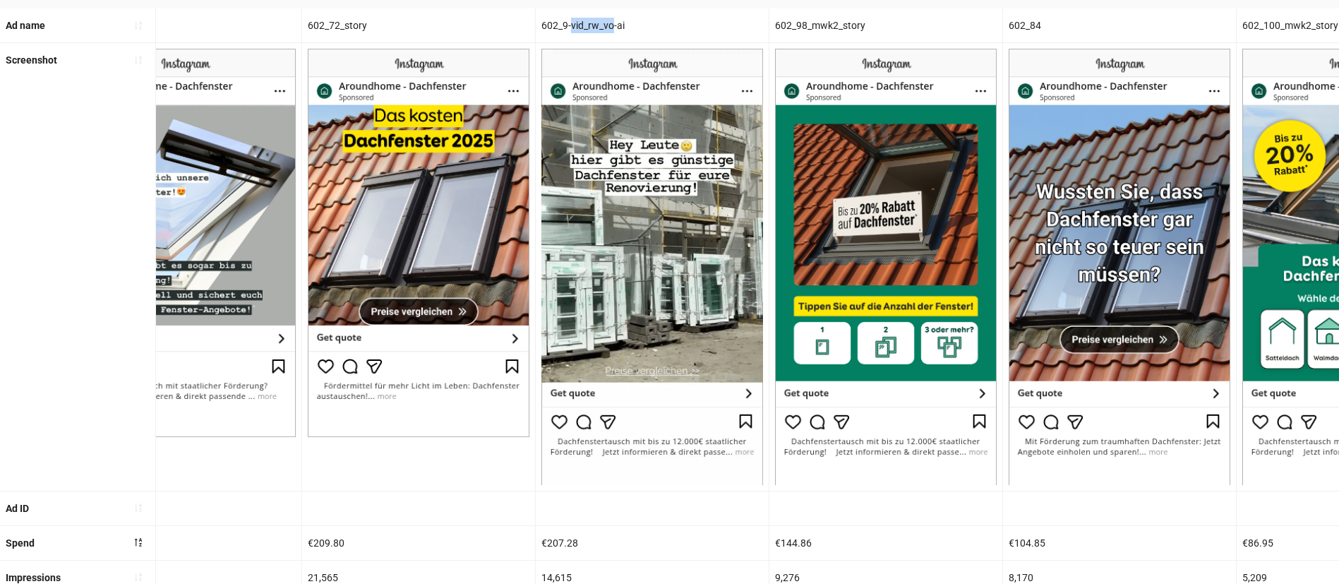
click at [602, 25] on div "602_9-vid_rw_vo-ai" at bounding box center [652, 25] width 233 height 34
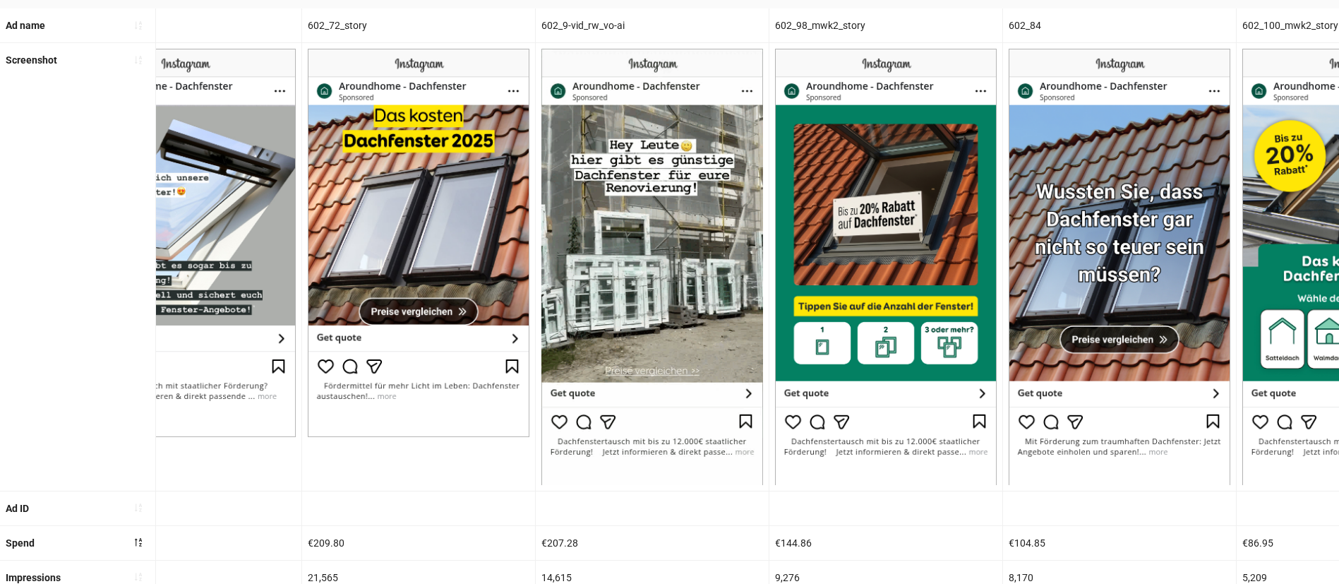
click at [711, 22] on div "602_9-vid_rw_vo-ai" at bounding box center [652, 25] width 233 height 34
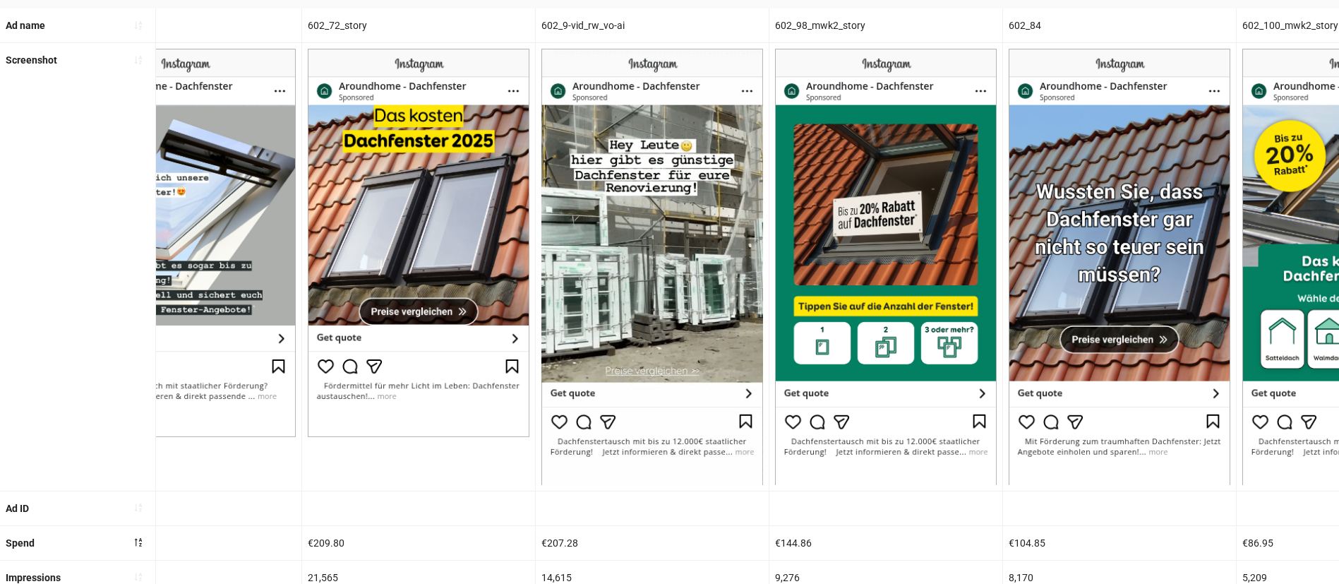
click at [596, 10] on div "602_9-vid_rw_vo-ai" at bounding box center [652, 25] width 233 height 34
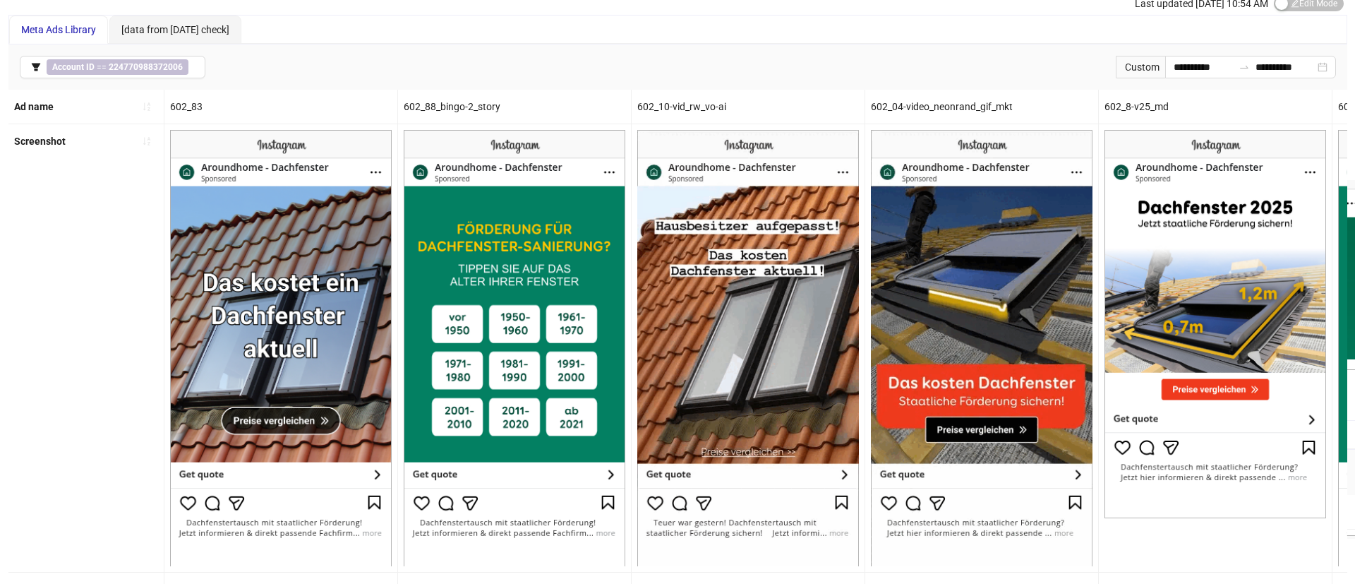
scroll to position [0, 0]
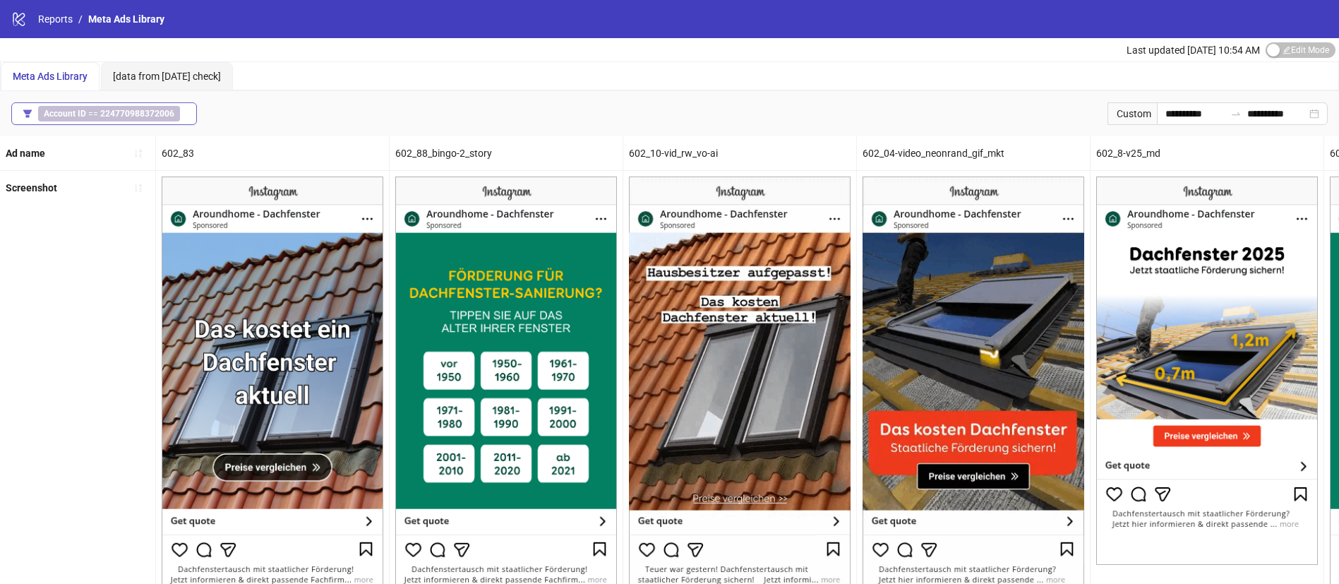
click at [119, 103] on button "Account ID == 224770988372006" at bounding box center [104, 113] width 186 height 23
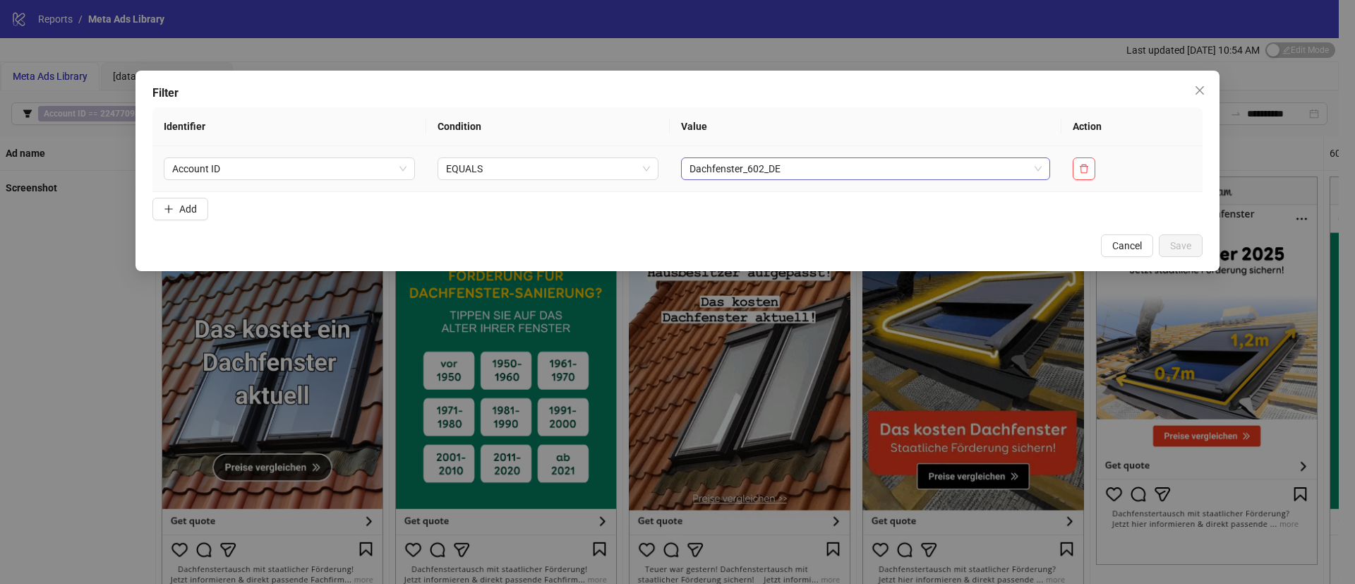
click at [769, 169] on span "Dachfenster_602_DE" at bounding box center [866, 168] width 352 height 21
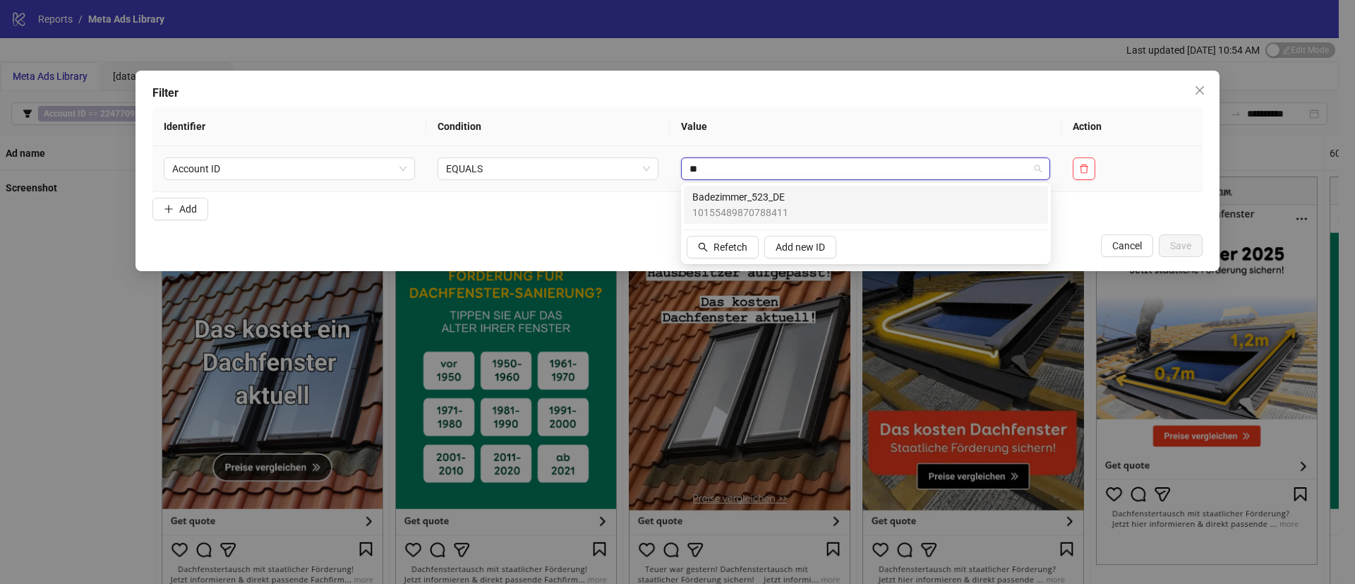
type input "*"
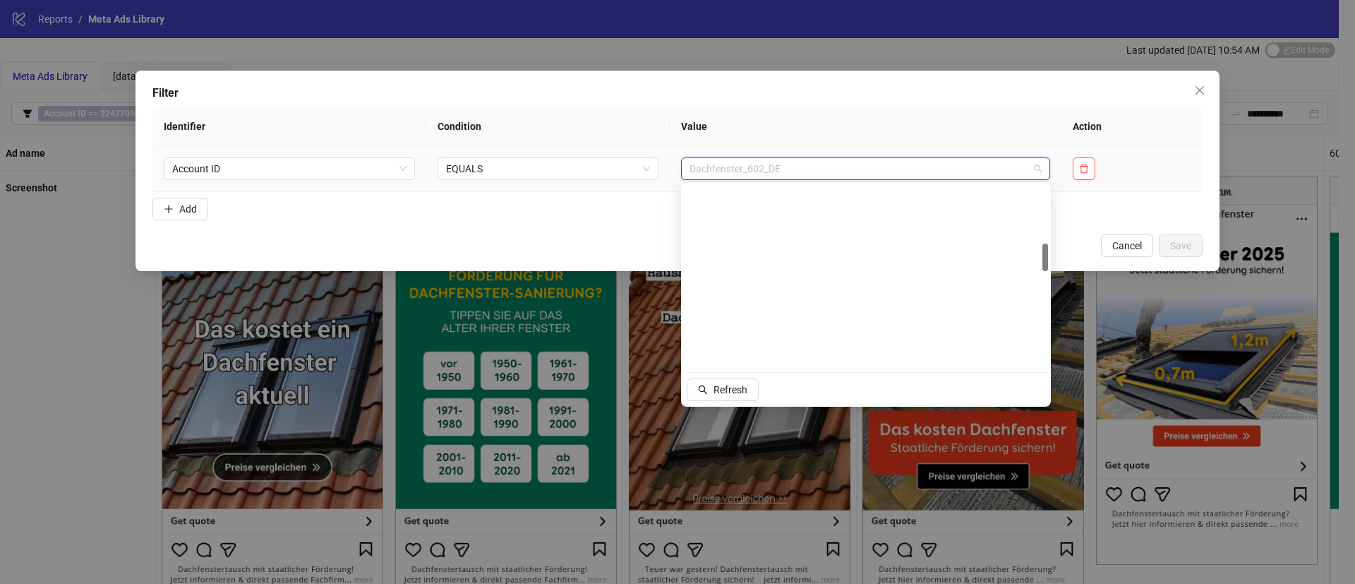
scroll to position [582, 0]
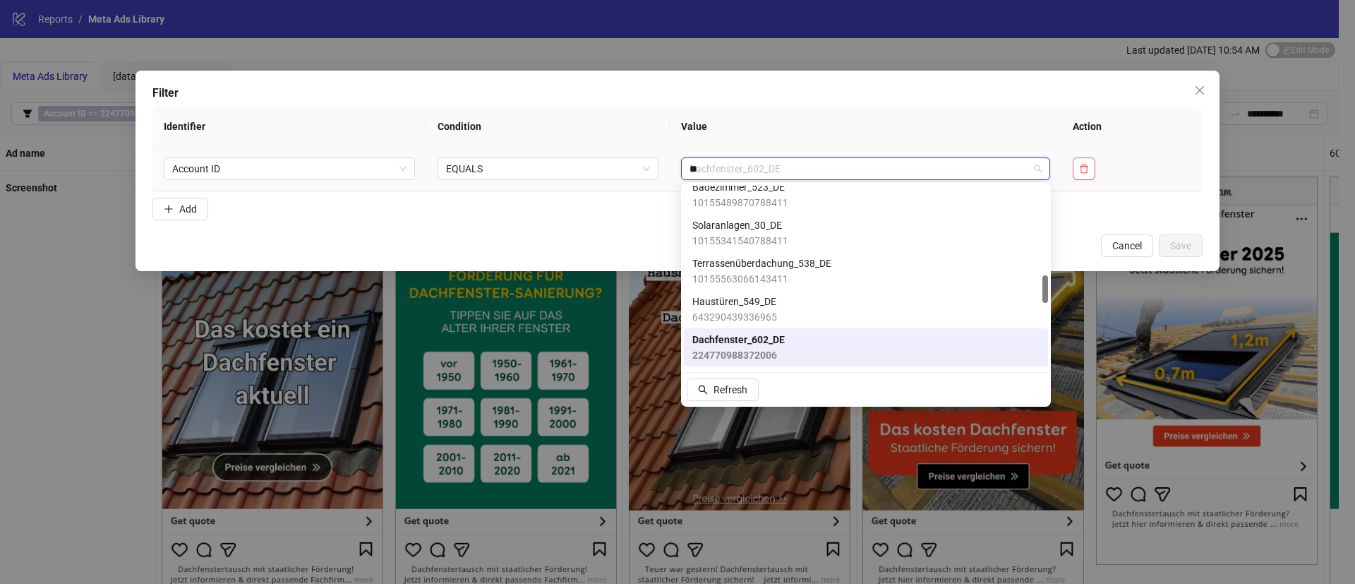
type input "***"
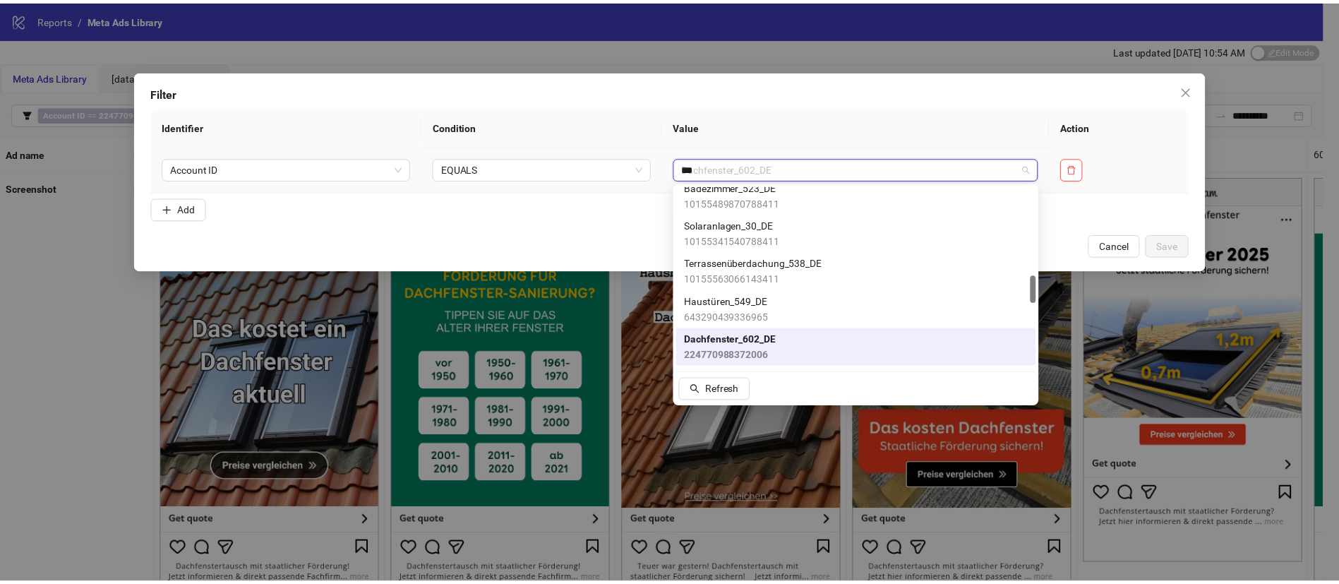
scroll to position [0, 0]
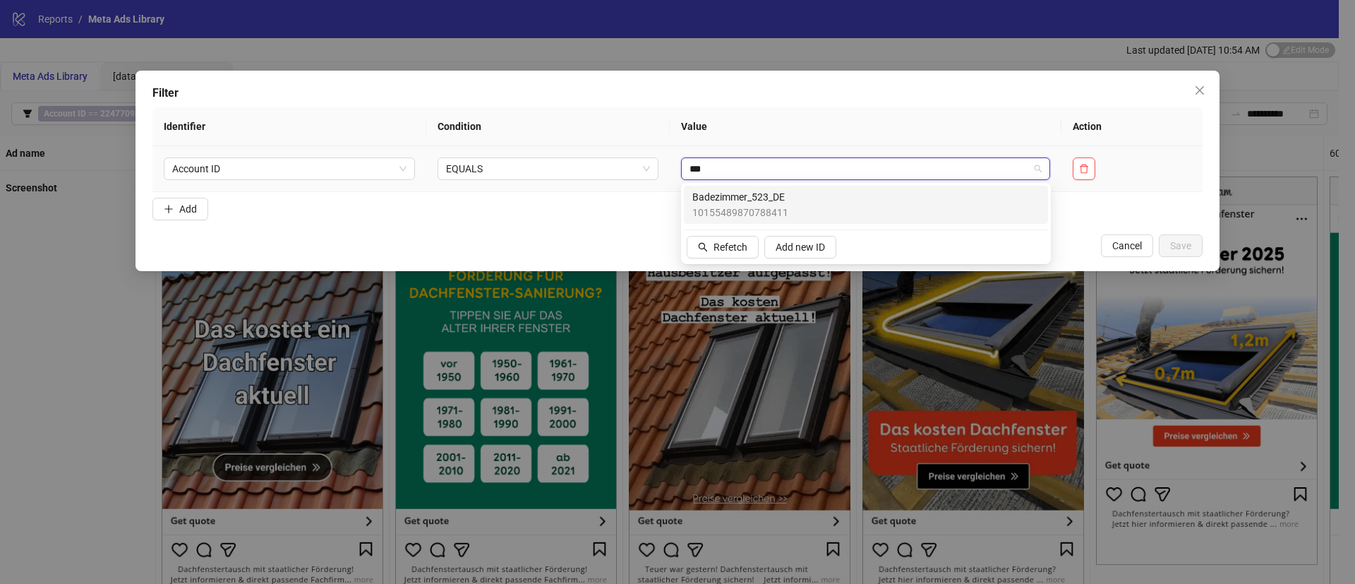
click at [769, 195] on span "Badezimmer_523_DE" at bounding box center [740, 197] width 96 height 16
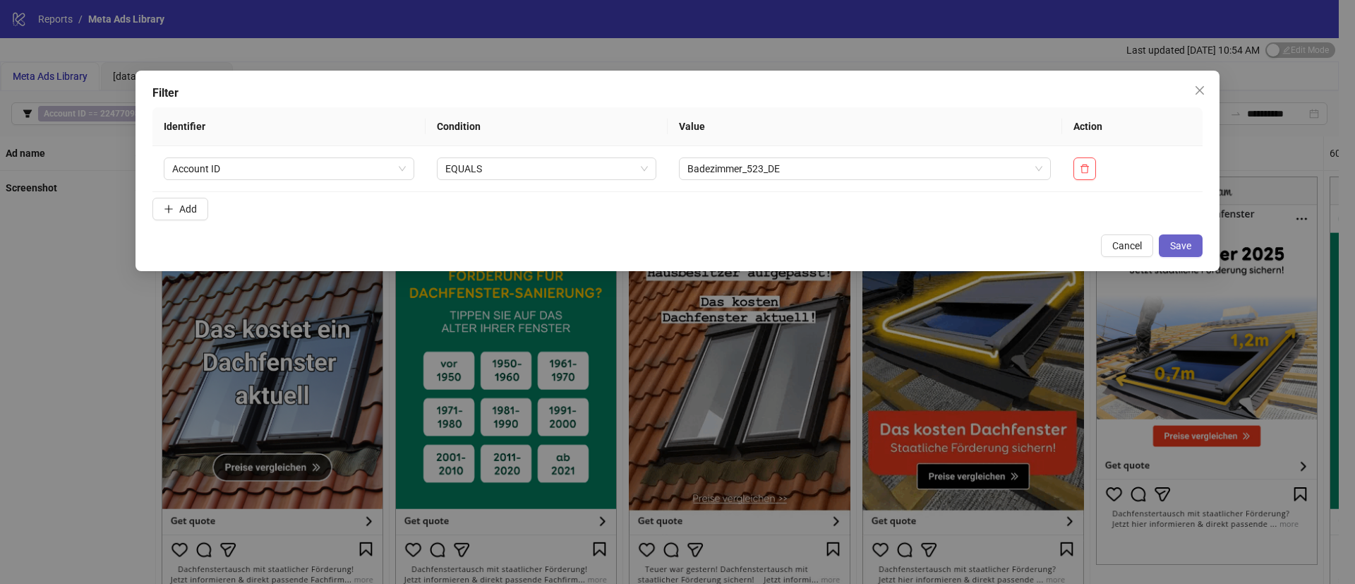
click at [1198, 245] on button "Save" at bounding box center [1181, 245] width 44 height 23
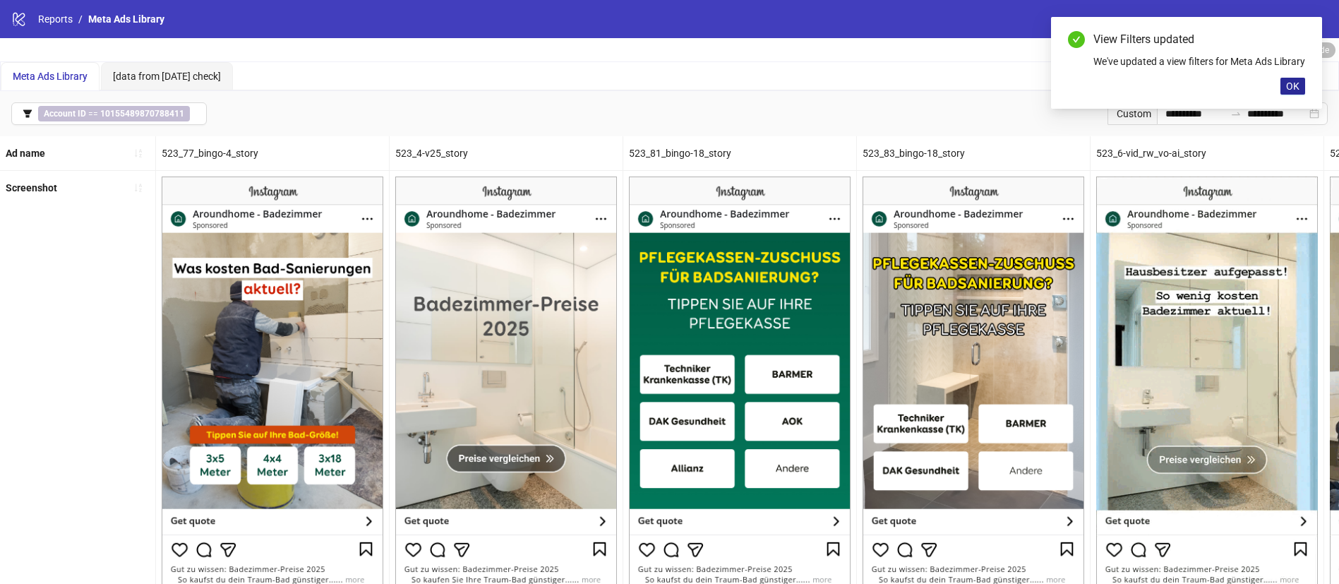
click at [1297, 92] on span "OK" at bounding box center [1292, 85] width 13 height 11
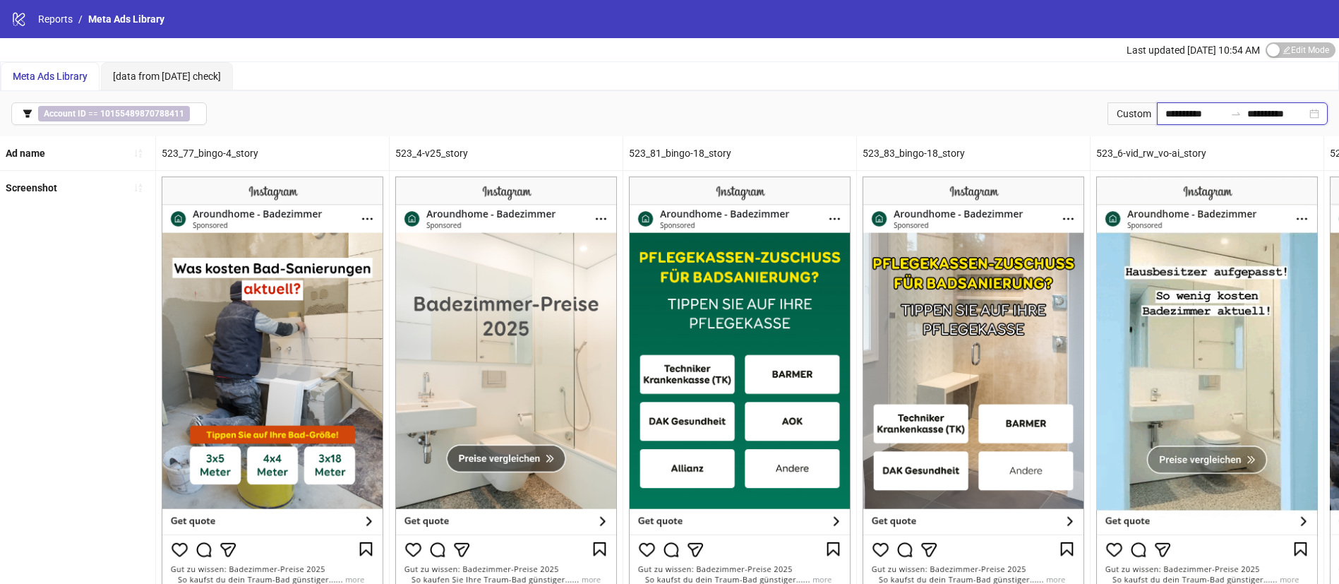
click at [1193, 119] on input "**********" at bounding box center [1194, 114] width 59 height 16
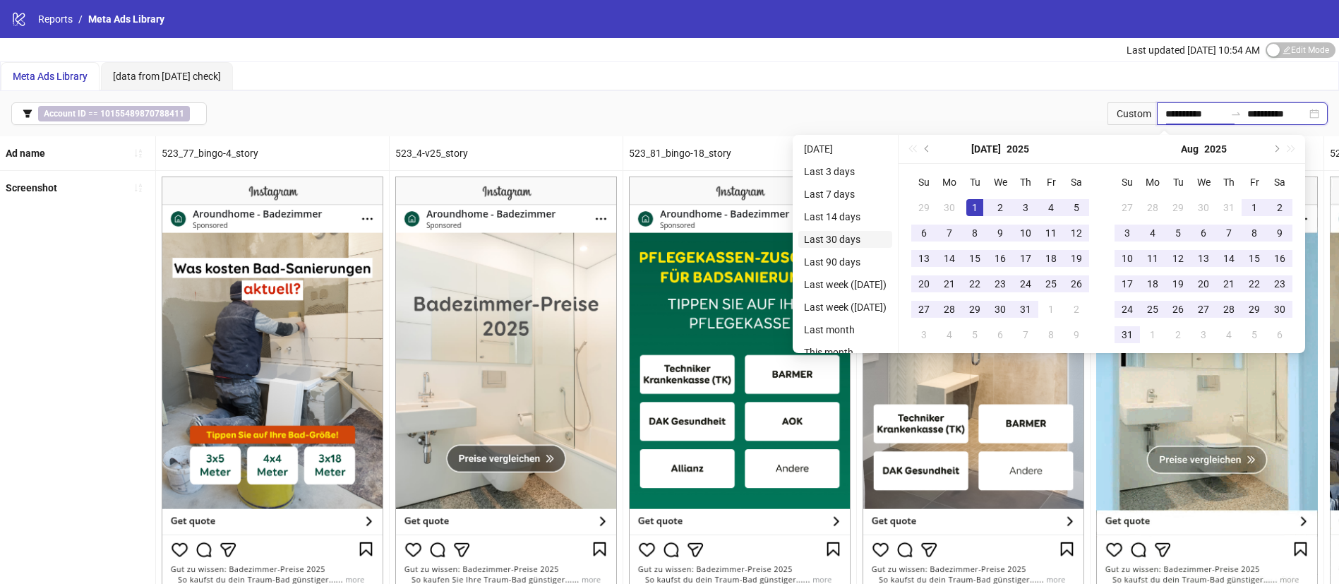
type input "**********"
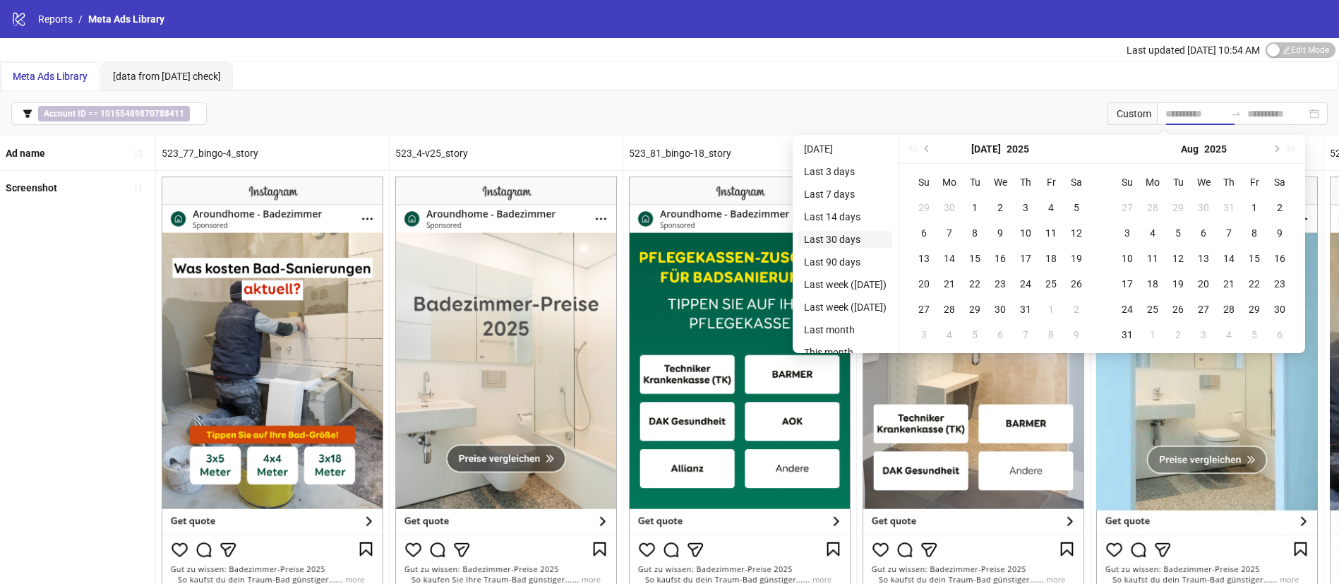
click at [855, 232] on li "Last 30 days" at bounding box center [845, 239] width 94 height 17
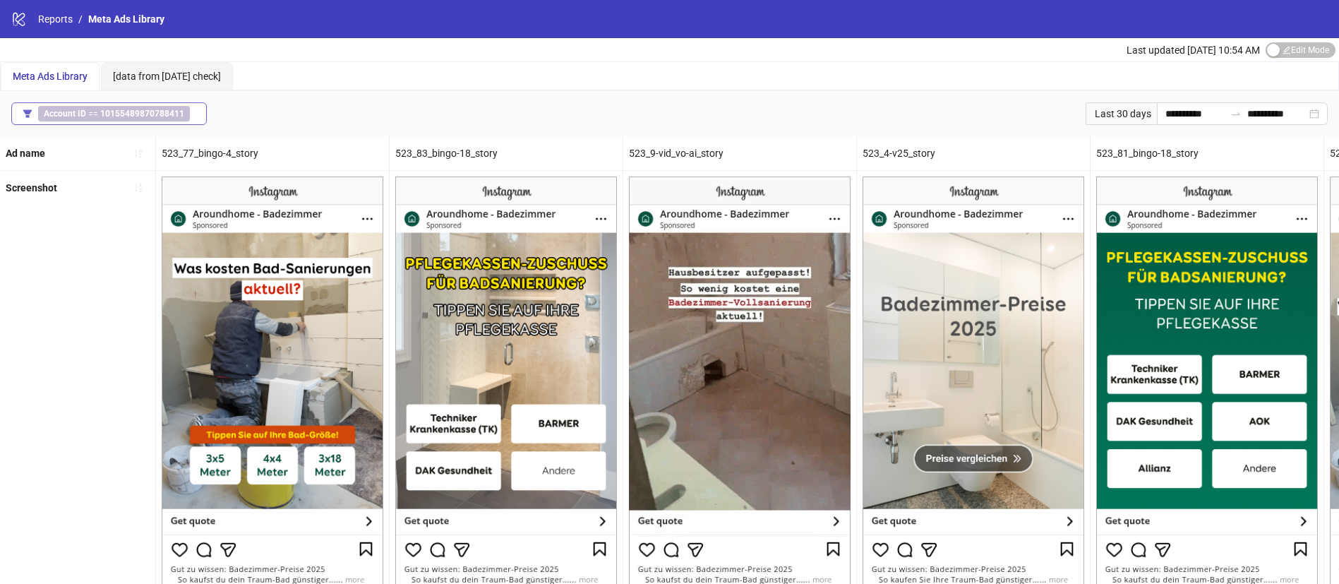
click at [118, 110] on b "10155489870788411" at bounding box center [142, 114] width 84 height 10
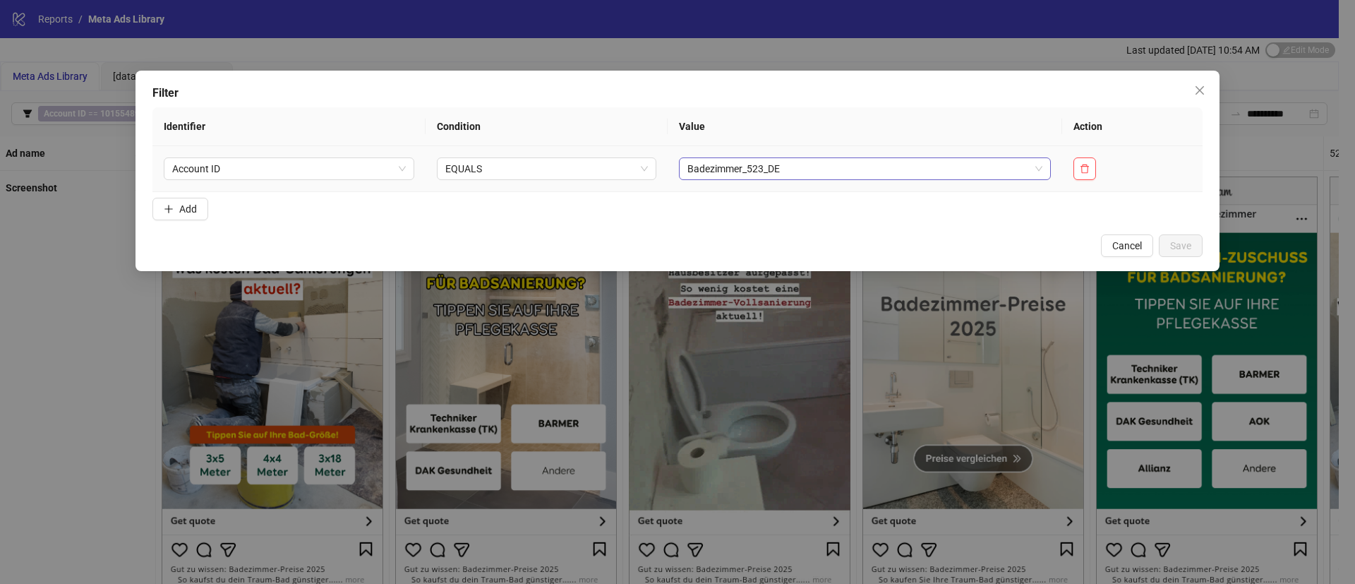
click at [735, 166] on span "Badezimmer_523_DE" at bounding box center [864, 168] width 355 height 21
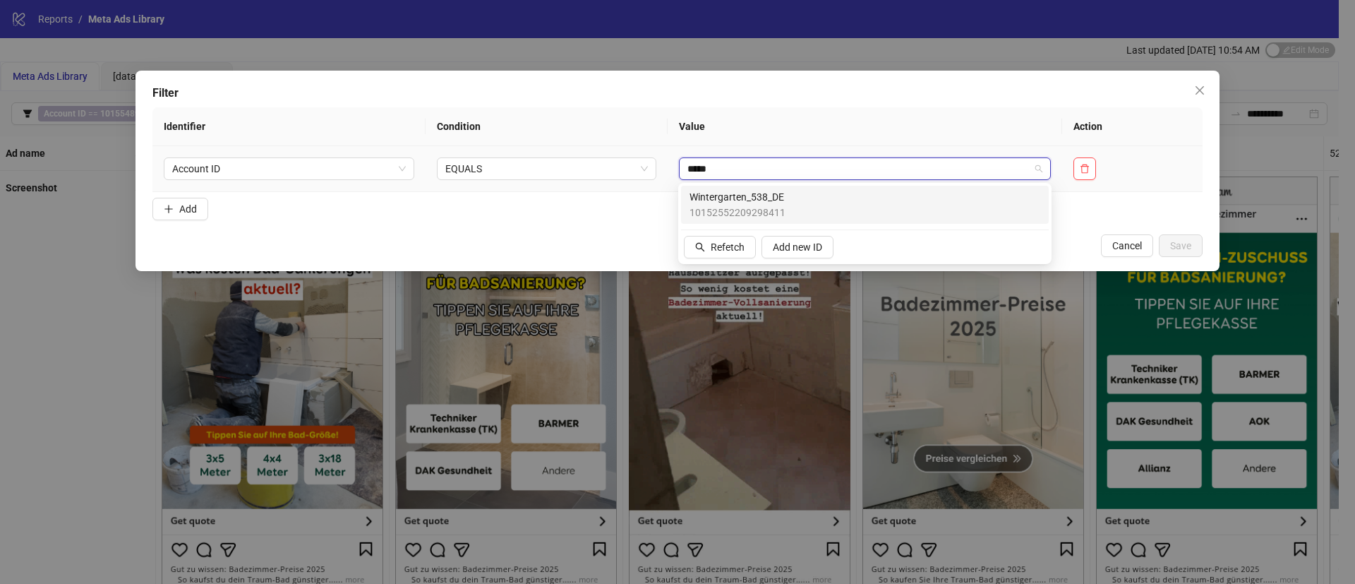
type input "******"
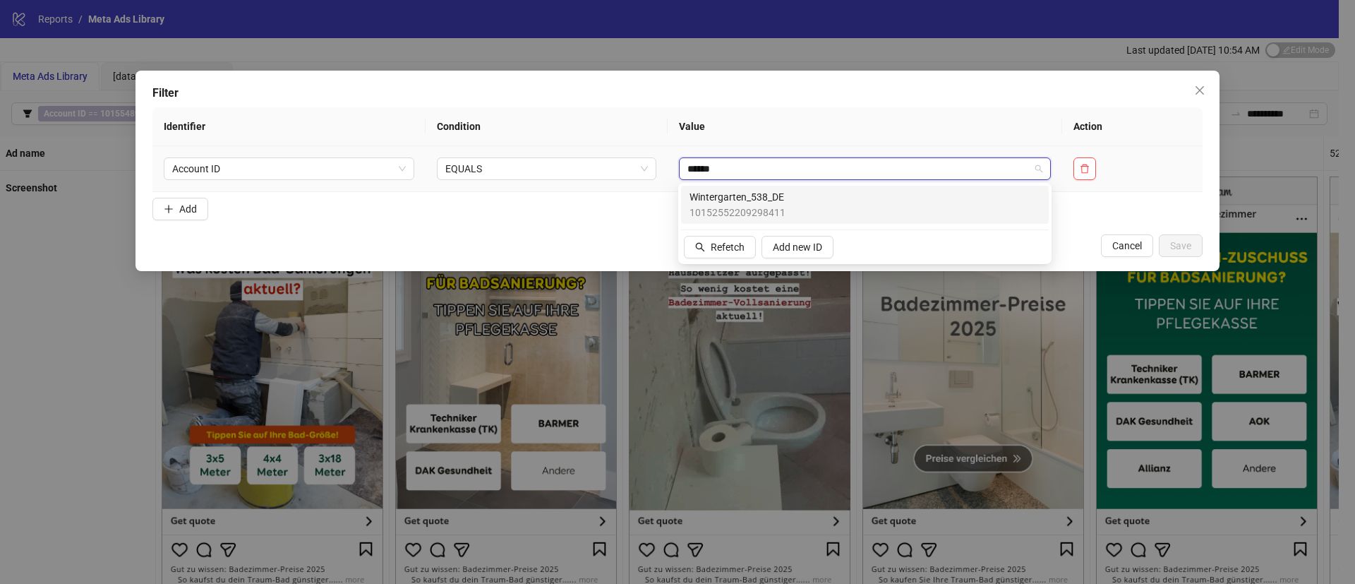
click at [752, 198] on span "Wintergarten_538_DE" at bounding box center [738, 197] width 96 height 16
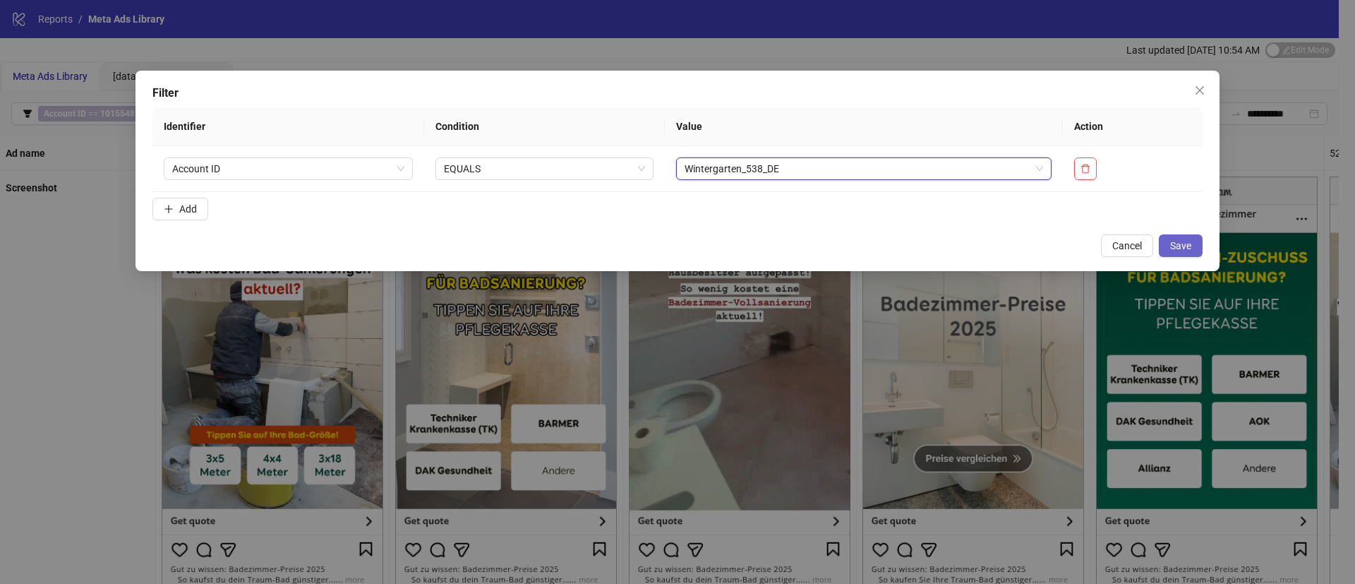
click at [1195, 241] on button "Save" at bounding box center [1181, 245] width 44 height 23
